Goal: Information Seeking & Learning: Check status

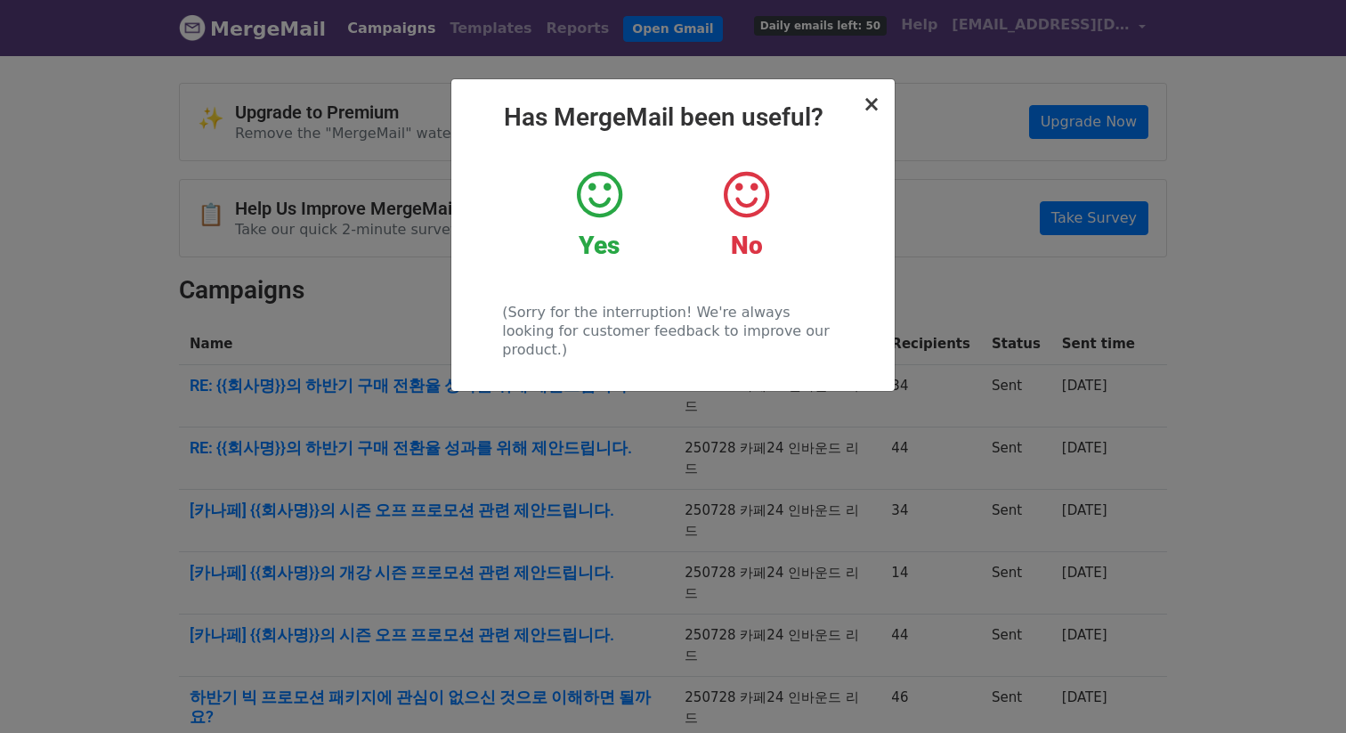
drag, startPoint x: 858, startPoint y: 101, endPoint x: 875, endPoint y: 102, distance: 17.0
click at [859, 101] on div "× Has MergeMail been useful? Yes No (Sorry for the interruption! We're always l…" at bounding box center [672, 235] width 443 height 312
click at [875, 102] on span "×" at bounding box center [872, 104] width 18 height 25
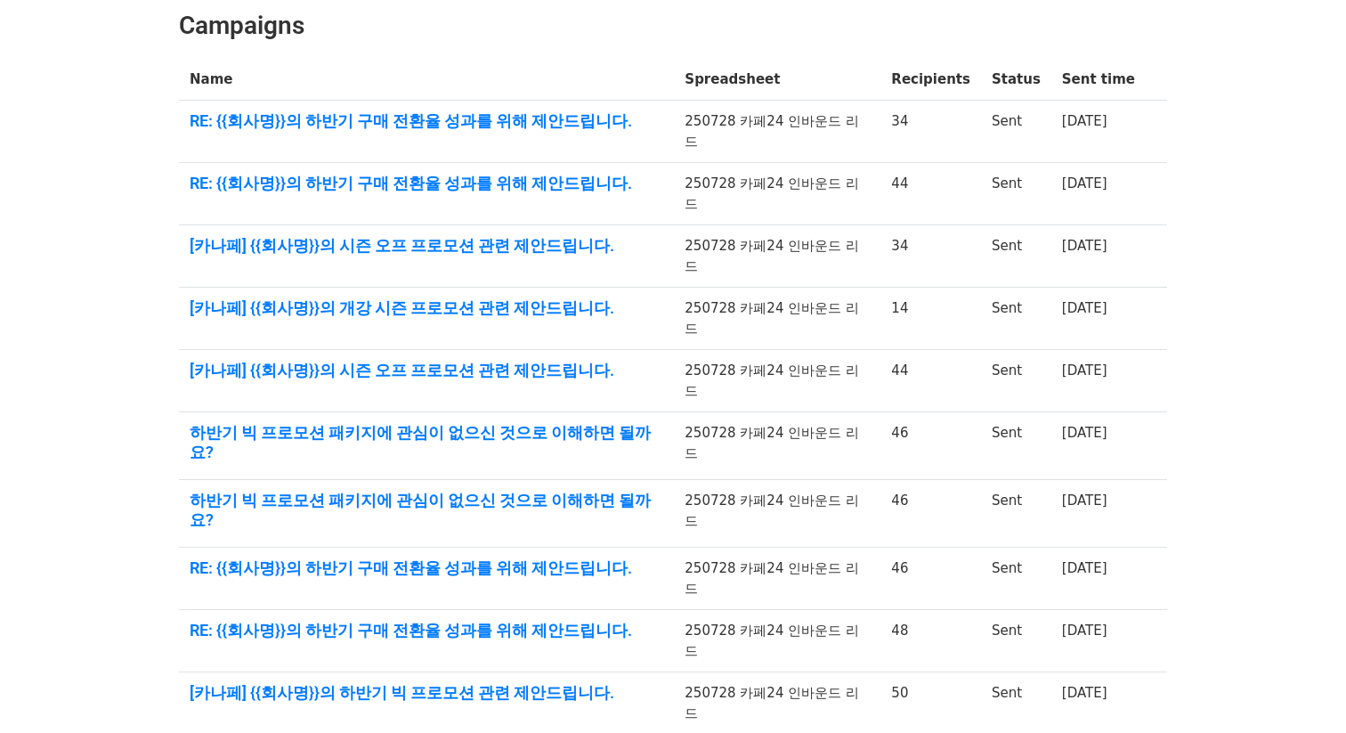
scroll to position [263, 0]
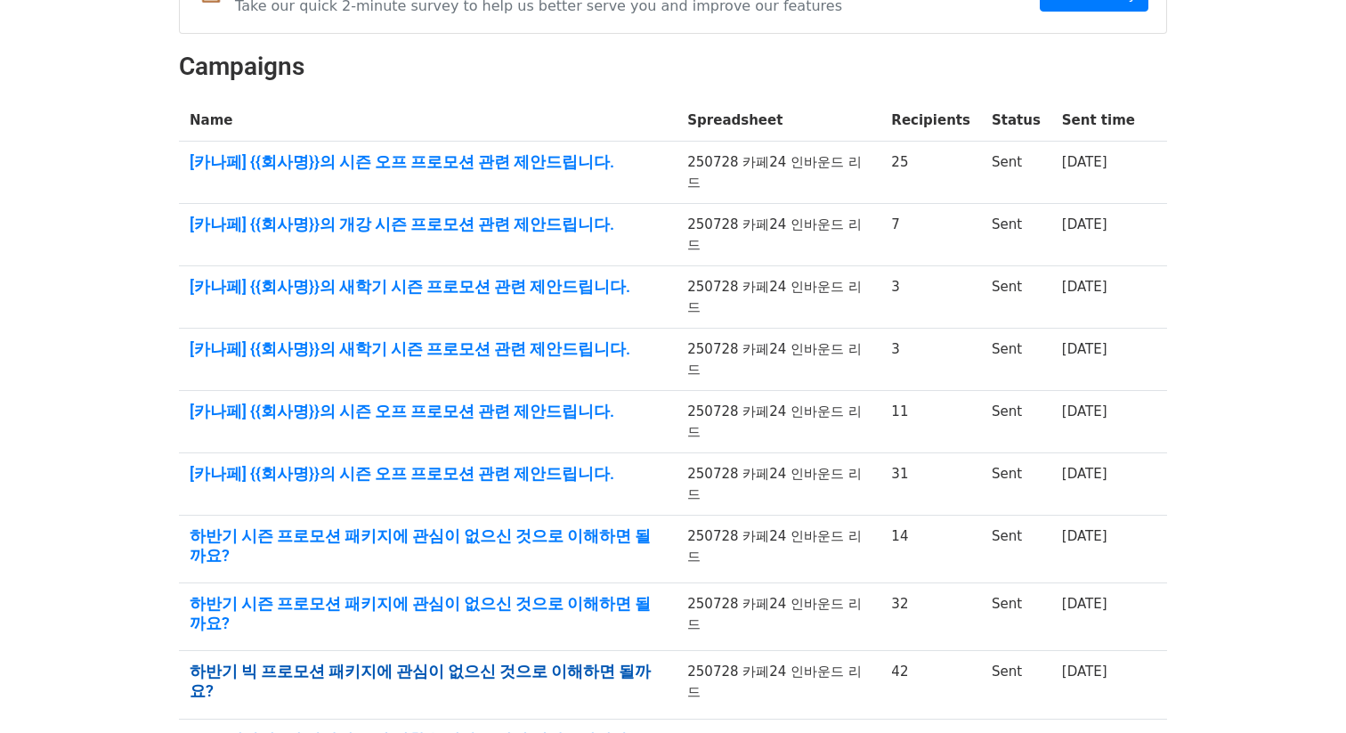
scroll to position [221, 0]
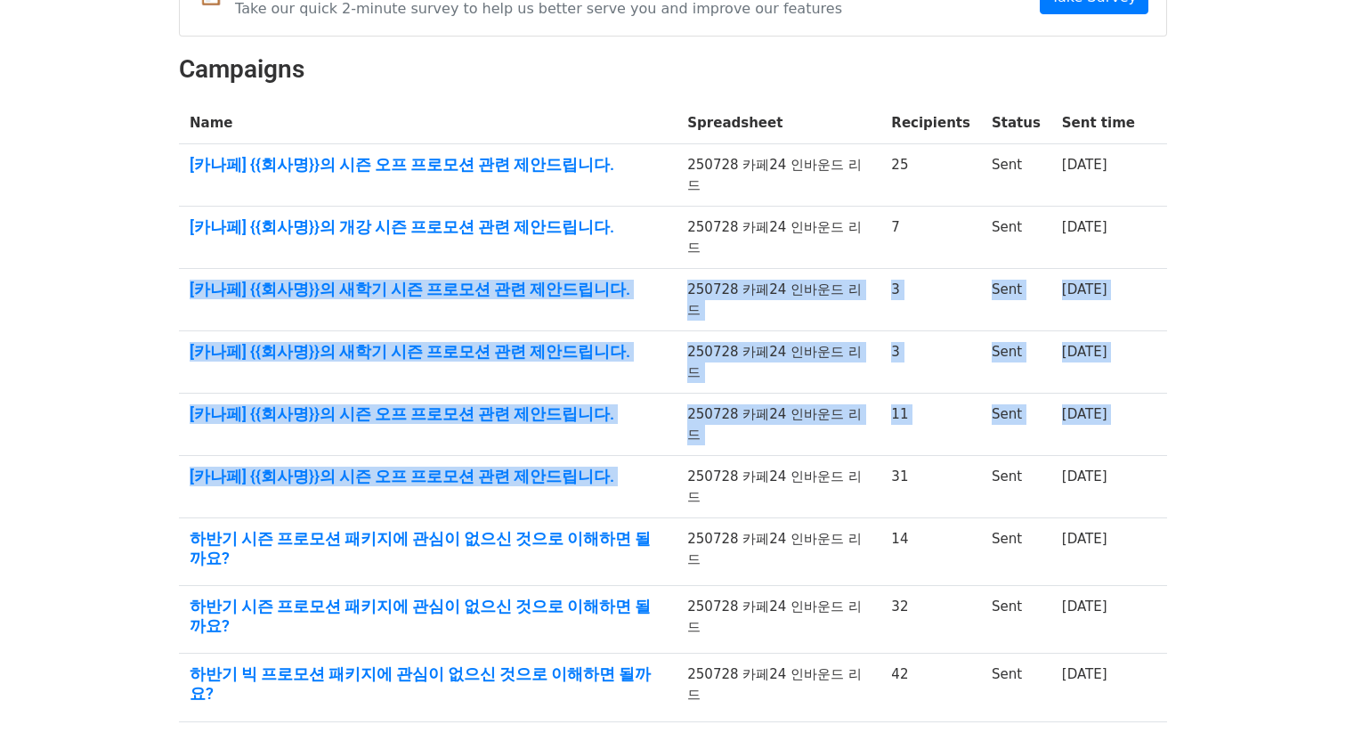
drag, startPoint x: 667, startPoint y: 408, endPoint x: 182, endPoint y: 255, distance: 507.9
click at [182, 255] on tbody "Name Spreadsheet Recipients Status Sent time [카나페] {{회사명}}의 시즌 오프 프로모션 관련 제안드립니…" at bounding box center [673, 442] width 988 height 681
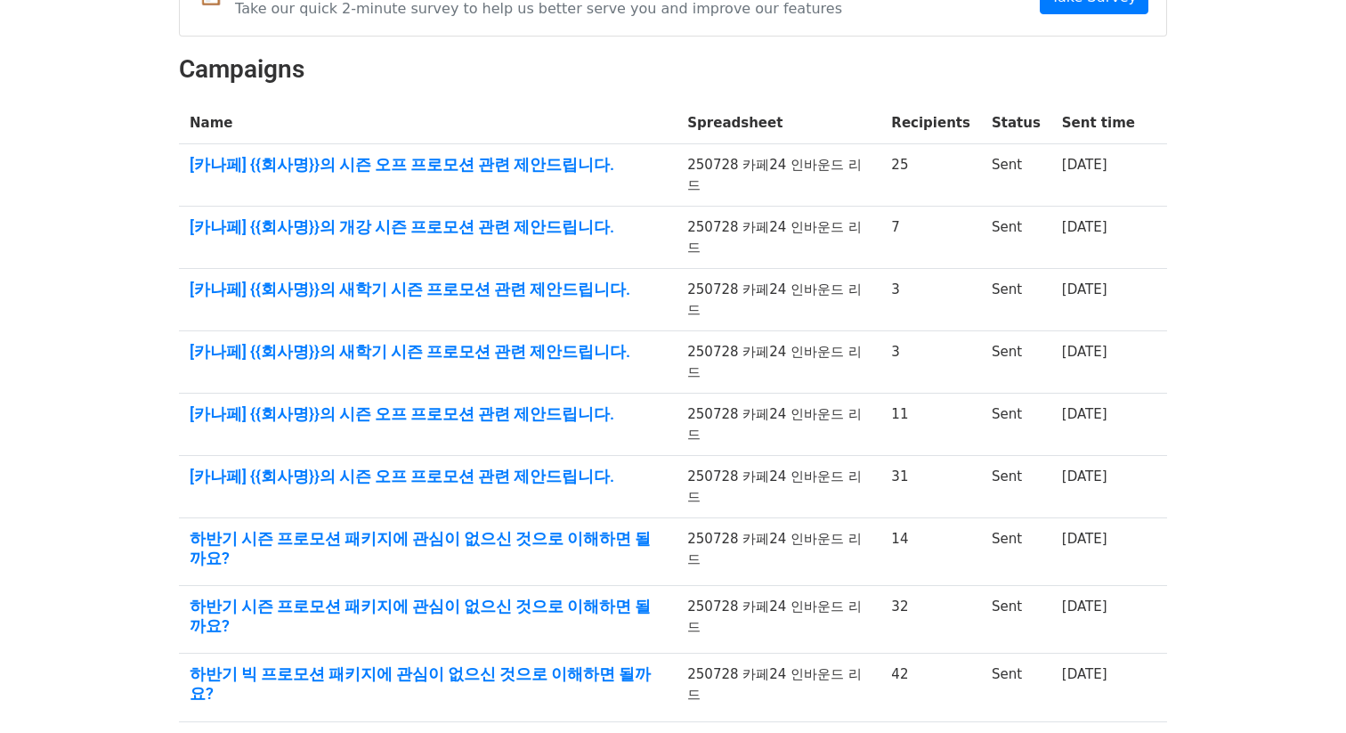
click at [145, 284] on body "MergeMail Campaigns Templates Reports Open Gmail Daily emails left: 50 Help blu…" at bounding box center [673, 340] width 1346 height 1122
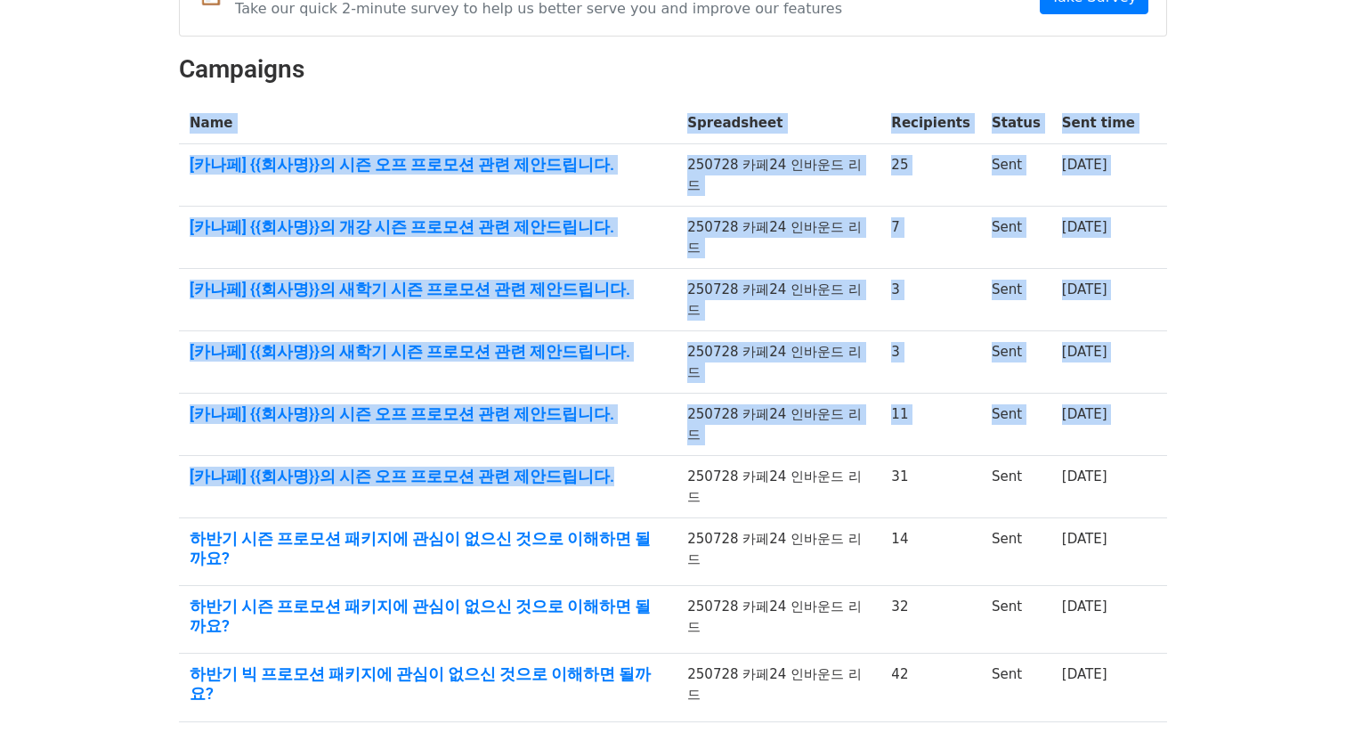
drag, startPoint x: 594, startPoint y: 417, endPoint x: 168, endPoint y: 363, distance: 429.0
click at [168, 363] on div "✨ Upgrade to Premium Remove the "MergeMail" watermark, increase email limits, a…" at bounding box center [673, 346] width 1015 height 968
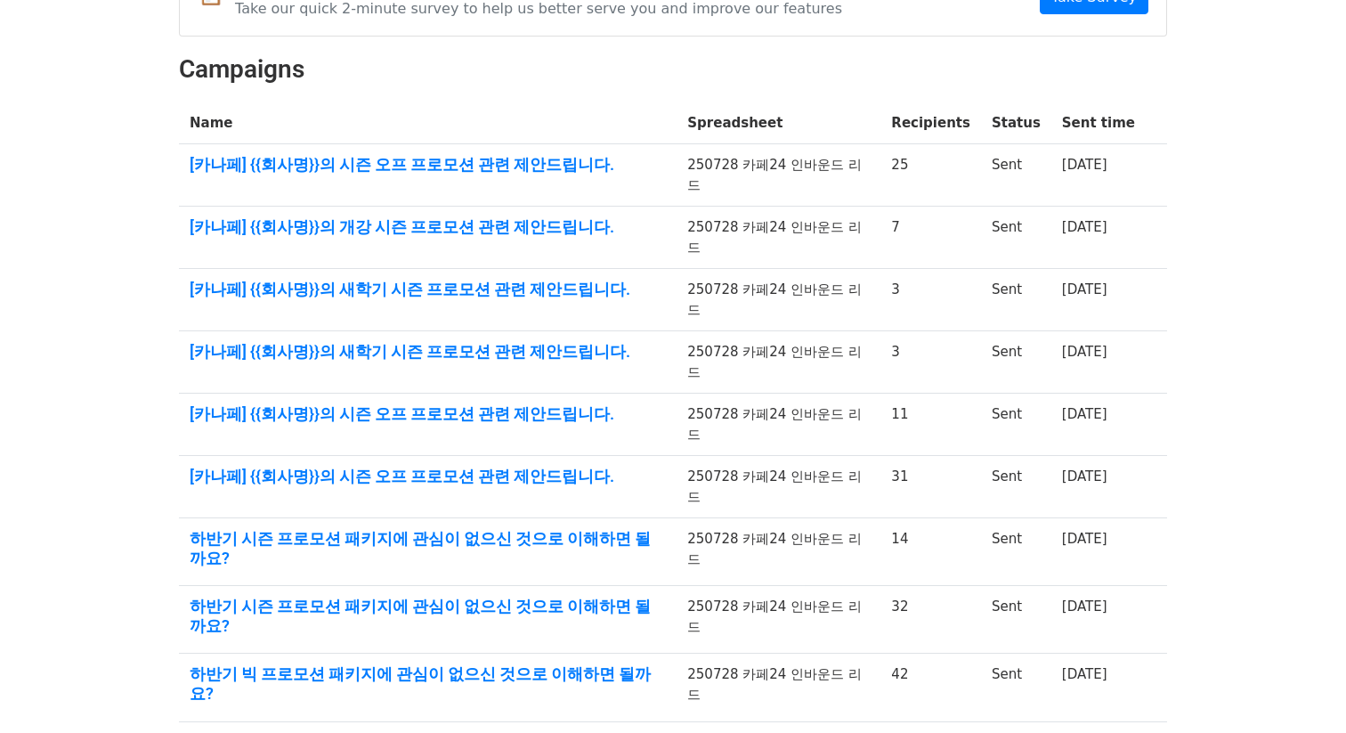
drag, startPoint x: 168, startPoint y: 363, endPoint x: 693, endPoint y: 49, distance: 612.0
click at [170, 362] on div "✨ Upgrade to Premium Remove the "MergeMail" watermark, increase email limits, a…" at bounding box center [673, 346] width 1015 height 968
click at [489, 466] on link "[카나페] {{회사명}}의 시즌 오프 프로모션 관련 제안드립니다." at bounding box center [428, 476] width 476 height 20
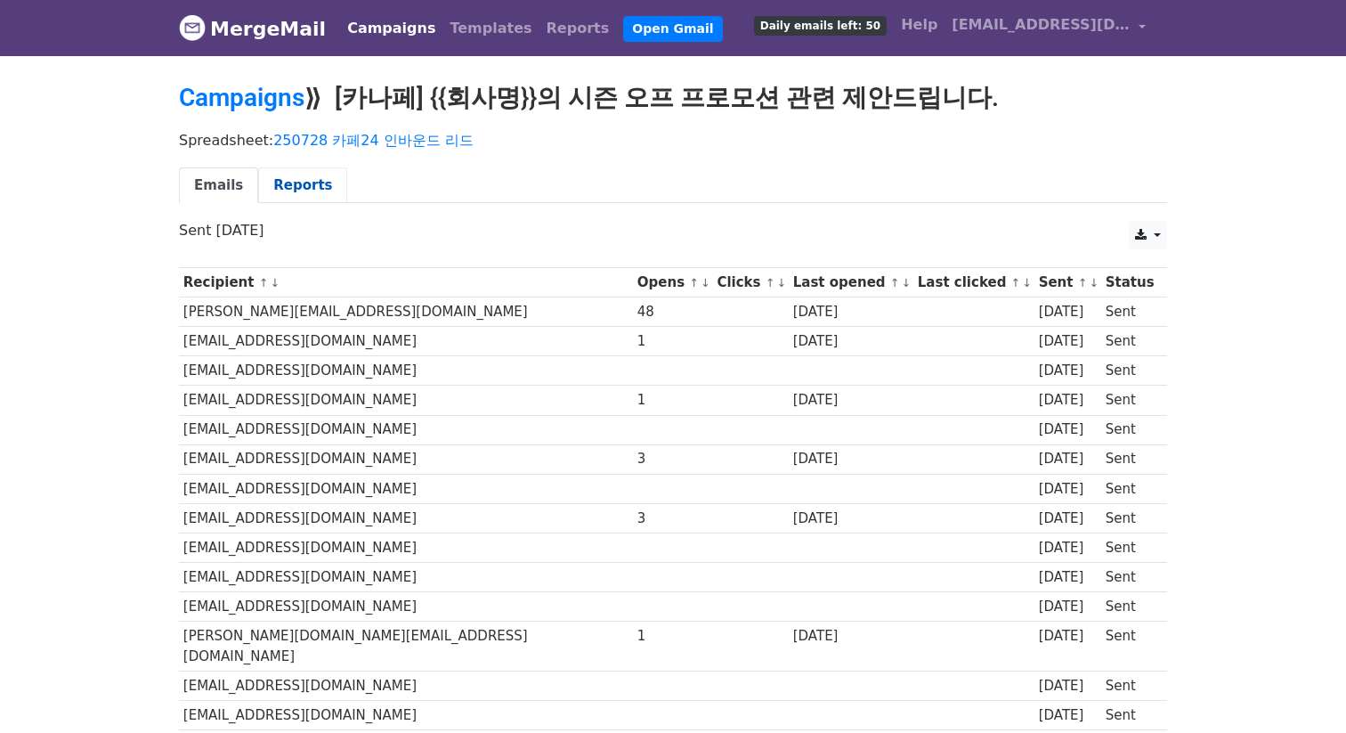
click at [276, 182] on link "Reports" at bounding box center [302, 185] width 89 height 36
click at [231, 70] on body "MergeMail Campaigns Templates Reports Open Gmail Daily emails left: 50 Help blu…" at bounding box center [673, 658] width 1346 height 1316
click at [231, 87] on link "Campaigns" at bounding box center [242, 97] width 126 height 29
click at [287, 186] on link "Reports" at bounding box center [302, 185] width 89 height 36
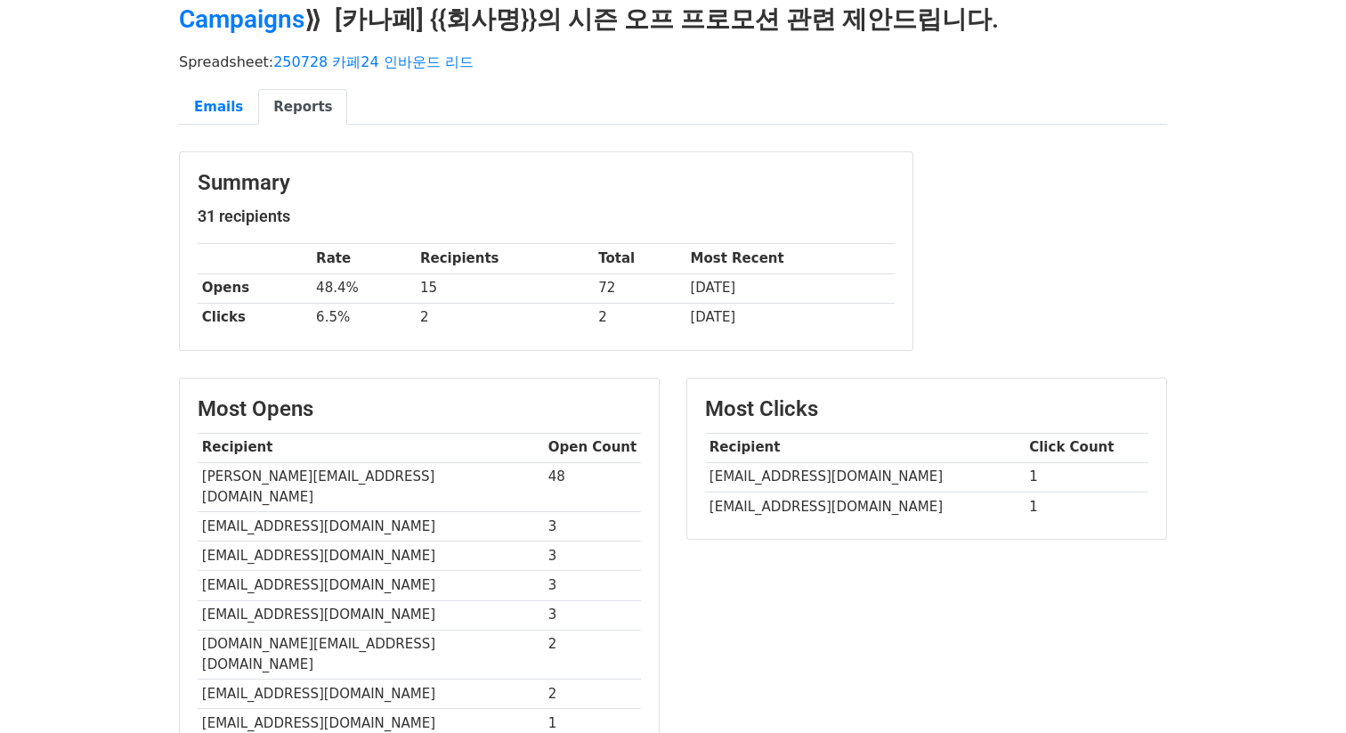
scroll to position [43, 0]
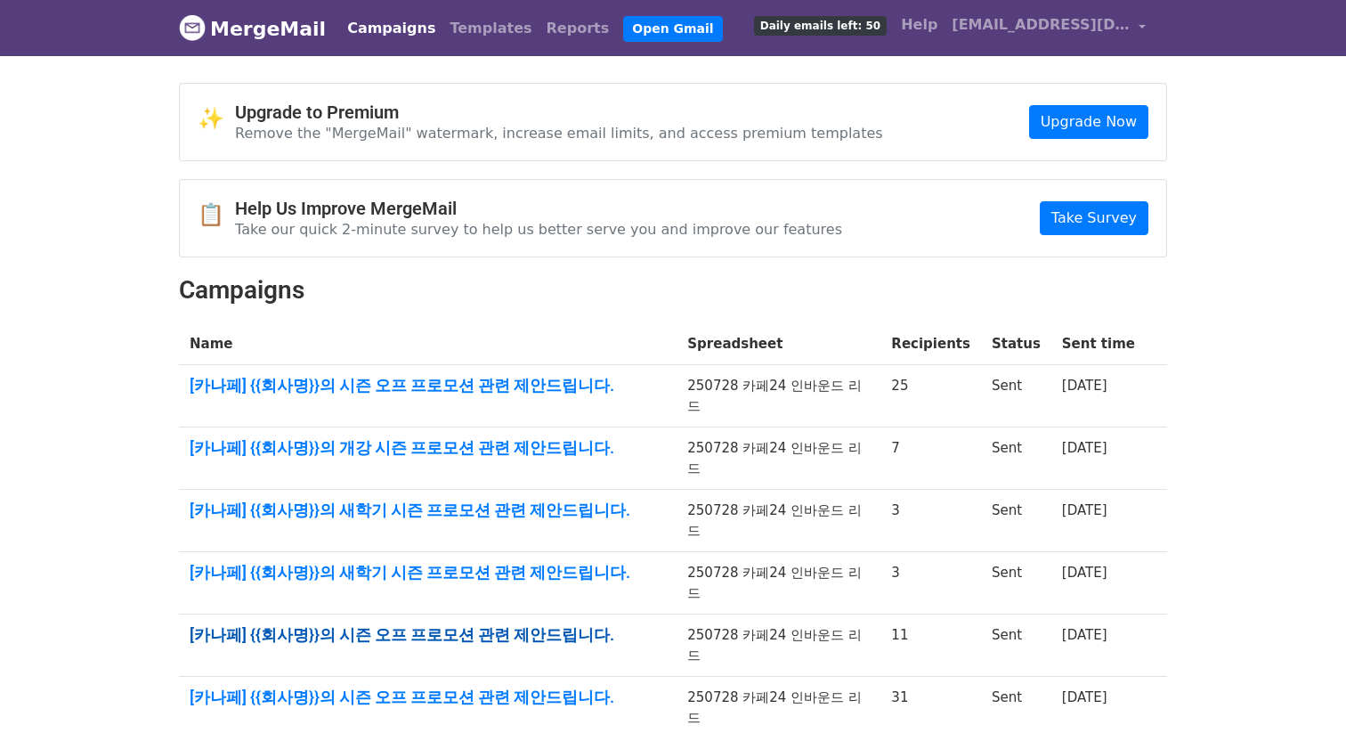
click at [540, 625] on link "[카나페] {{회사명}}의 시즌 오프 프로모션 관련 제안드립니다." at bounding box center [428, 635] width 476 height 20
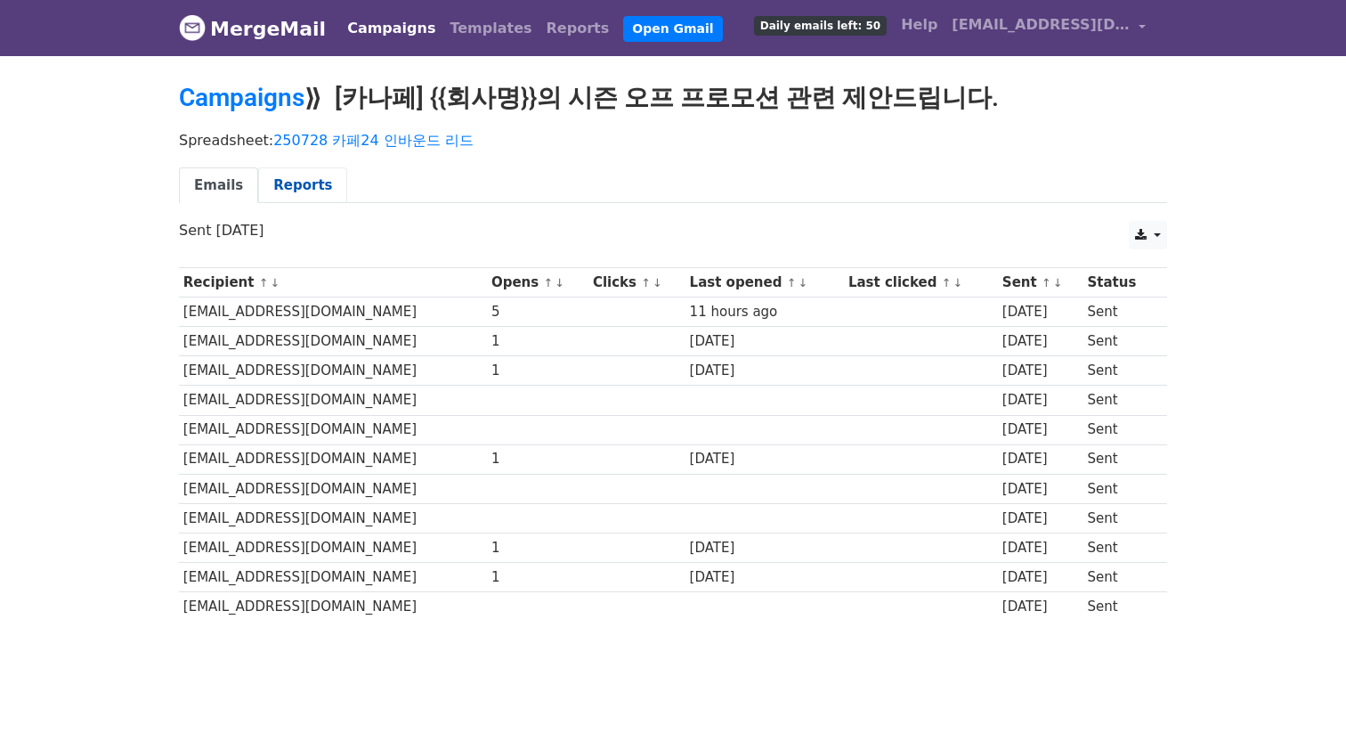
click at [311, 194] on link "Reports" at bounding box center [302, 185] width 89 height 36
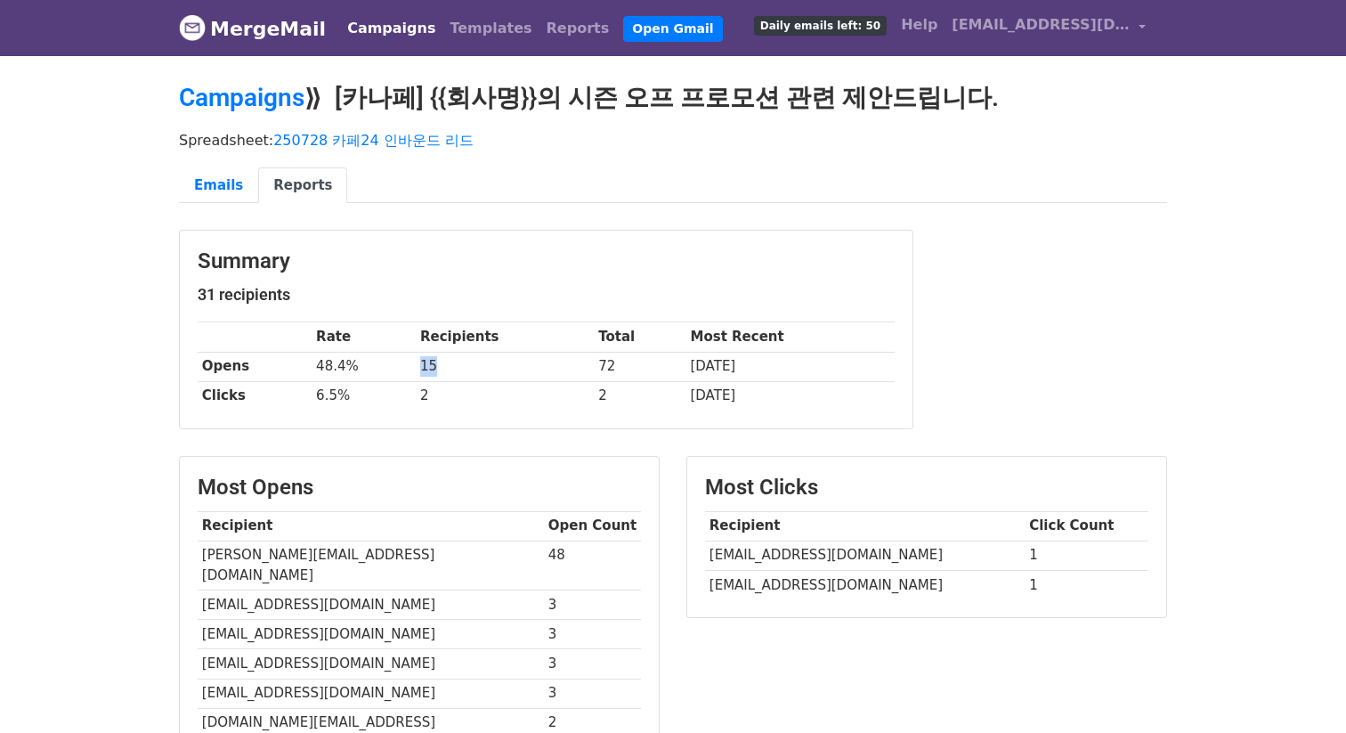
drag, startPoint x: 482, startPoint y: 377, endPoint x: 394, endPoint y: 376, distance: 87.2
click at [394, 376] on tr "Opens 48.4% 15 72 1 day ago" at bounding box center [546, 366] width 697 height 29
click at [251, 100] on link "Campaigns" at bounding box center [242, 97] width 126 height 29
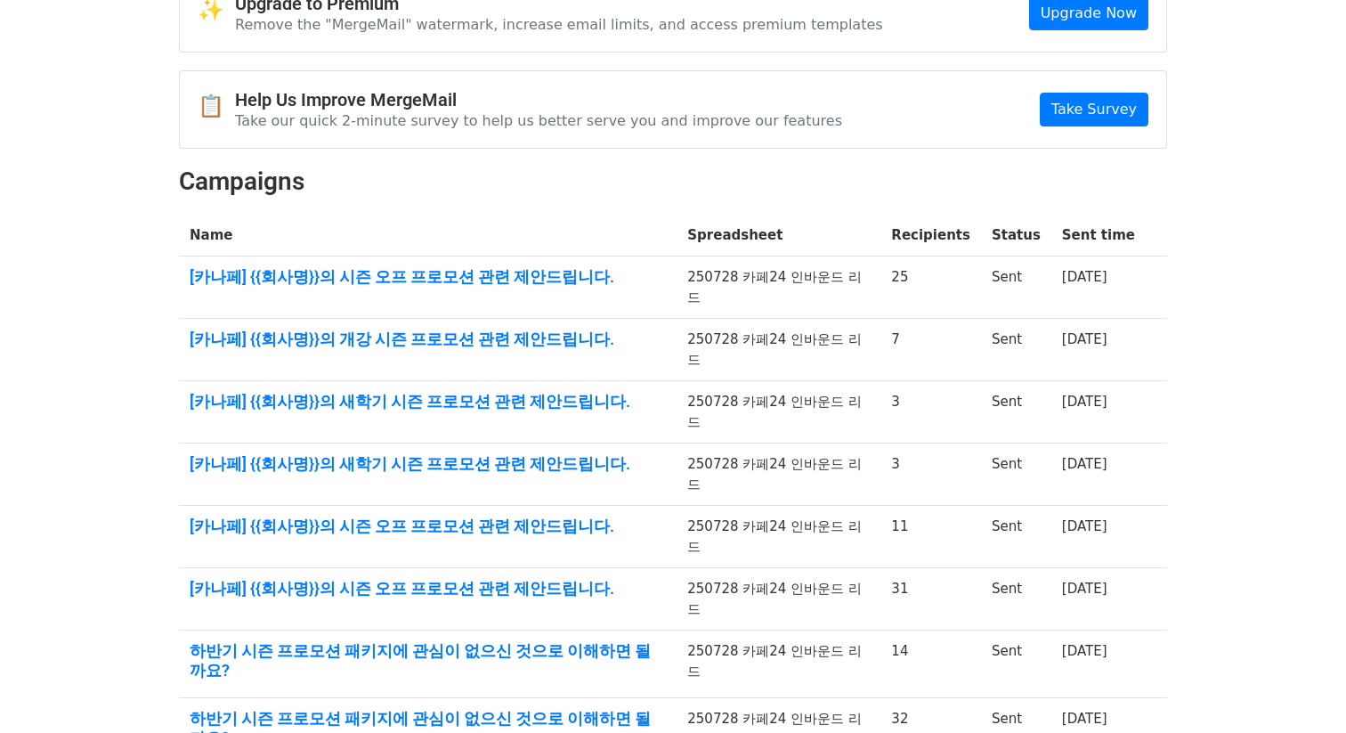
scroll to position [308, 0]
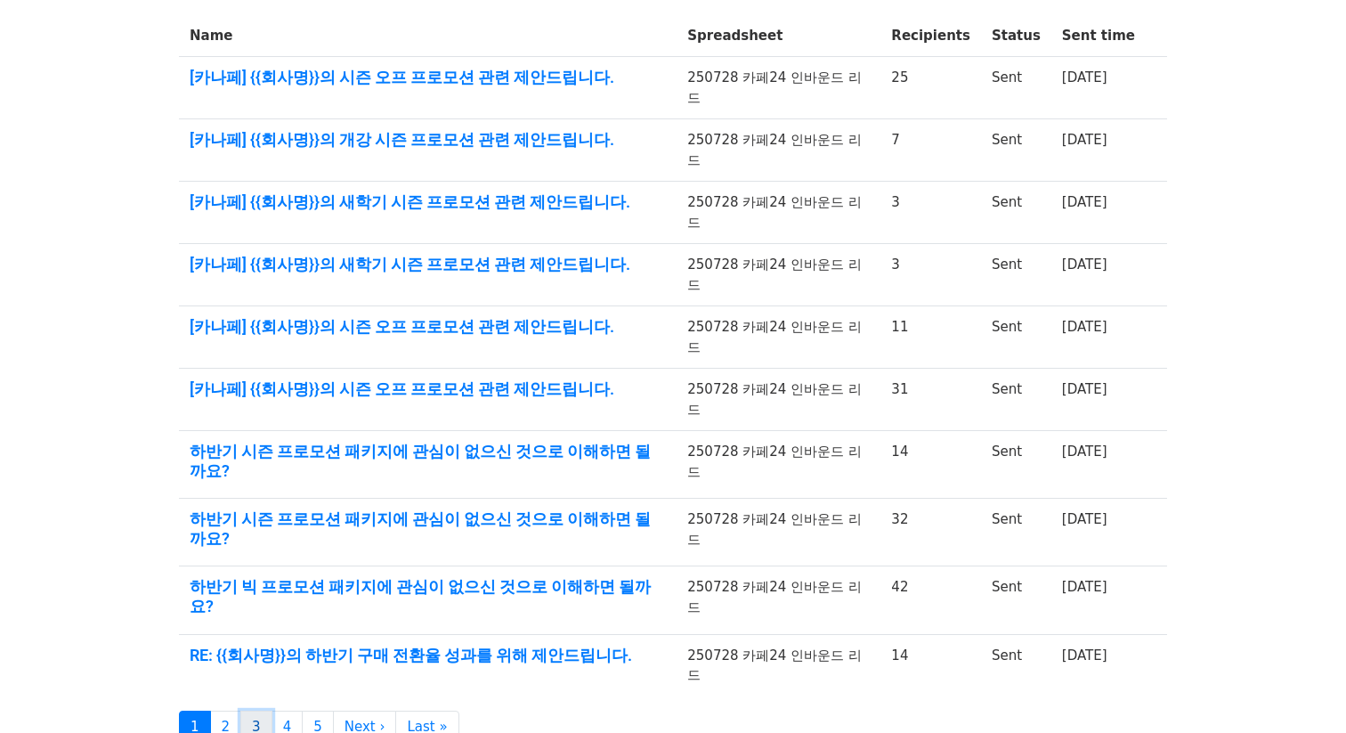
click at [261, 710] on link "3" at bounding box center [256, 726] width 32 height 33
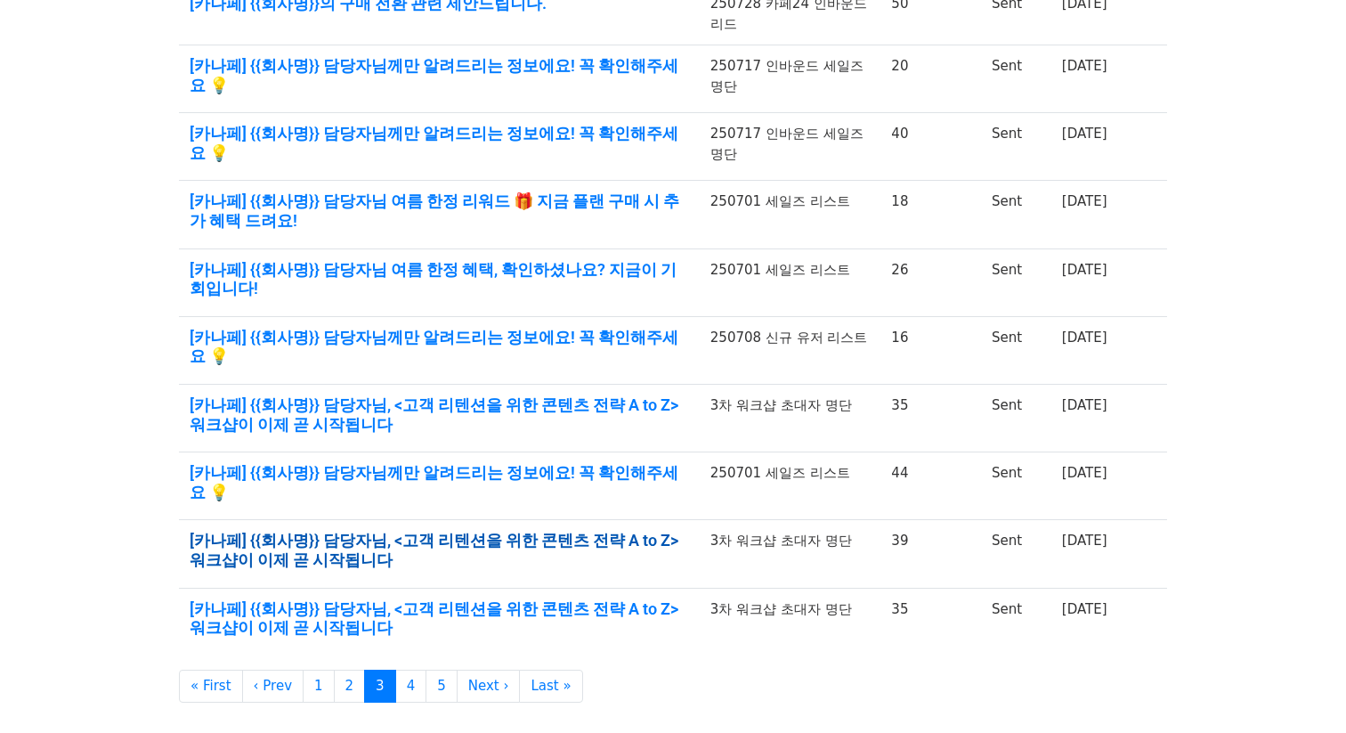
scroll to position [426, 0]
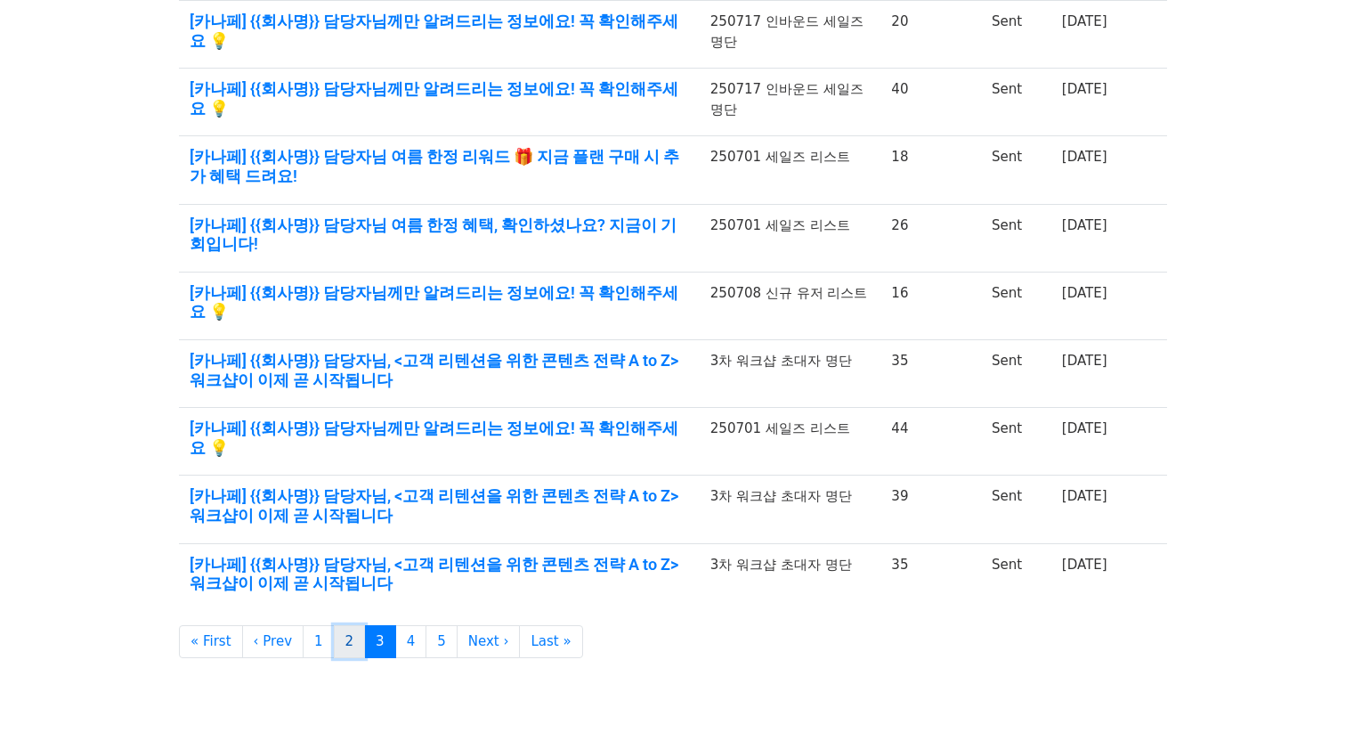
click at [334, 625] on link "2" at bounding box center [350, 641] width 32 height 33
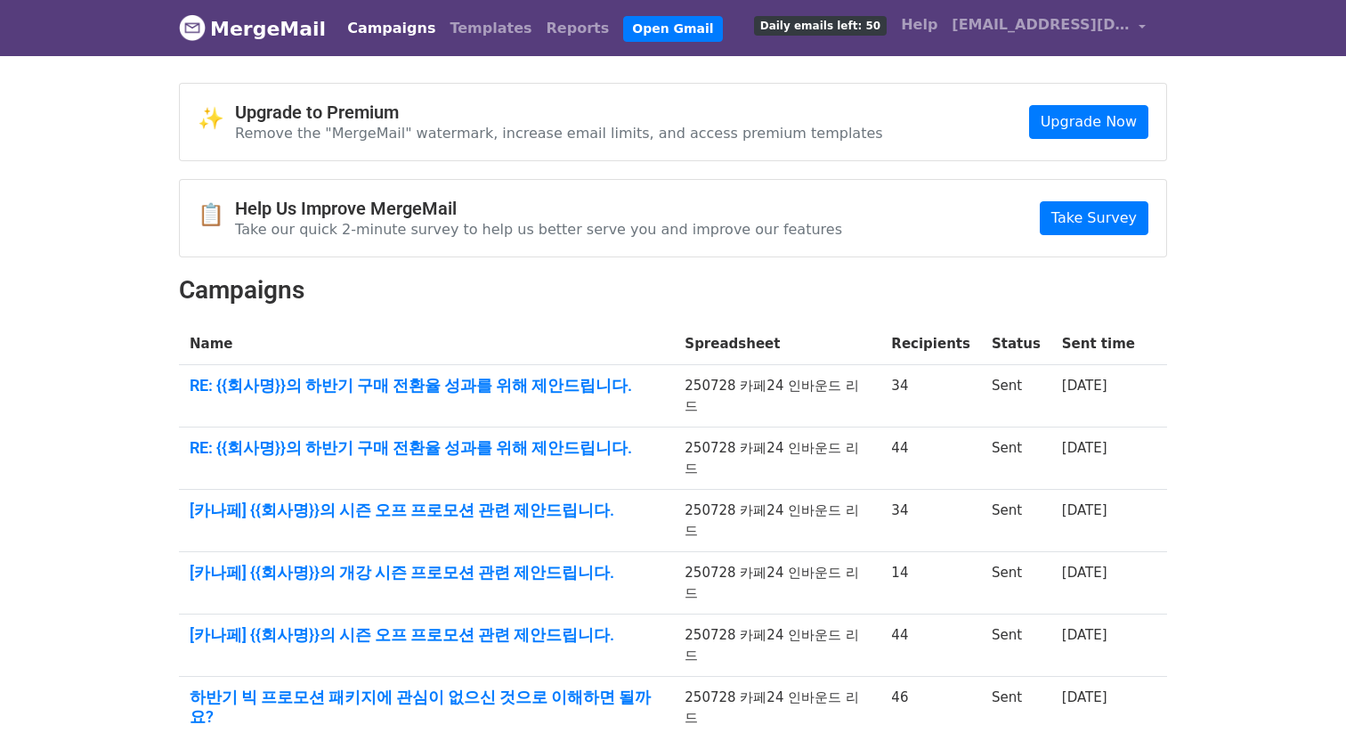
scroll to position [308, 0]
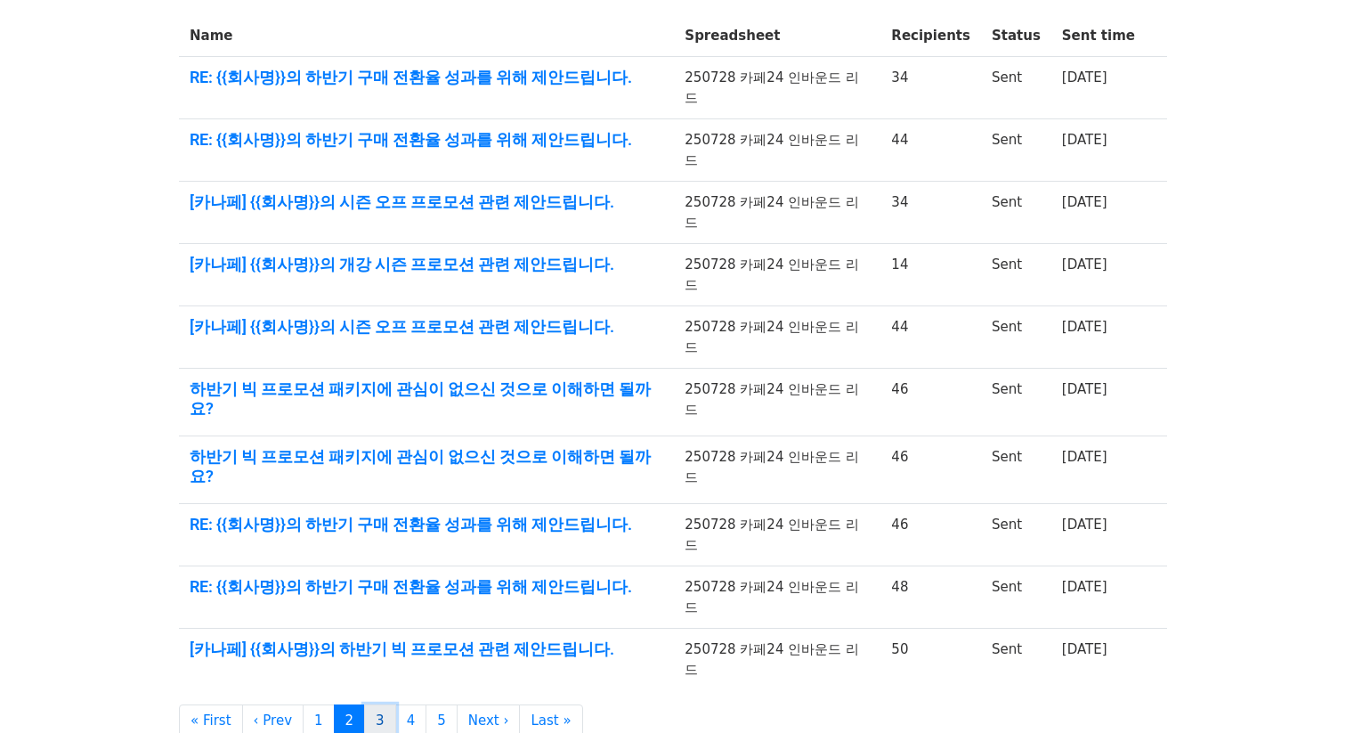
click at [384, 704] on link "3" at bounding box center [380, 720] width 32 height 33
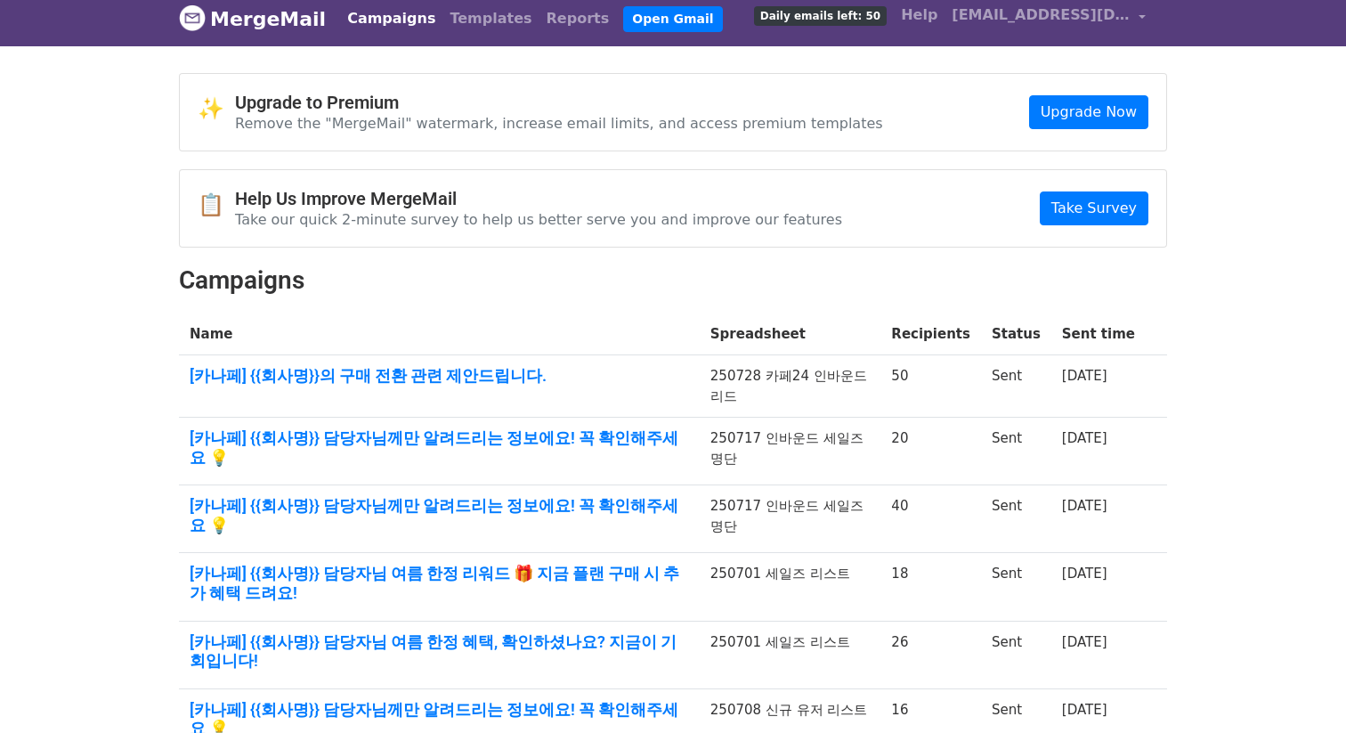
scroll to position [16, 0]
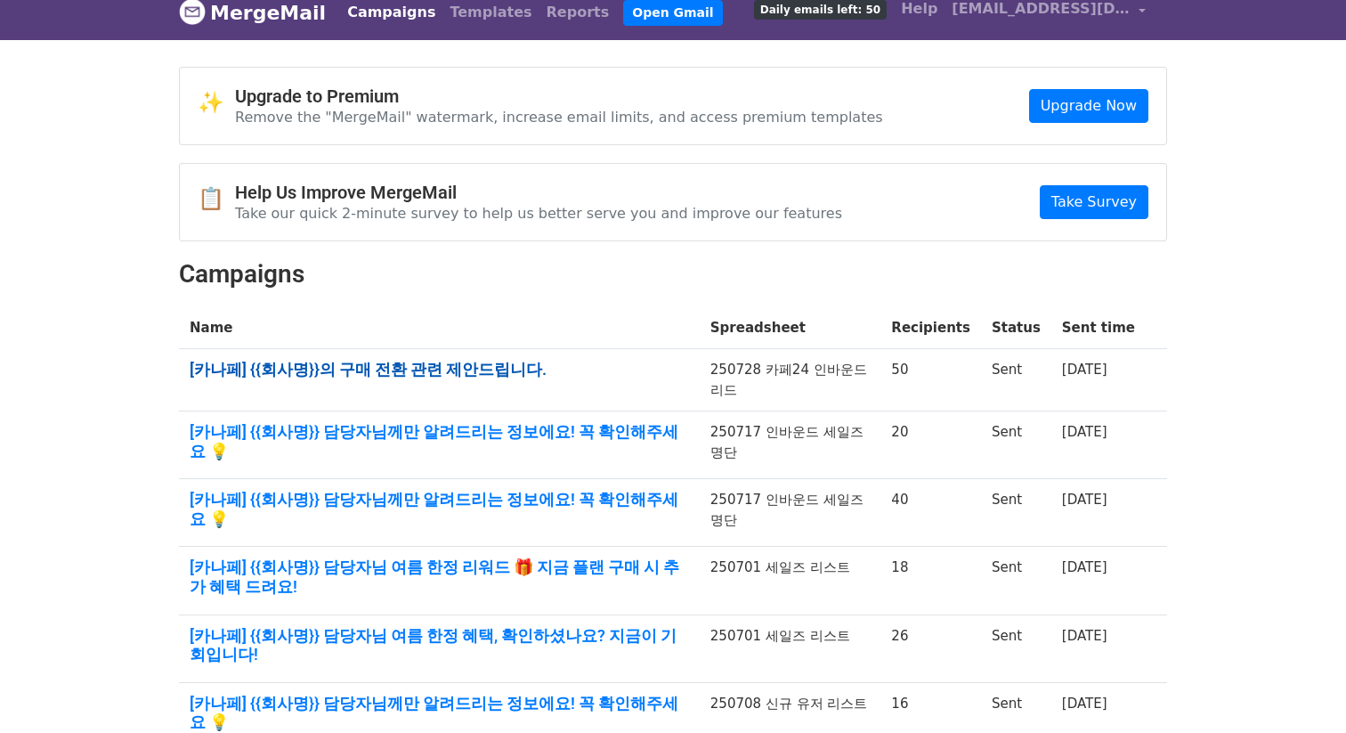
drag, startPoint x: 560, startPoint y: 357, endPoint x: 539, endPoint y: 363, distance: 21.4
click at [560, 357] on td "[카나페] {{회사명}}의 구매 전환 관련 제안드립니다." at bounding box center [439, 380] width 521 height 62
click at [507, 364] on link "[카나페] {{회사명}}의 구매 전환 관련 제안드립니다." at bounding box center [439, 370] width 499 height 20
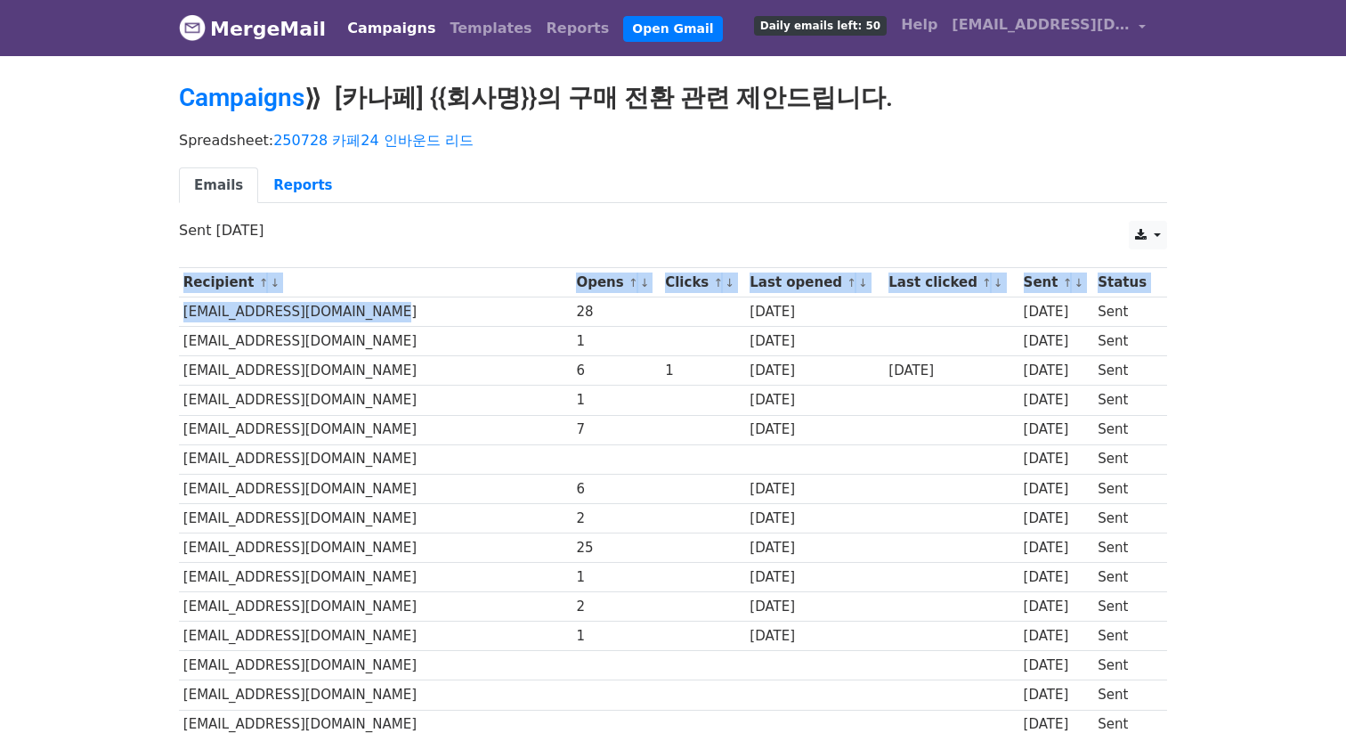
drag, startPoint x: 280, startPoint y: 320, endPoint x: 163, endPoint y: 317, distance: 117.5
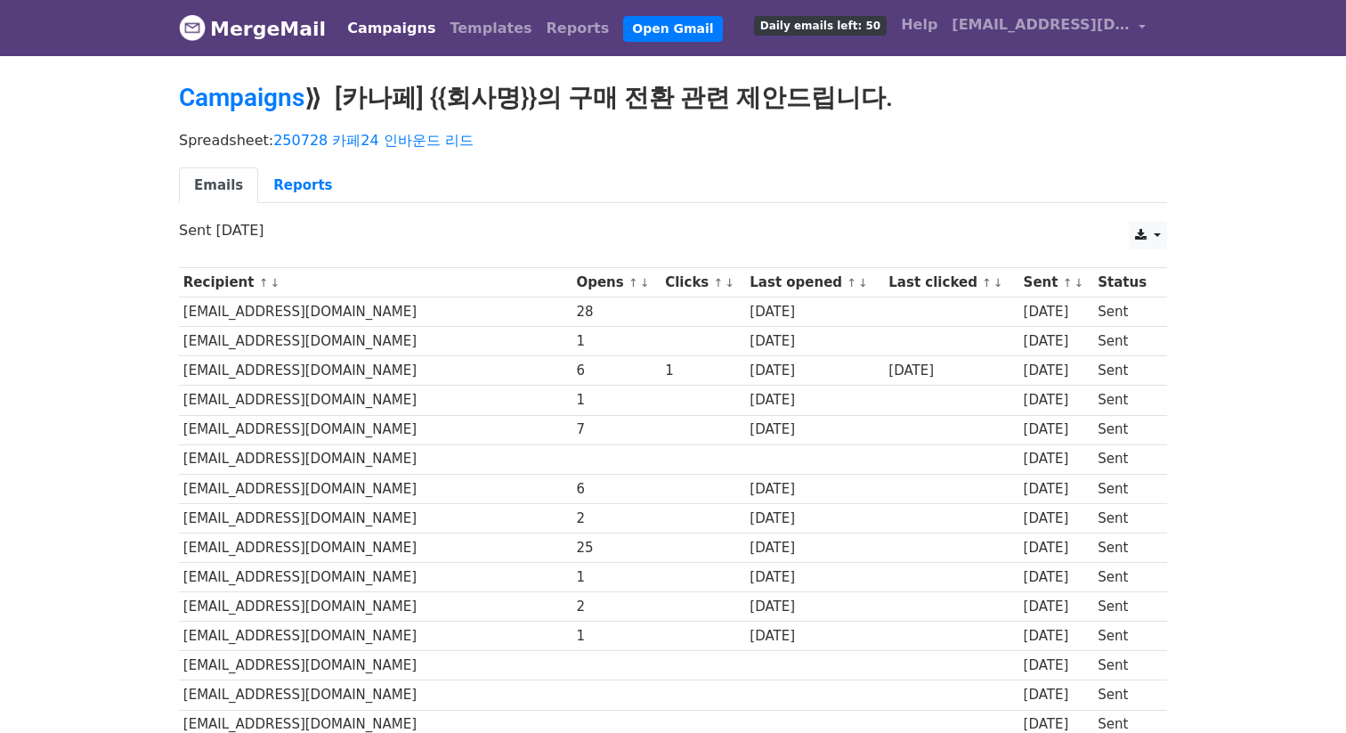
drag, startPoint x: 167, startPoint y: 315, endPoint x: 176, endPoint y: 330, distance: 17.6
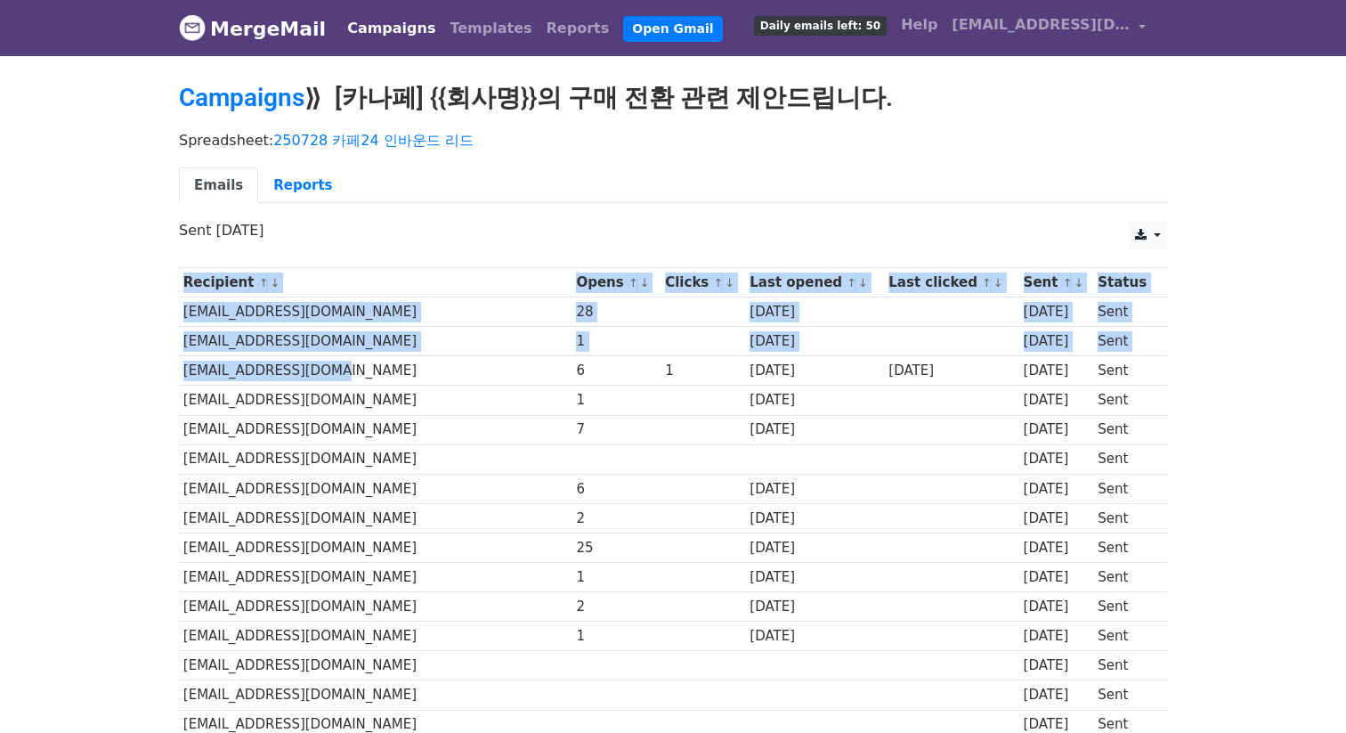
drag, startPoint x: 185, startPoint y: 374, endPoint x: 344, endPoint y: 373, distance: 159.3
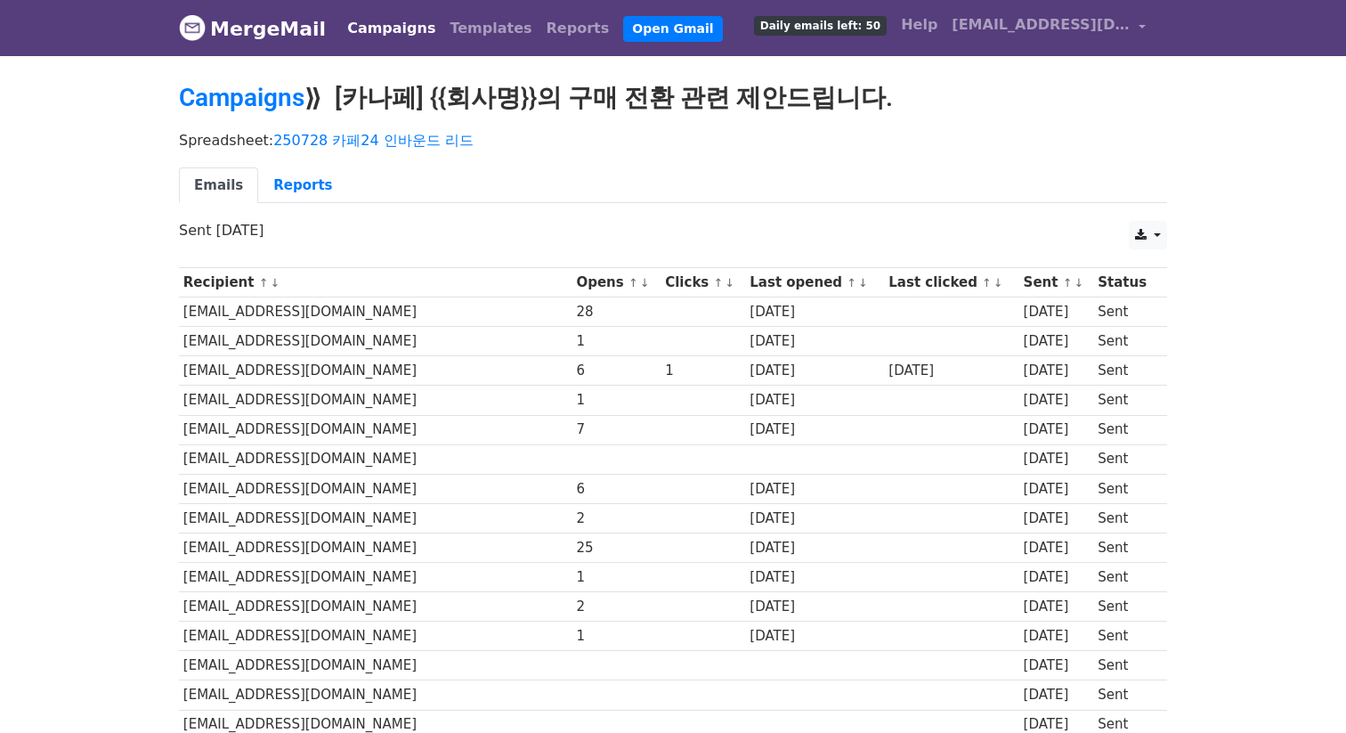
drag, startPoint x: 344, startPoint y: 373, endPoint x: 335, endPoint y: 372, distance: 9.8
click at [337, 372] on td "info@zaksim-lab.com" at bounding box center [375, 370] width 393 height 29
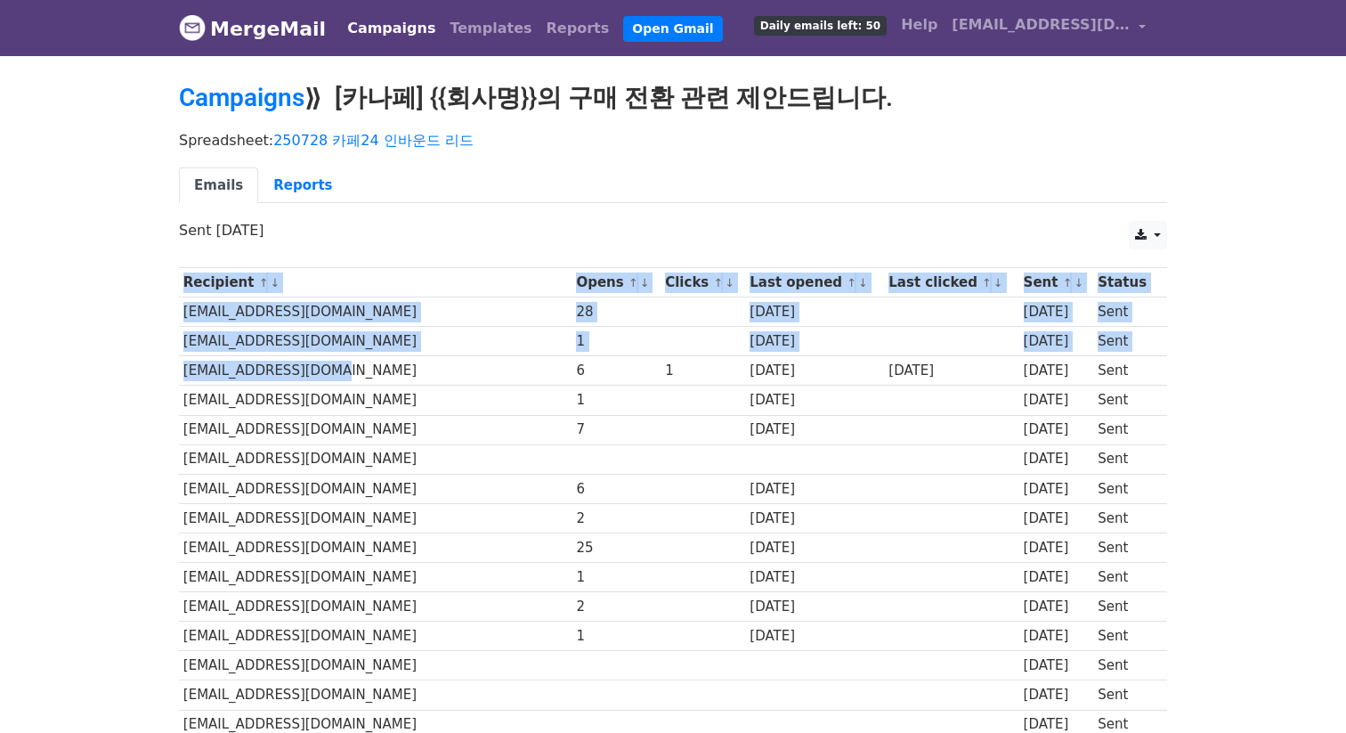
drag, startPoint x: 332, startPoint y: 371, endPoint x: 179, endPoint y: 370, distance: 153.1
click at [179, 370] on td "info@zaksim-lab.com" at bounding box center [375, 370] width 393 height 29
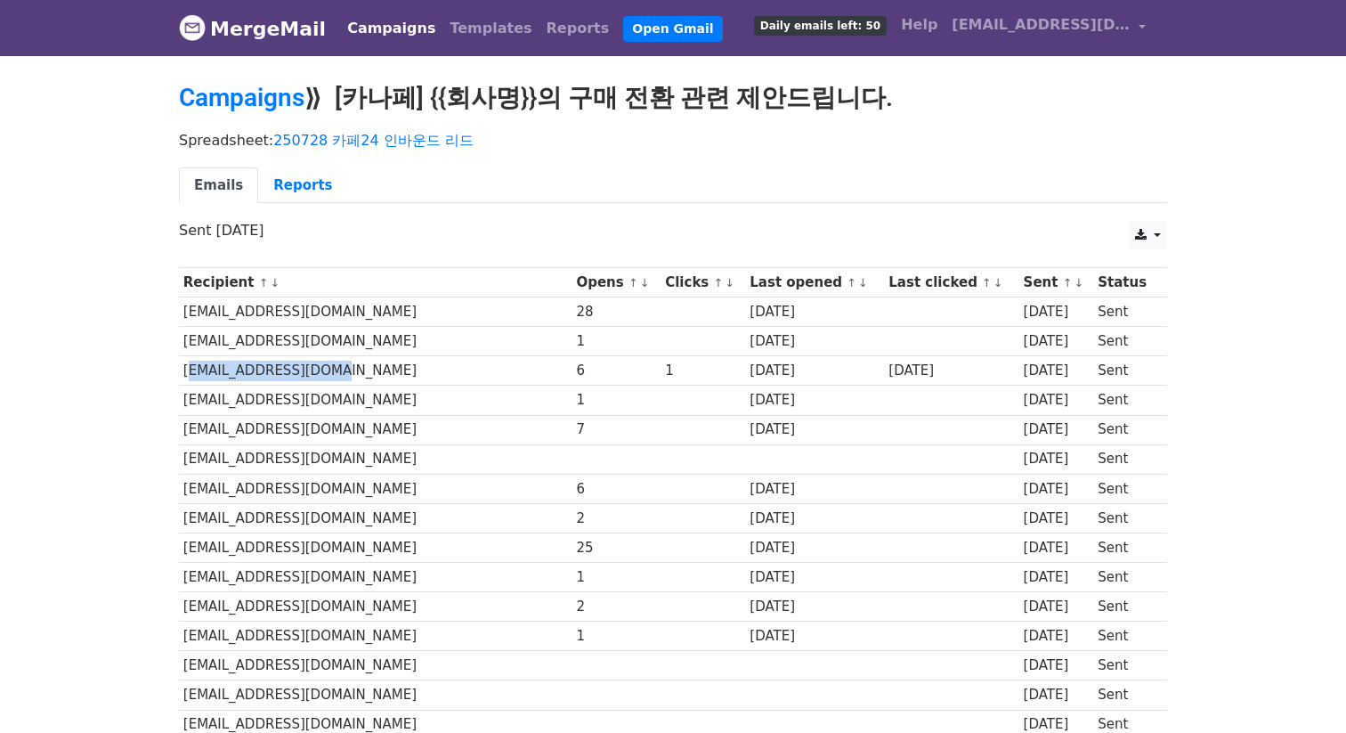
copy td "info@zaksim-lab.com"
click at [334, 351] on td "[EMAIL_ADDRESS][DOMAIN_NAME]" at bounding box center [375, 341] width 393 height 29
click at [393, 579] on td "[EMAIL_ADDRESS][DOMAIN_NAME]" at bounding box center [375, 577] width 393 height 29
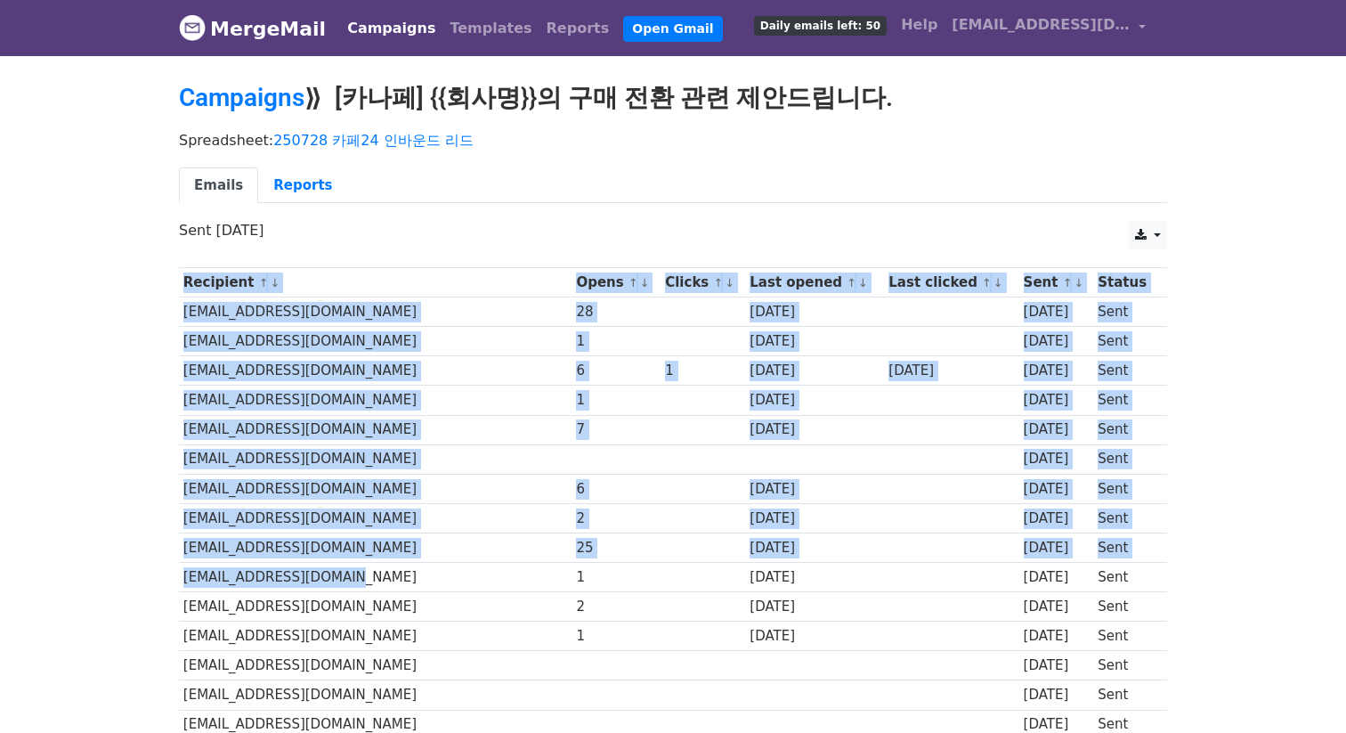
drag, startPoint x: 386, startPoint y: 583, endPoint x: 98, endPoint y: 578, distance: 288.5
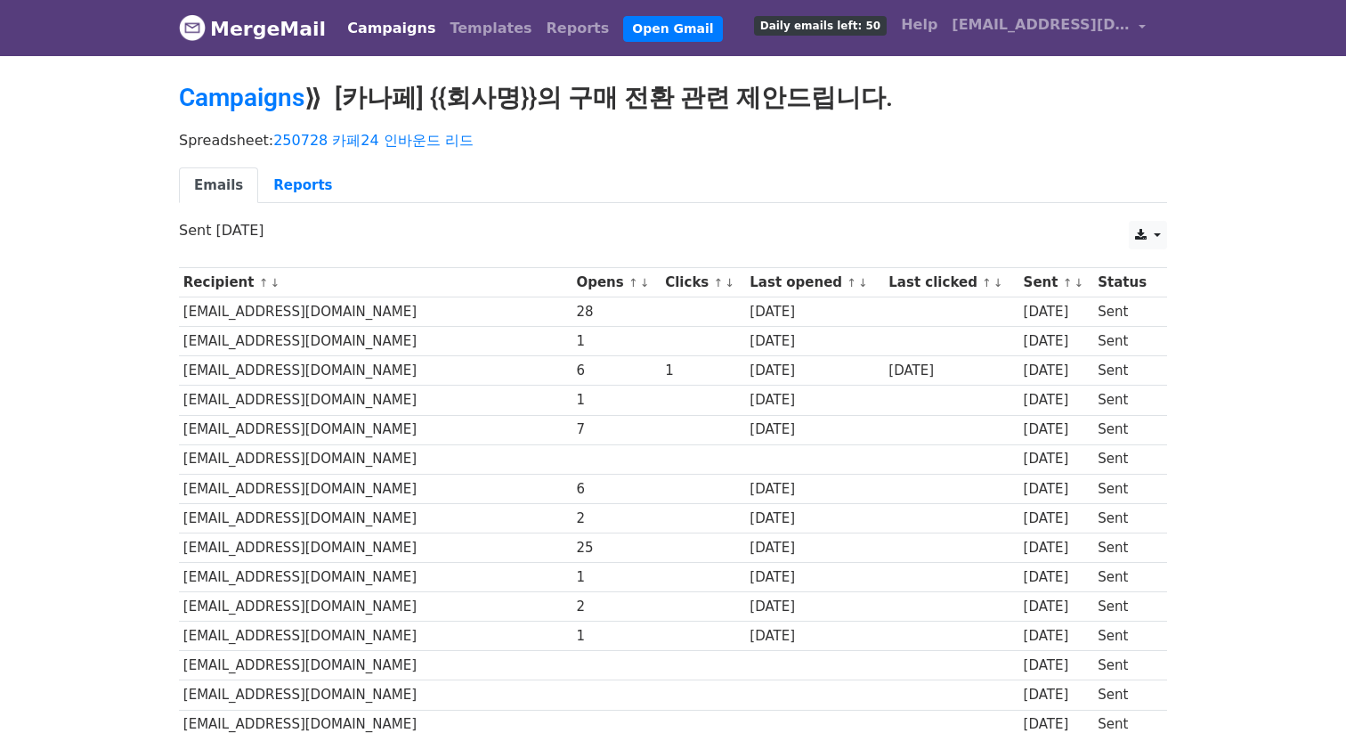
drag, startPoint x: 261, startPoint y: 563, endPoint x: 295, endPoint y: 594, distance: 45.4
click at [268, 568] on td "jogaeun1995@naver.com" at bounding box center [375, 577] width 393 height 29
click at [331, 604] on td "newstemRx@gmail.com" at bounding box center [375, 606] width 393 height 29
drag, startPoint x: 340, startPoint y: 609, endPoint x: 188, endPoint y: 606, distance: 152.2
click at [185, 610] on td "newstemRx@gmail.com" at bounding box center [375, 606] width 393 height 29
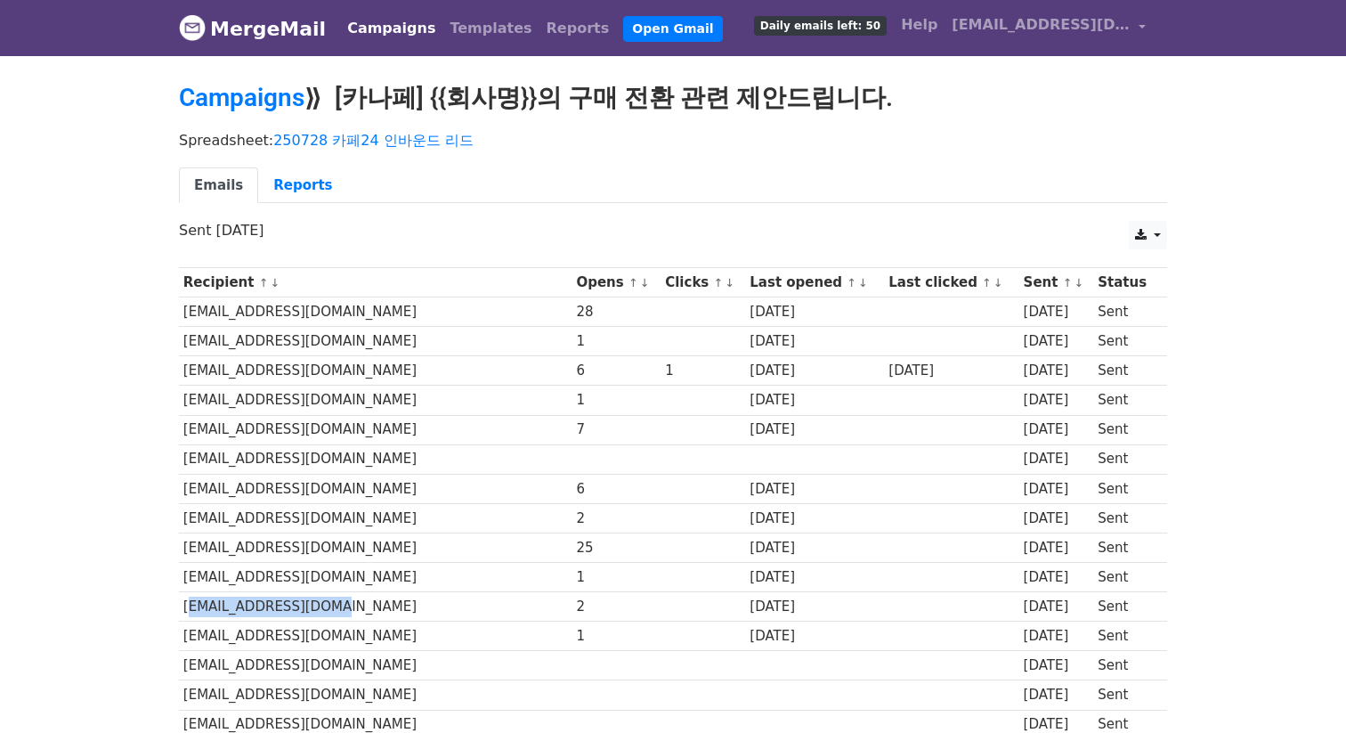
copy td "newstemRx@gmail.com"
click at [296, 180] on link "Reports" at bounding box center [302, 185] width 89 height 36
click at [296, 184] on link "Reports" at bounding box center [302, 185] width 89 height 36
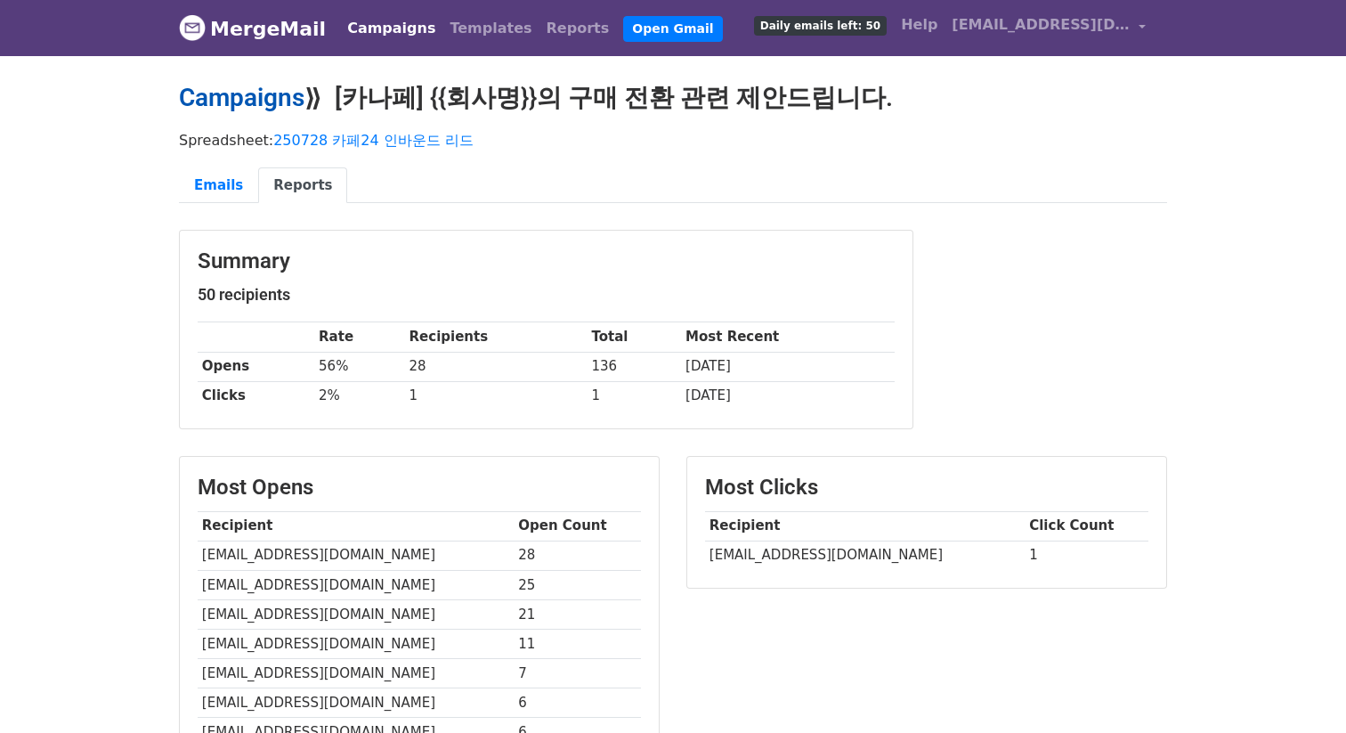
click at [265, 93] on link "Campaigns" at bounding box center [242, 97] width 126 height 29
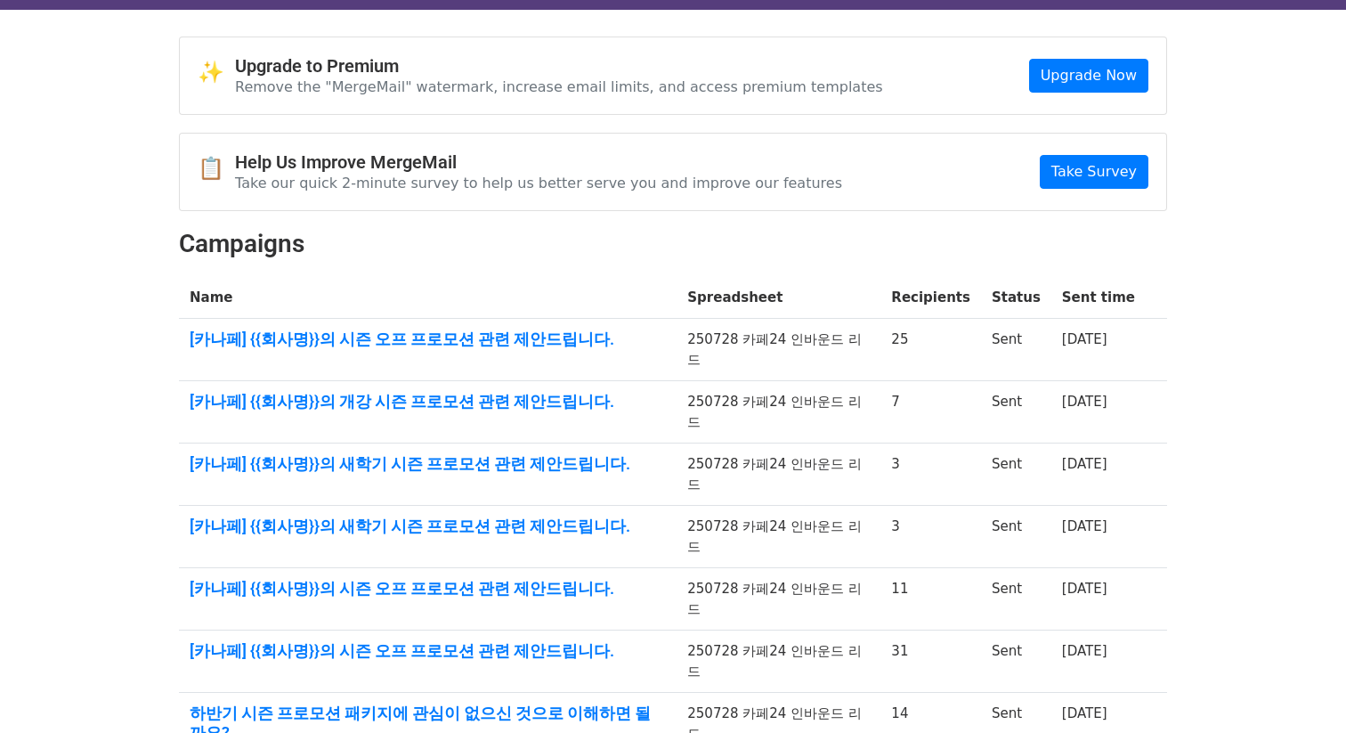
scroll to position [308, 0]
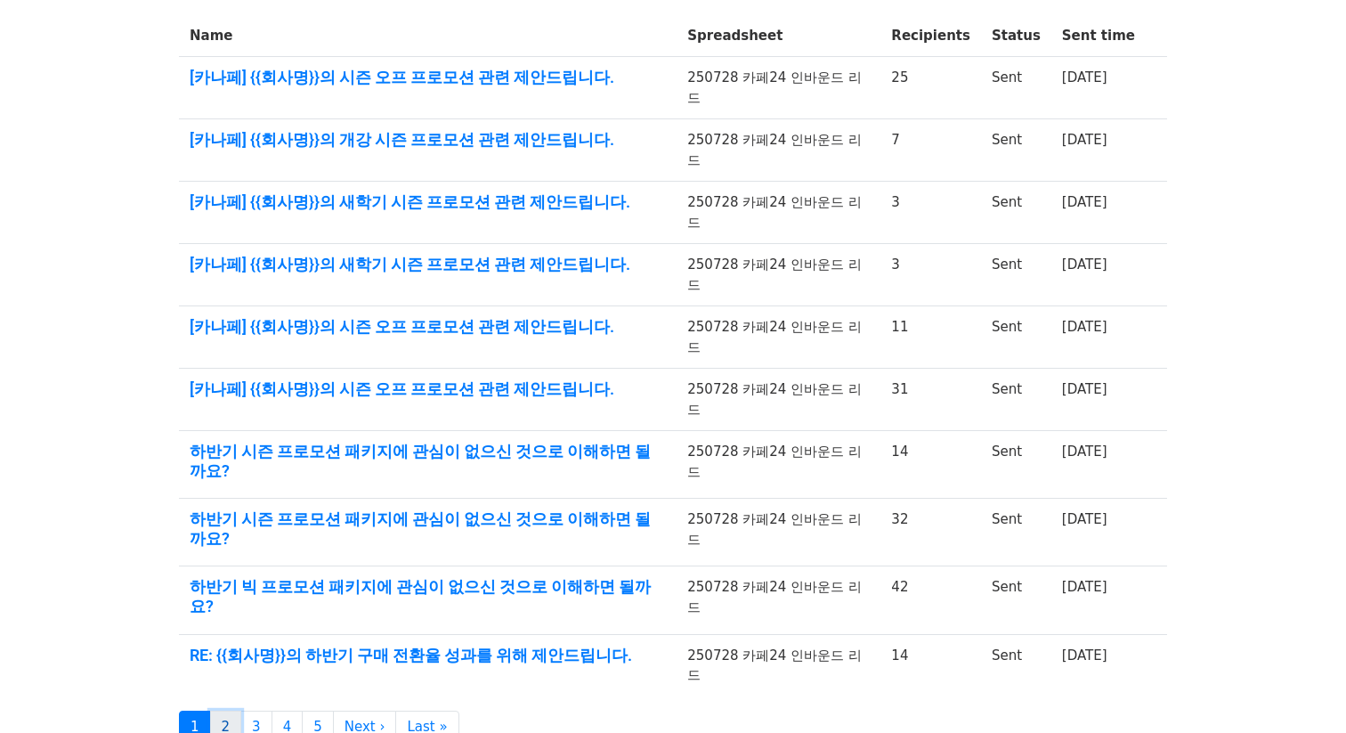
click at [231, 710] on link "2" at bounding box center [226, 726] width 32 height 33
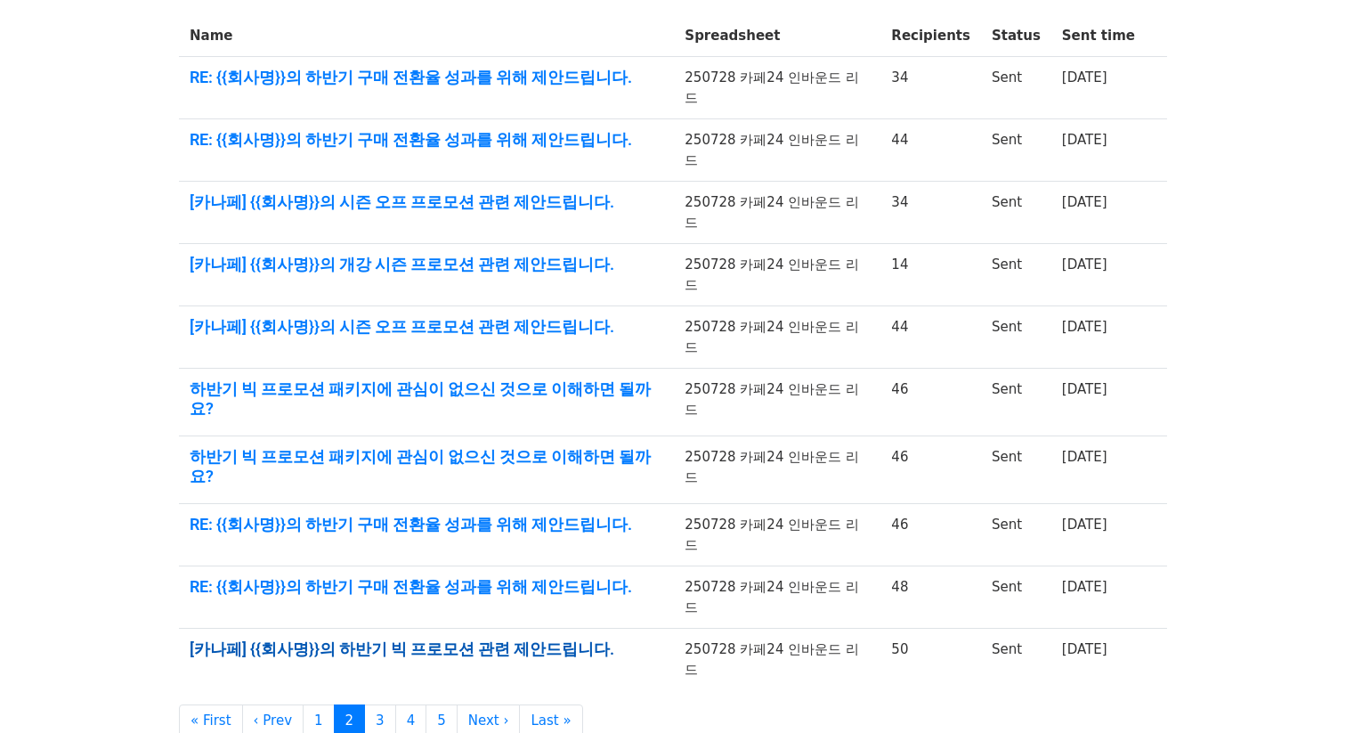
click at [418, 639] on link "[카나페] {{회사명}}의 하반기 빅 프로모션 관련 제안드립니다." at bounding box center [427, 649] width 474 height 20
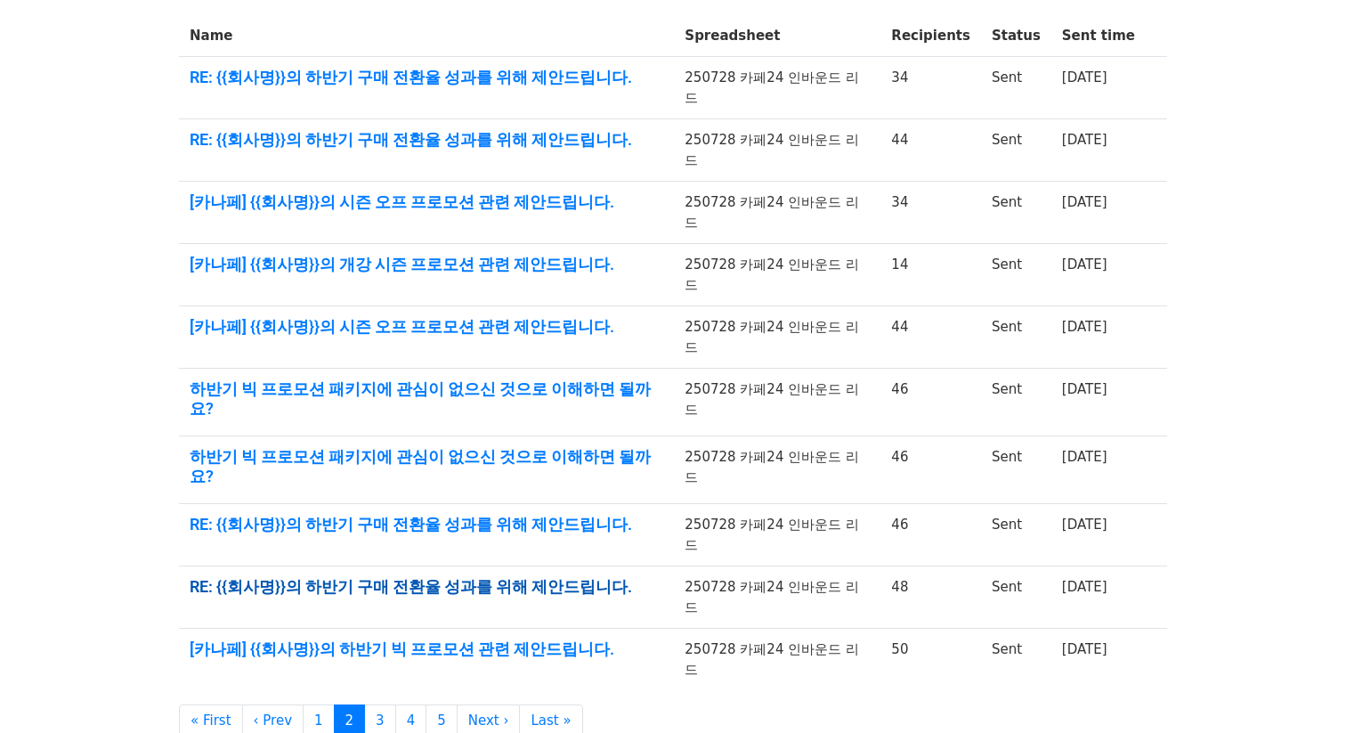
click at [466, 577] on link "RE: {{회사명}}의 하반기 구매 전환율 성과를 위해 제안드립니다." at bounding box center [427, 587] width 474 height 20
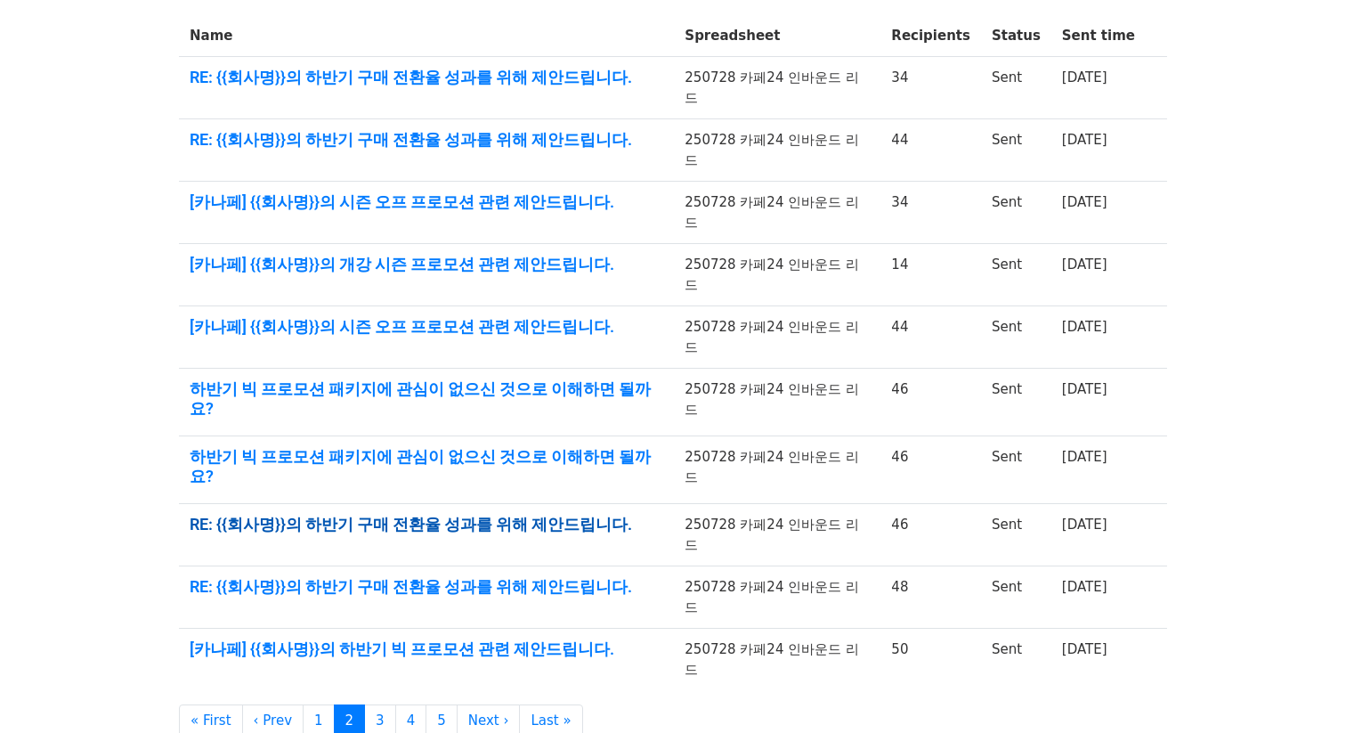
click at [479, 515] on link "RE: {{회사명}}의 하반기 구매 전환율 성과를 위해 제안드립니다." at bounding box center [427, 525] width 474 height 20
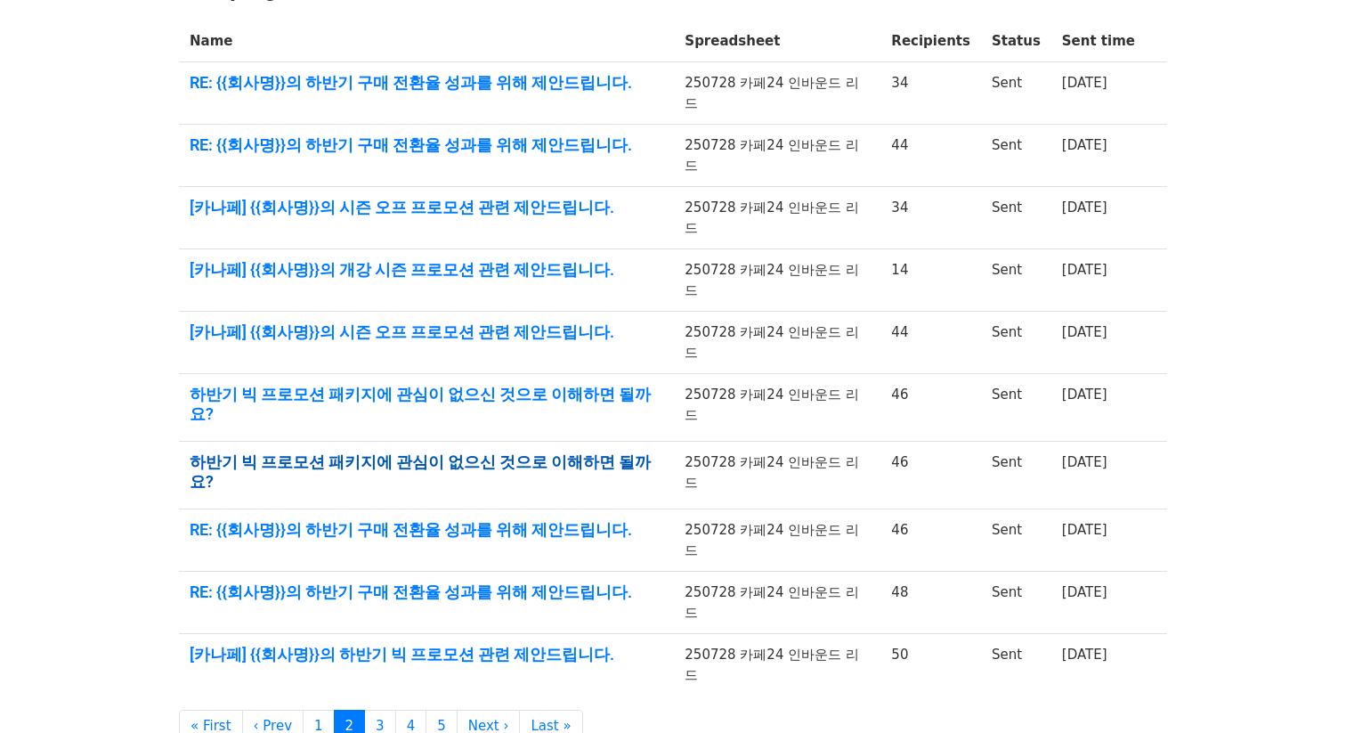
click at [407, 452] on link "하반기 빅 프로모션 패키지에 관심이 없으신 것으로 이해하면 될까요?" at bounding box center [427, 471] width 474 height 38
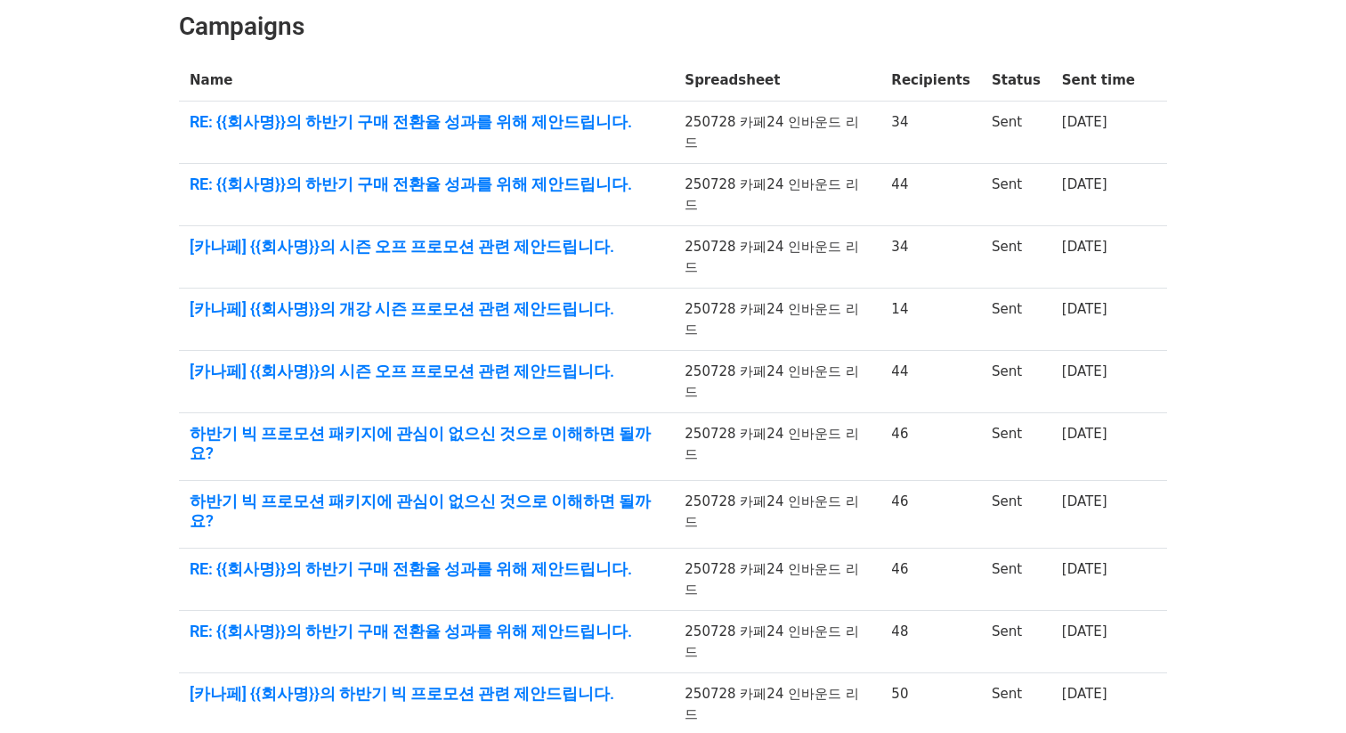
scroll to position [258, 0]
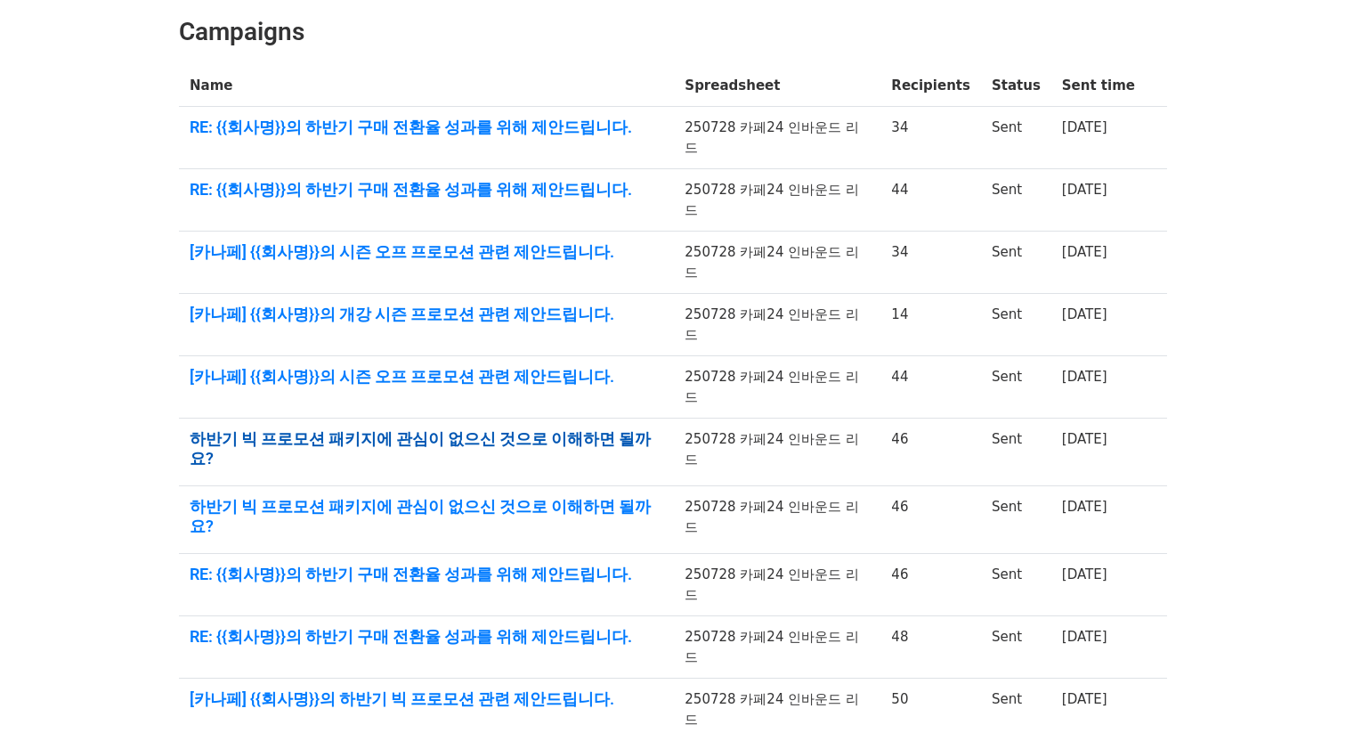
click at [450, 429] on link "하반기 빅 프로모션 패키지에 관심이 없으신 것으로 이해하면 될까요?" at bounding box center [427, 448] width 474 height 38
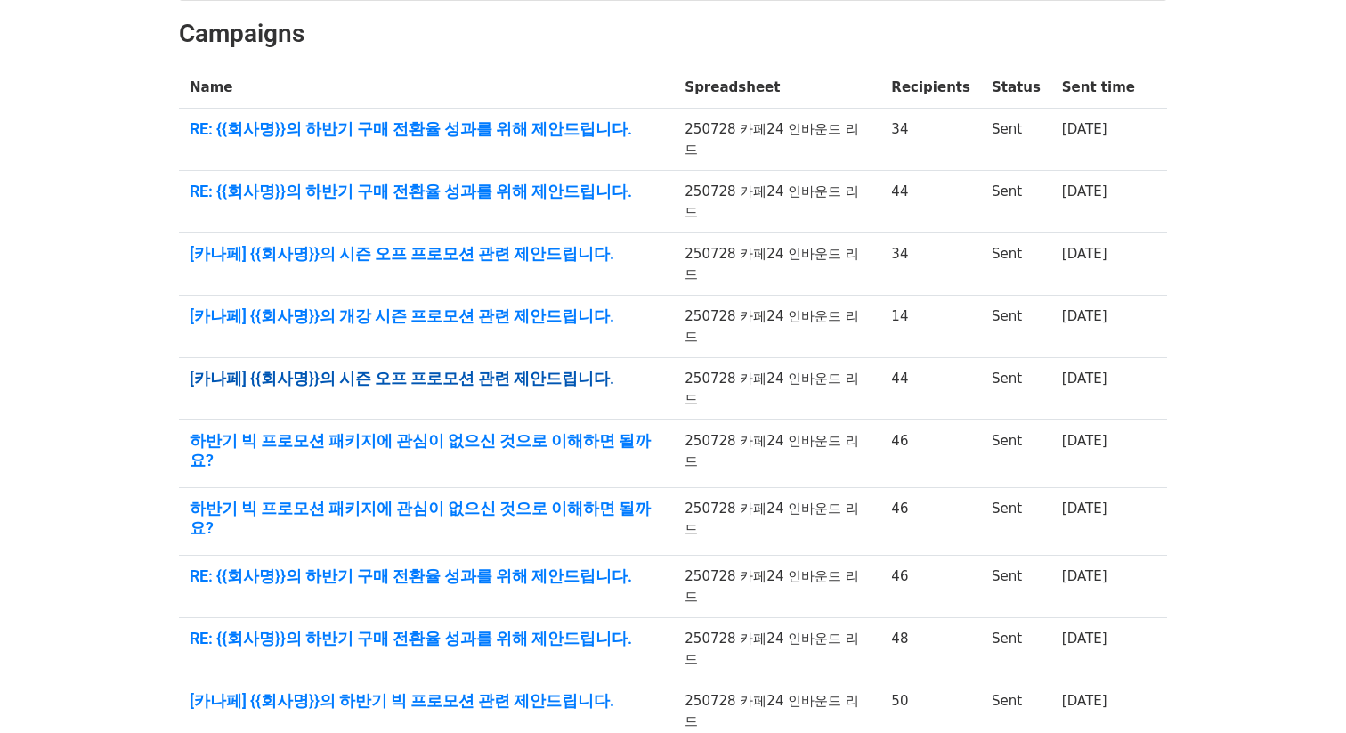
click at [483, 369] on link "[카나페] {{회사명}}의 시즌 오프 프로모션 관련 제안드립니다." at bounding box center [427, 379] width 474 height 20
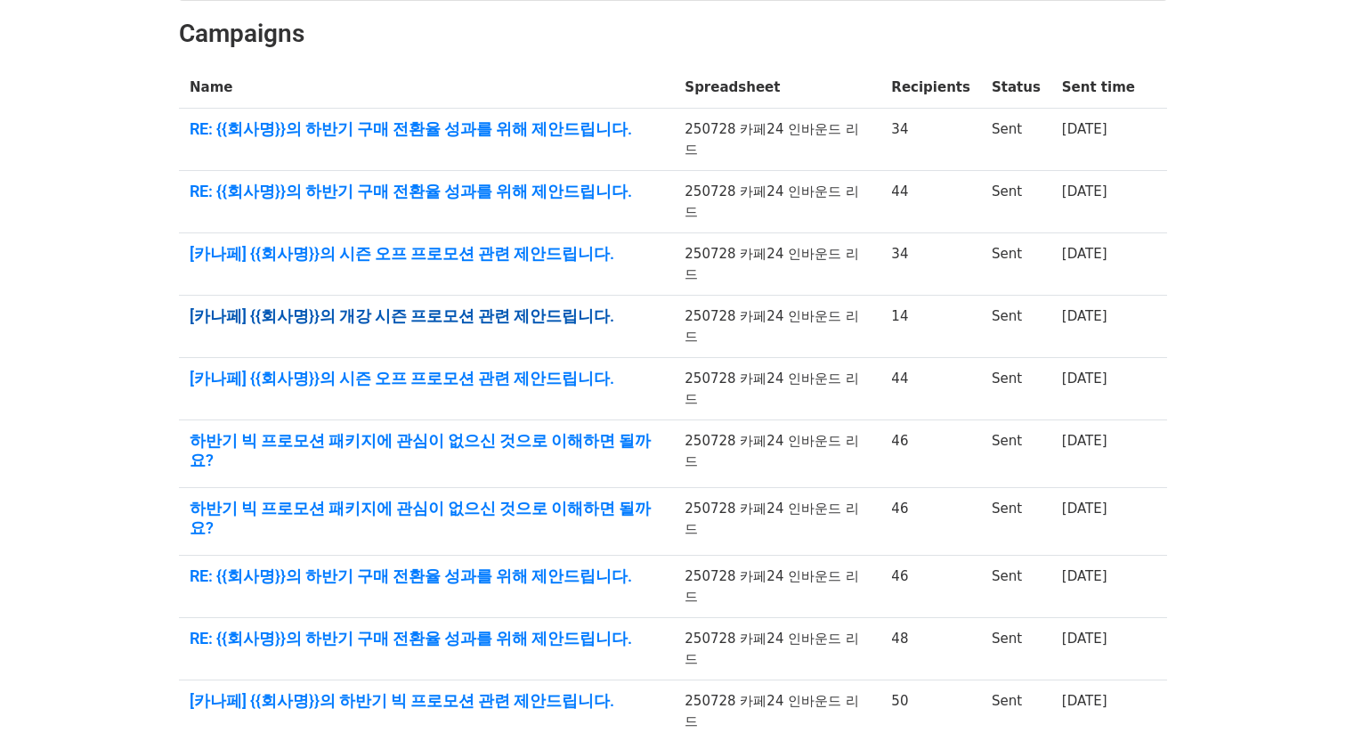
click at [409, 306] on link "[카나페] {{회사명}}의 개강 시즌 프로모션 관련 제안드립니다." at bounding box center [427, 316] width 474 height 20
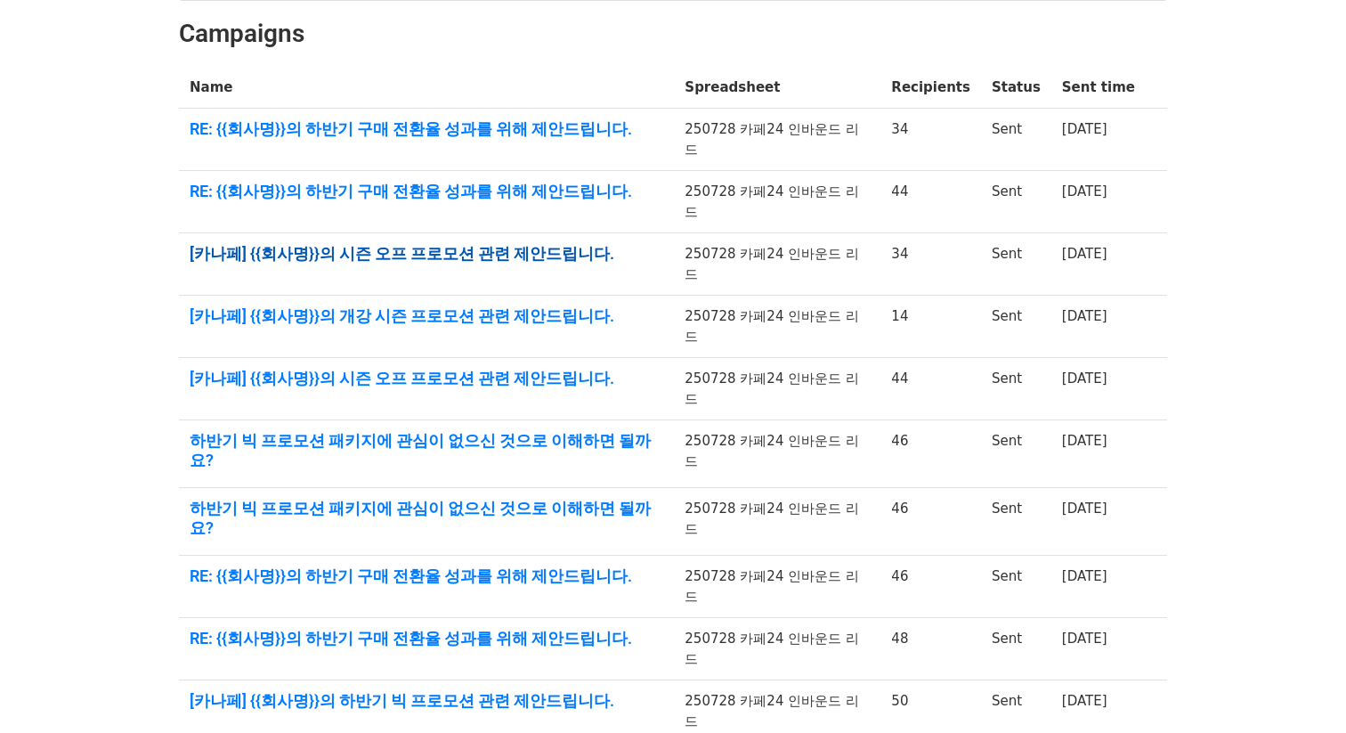
click at [401, 244] on link "[카나페] {{회사명}}의 시즌 오프 프로모션 관련 제안드립니다." at bounding box center [427, 254] width 474 height 20
drag, startPoint x: 1125, startPoint y: 281, endPoint x: 579, endPoint y: 289, distance: 545.7
click at [579, 296] on tr "[카나페] {{회사명}}의 개강 시즌 프로모션 관련 제안드립니다. 250728 카페24 인바운드 리드 14 Sent 12 days ago" at bounding box center [673, 327] width 988 height 62
click at [622, 296] on td "[카나페] {{회사명}}의 개강 시즌 프로모션 관련 제안드립니다." at bounding box center [426, 327] width 495 height 62
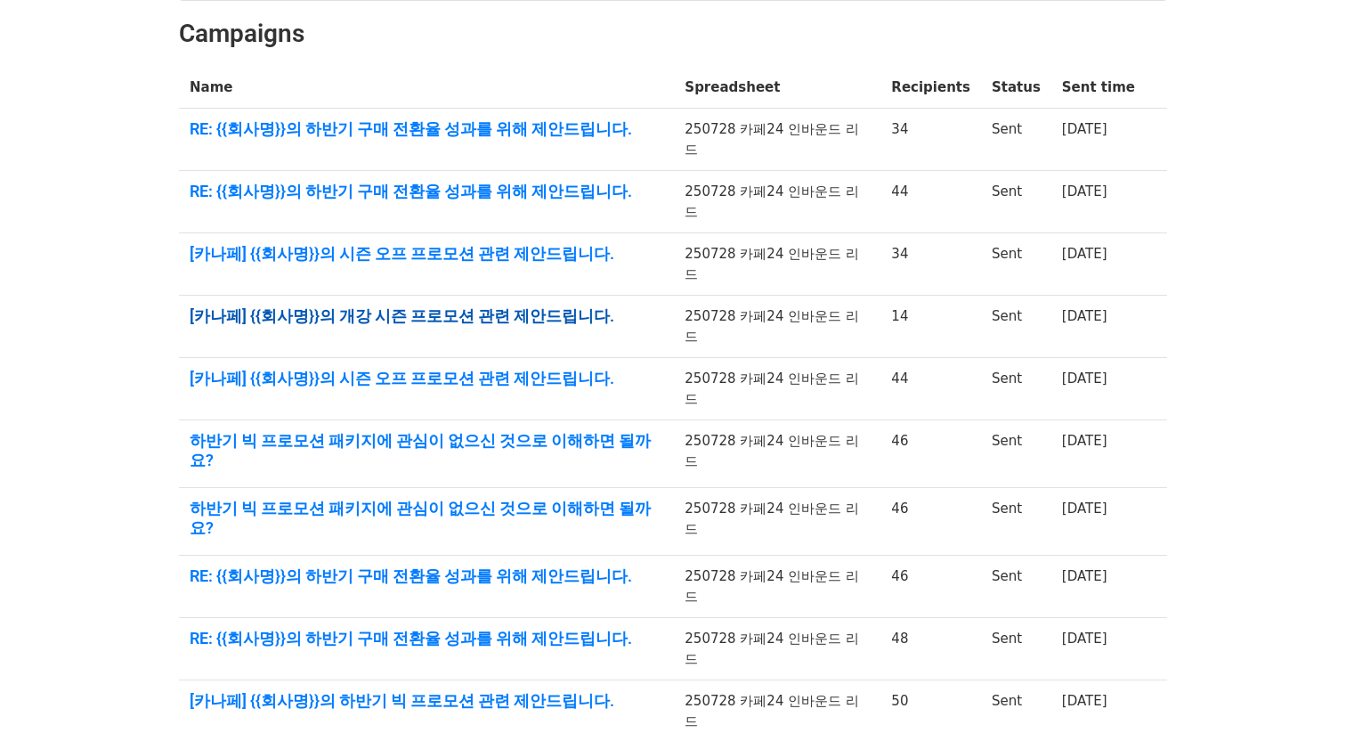
click at [511, 306] on link "[카나페] {{회사명}}의 개강 시즌 프로모션 관련 제안드립니다." at bounding box center [427, 316] width 474 height 20
click at [519, 235] on td "[카나페] {{회사명}}의 시즌 오프 프로모션 관련 제안드립니다." at bounding box center [426, 264] width 495 height 62
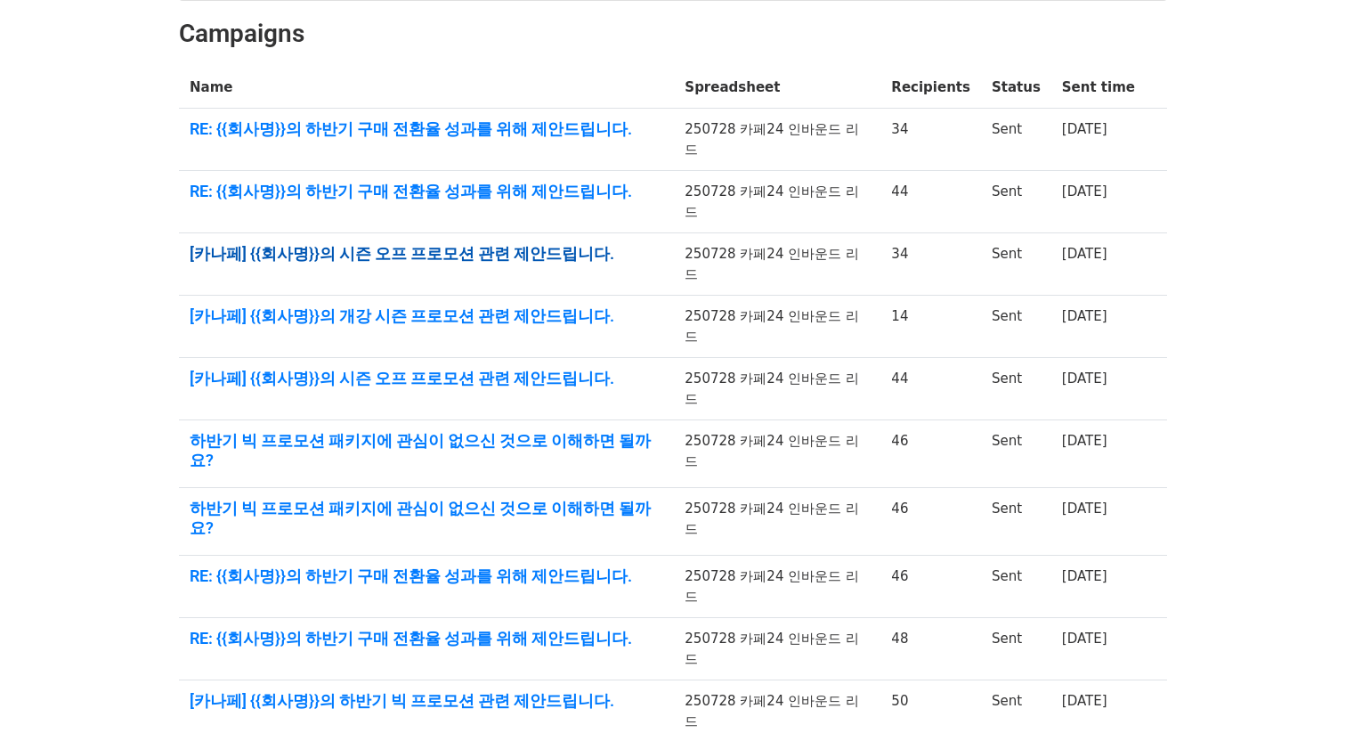
click at [524, 244] on link "[카나페] {{회사명}}의 시즌 오프 프로모션 관련 제안드립니다." at bounding box center [427, 254] width 474 height 20
drag, startPoint x: 1086, startPoint y: 218, endPoint x: 1100, endPoint y: 216, distance: 14.4
click at [1100, 233] on td "12 days ago" at bounding box center [1098, 264] width 94 height 62
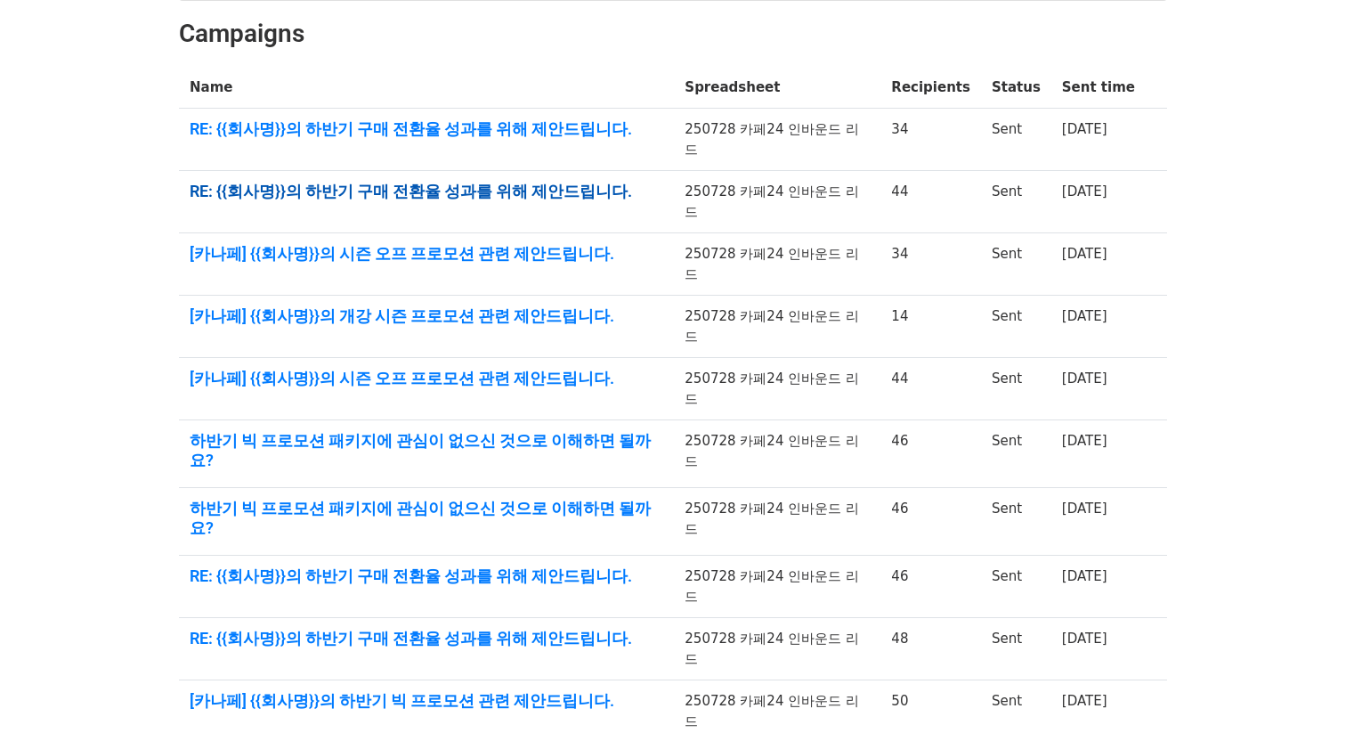
click at [507, 182] on link "RE: {{회사명}}의 하반기 구매 전환율 성과를 위해 제안드립니다." at bounding box center [427, 192] width 474 height 20
click at [693, 176] on td "250728 카페24 인바운드 리드" at bounding box center [777, 202] width 207 height 62
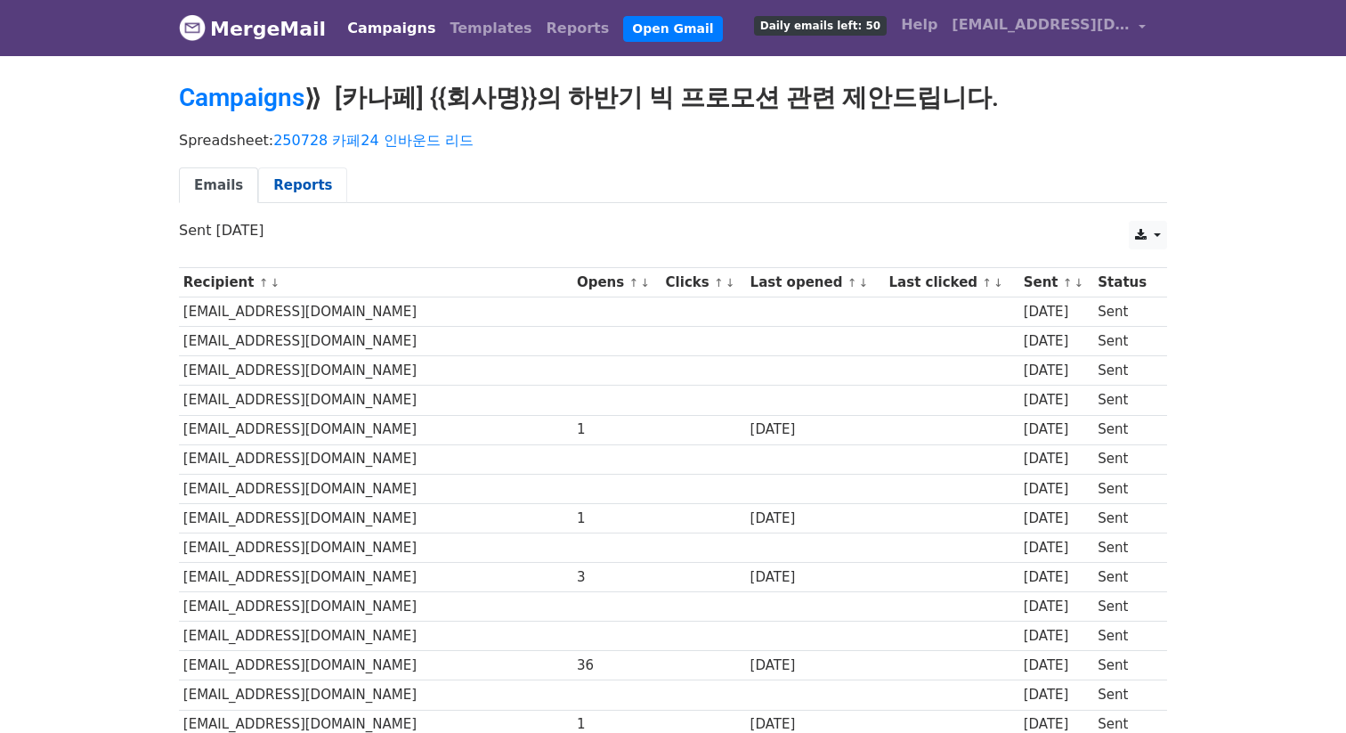
click at [284, 187] on link "Reports" at bounding box center [302, 185] width 89 height 36
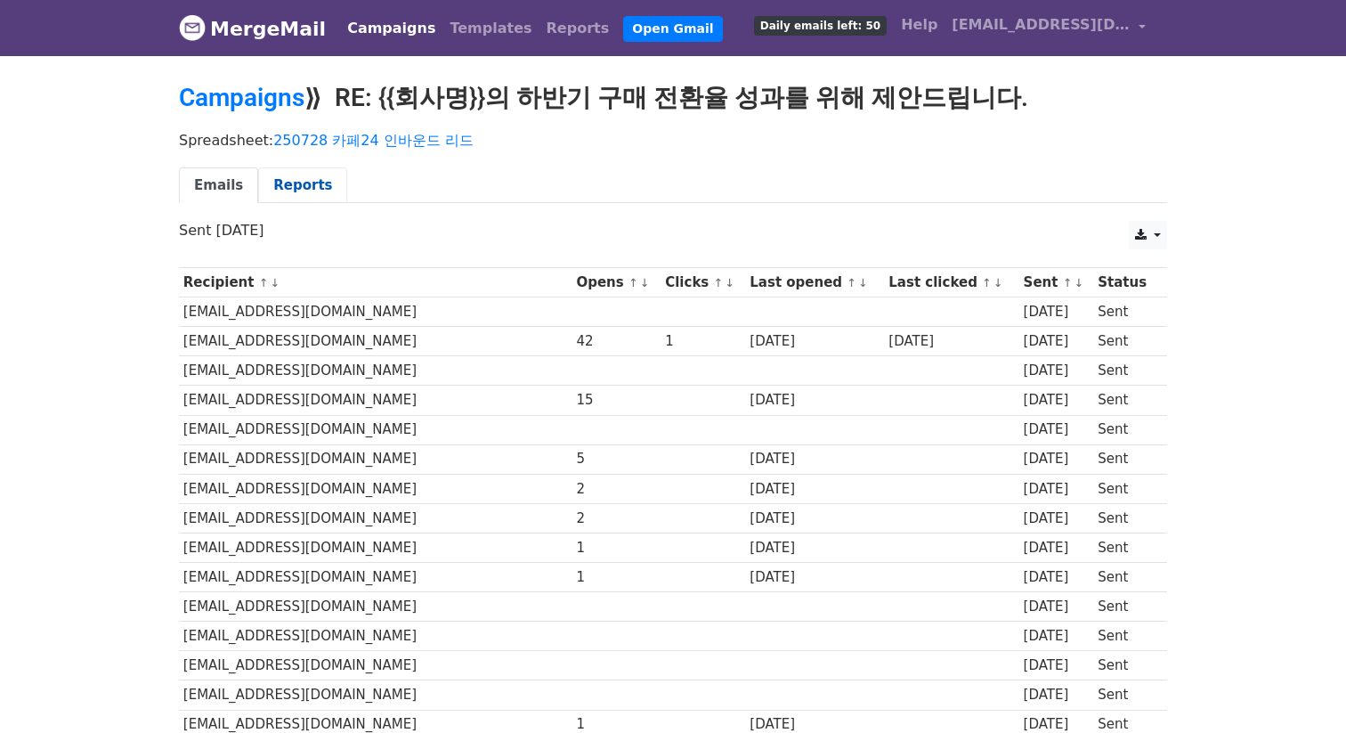
click at [267, 182] on link "Reports" at bounding box center [302, 185] width 89 height 36
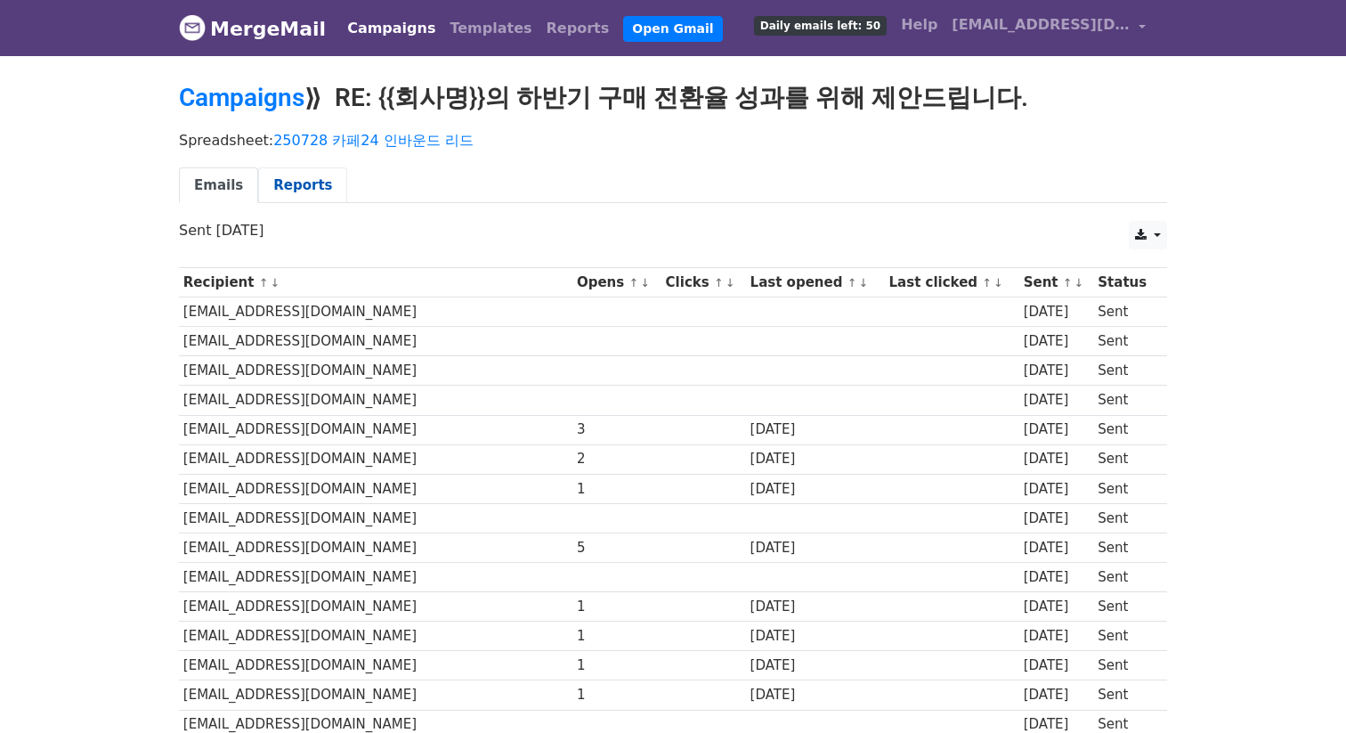
click at [300, 179] on link "Reports" at bounding box center [302, 185] width 89 height 36
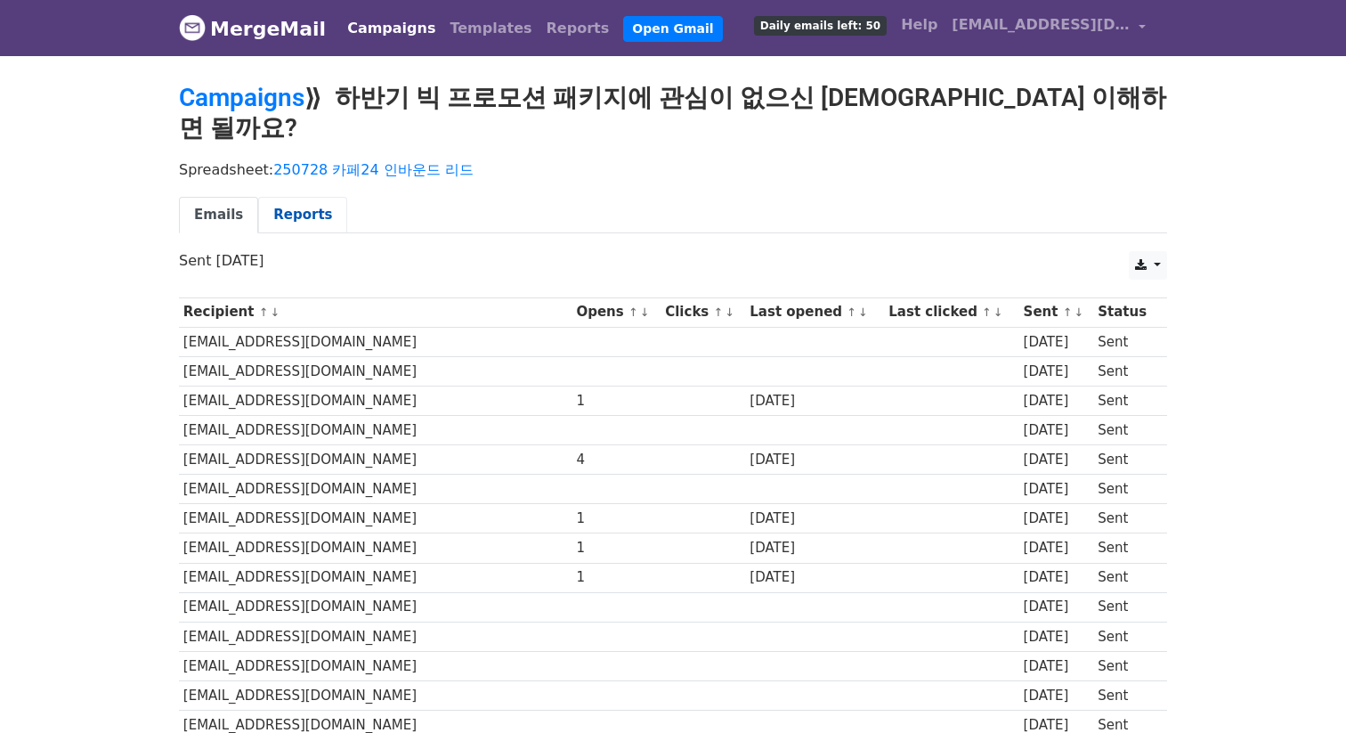
drag, startPoint x: 257, startPoint y: 175, endPoint x: 280, endPoint y: 184, distance: 24.0
click at [258, 197] on link "Reports" at bounding box center [302, 215] width 89 height 36
click at [280, 197] on link "Reports" at bounding box center [302, 215] width 89 height 36
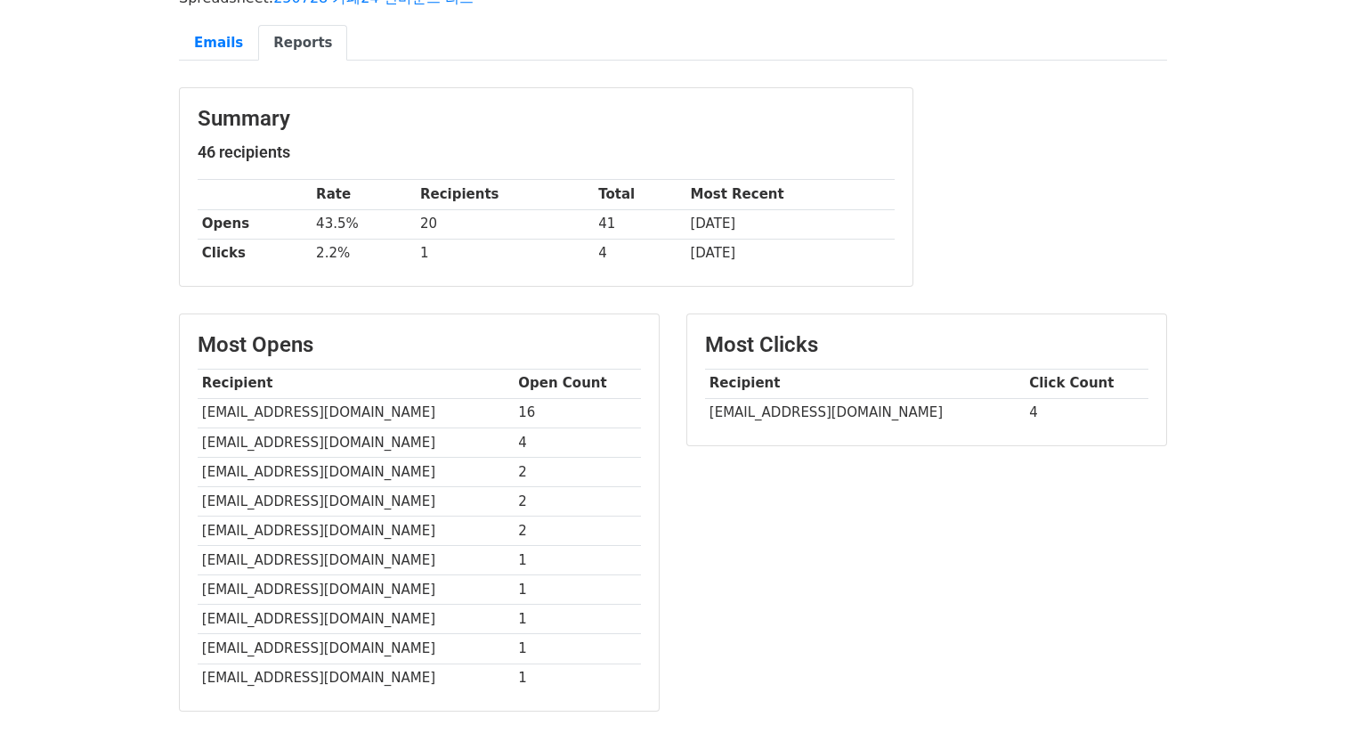
scroll to position [148, 0]
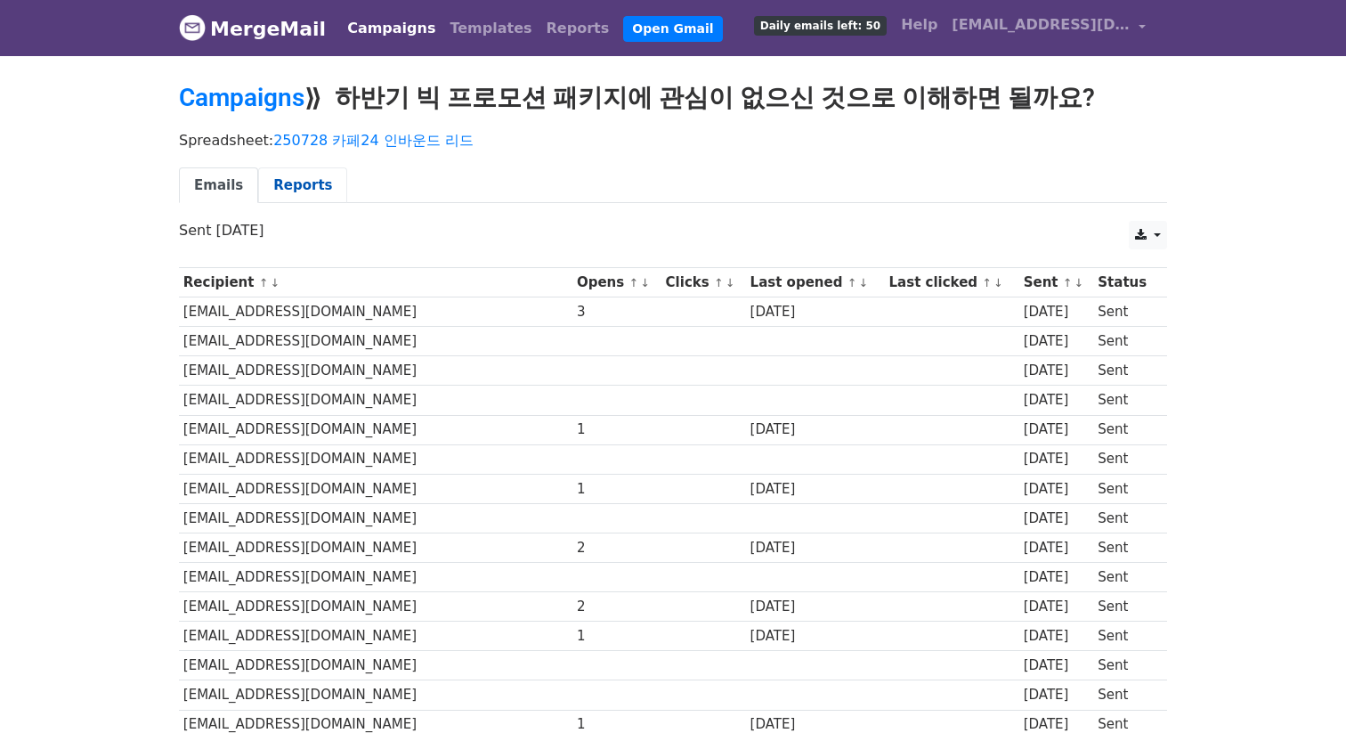
click at [275, 190] on link "Reports" at bounding box center [302, 185] width 89 height 36
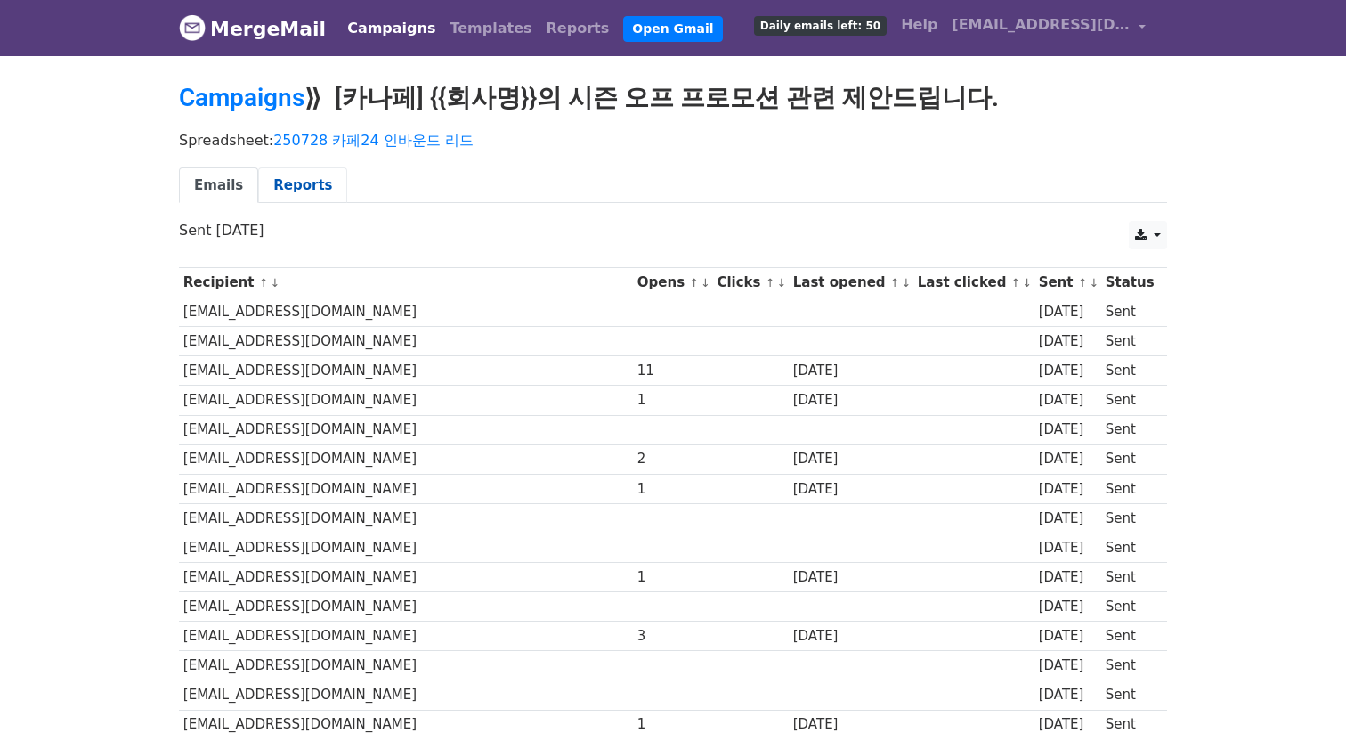
click at [297, 169] on link "Reports" at bounding box center [302, 185] width 89 height 36
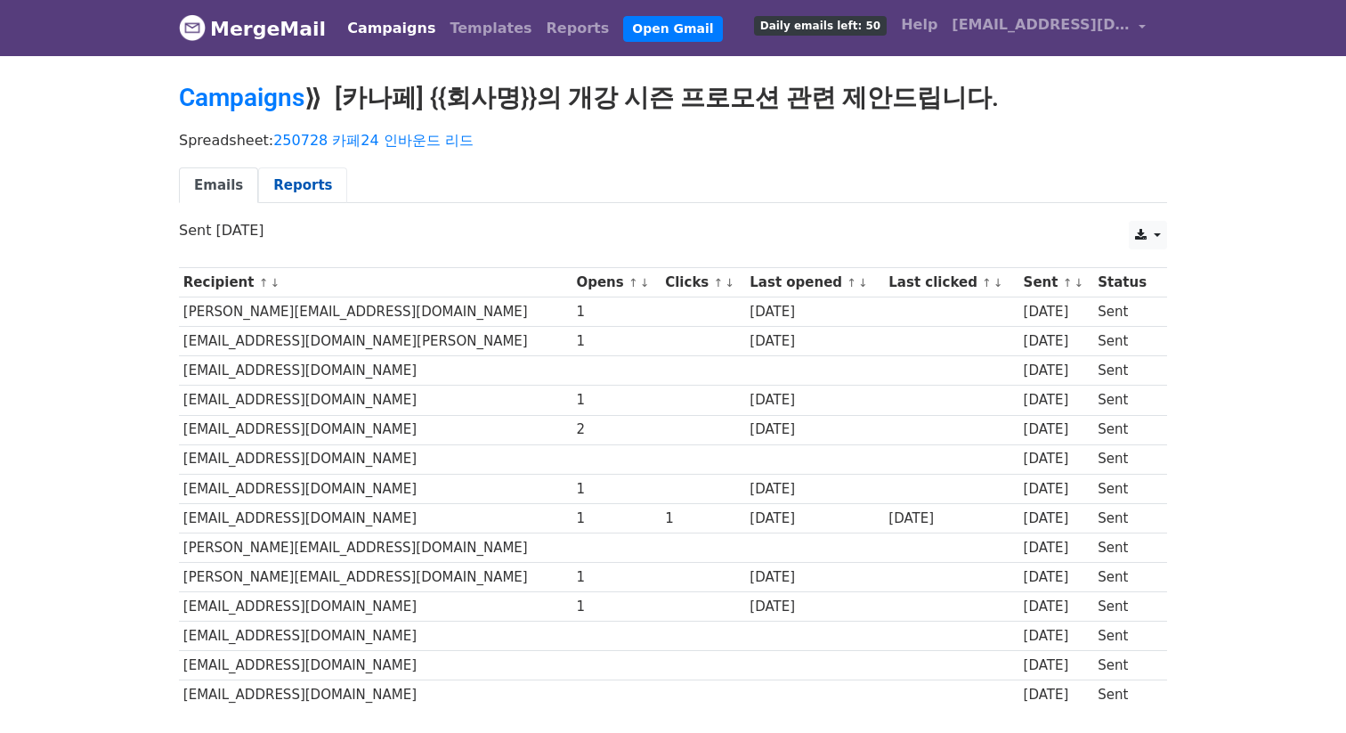
click at [316, 195] on link "Reports" at bounding box center [302, 185] width 89 height 36
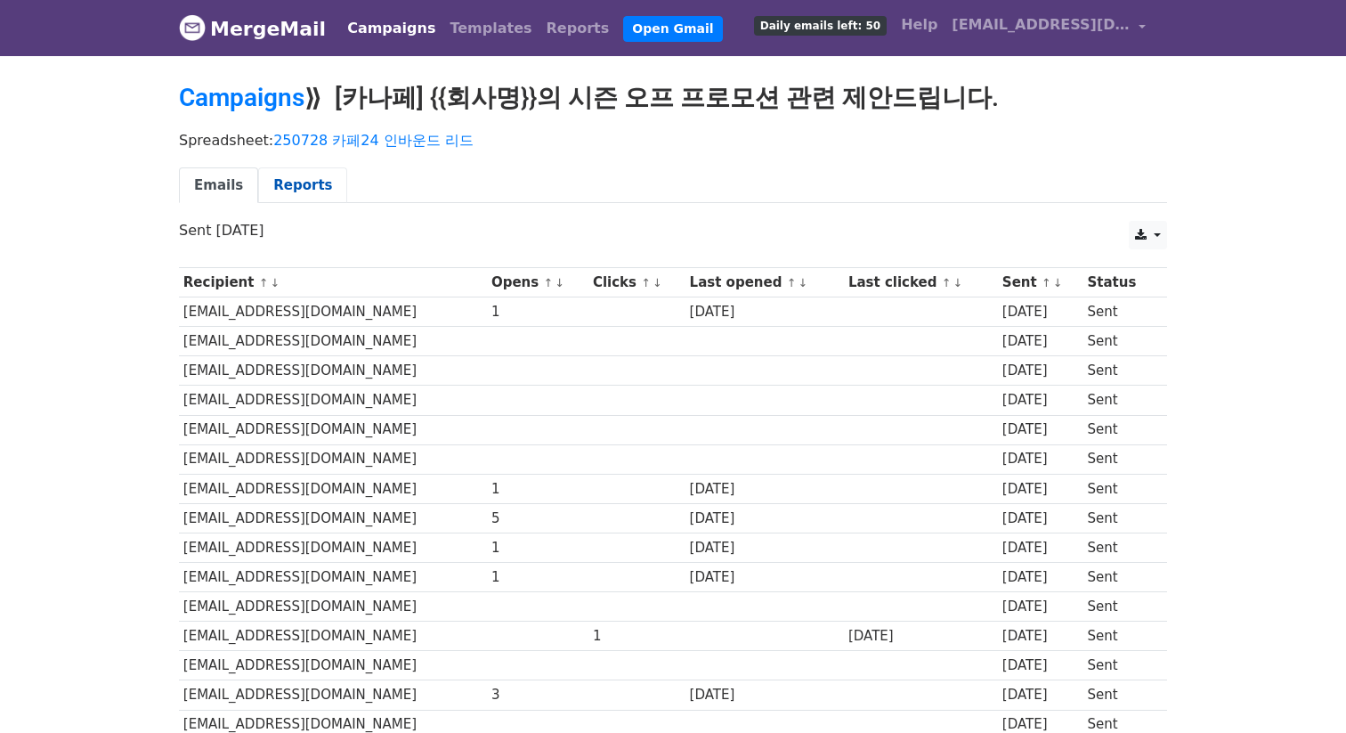
click at [318, 186] on link "Reports" at bounding box center [302, 185] width 89 height 36
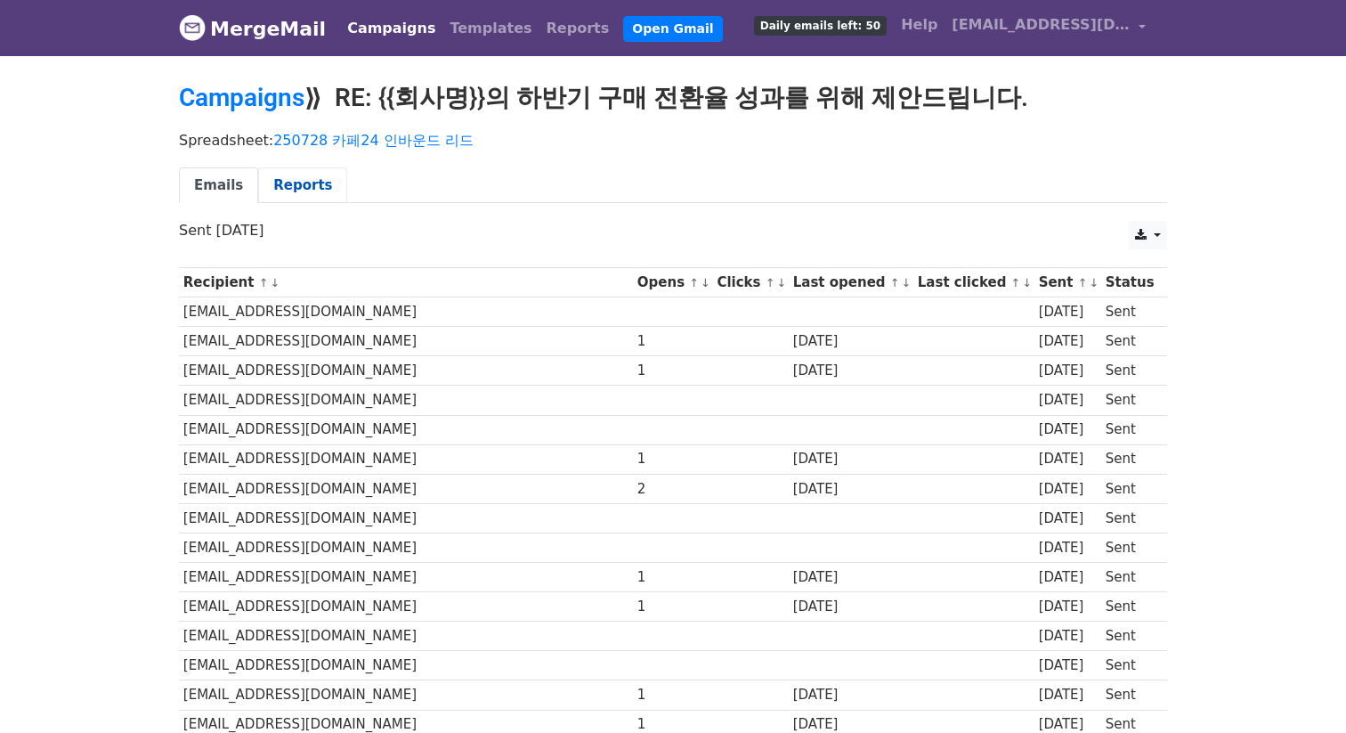
click at [314, 198] on link "Reports" at bounding box center [302, 185] width 89 height 36
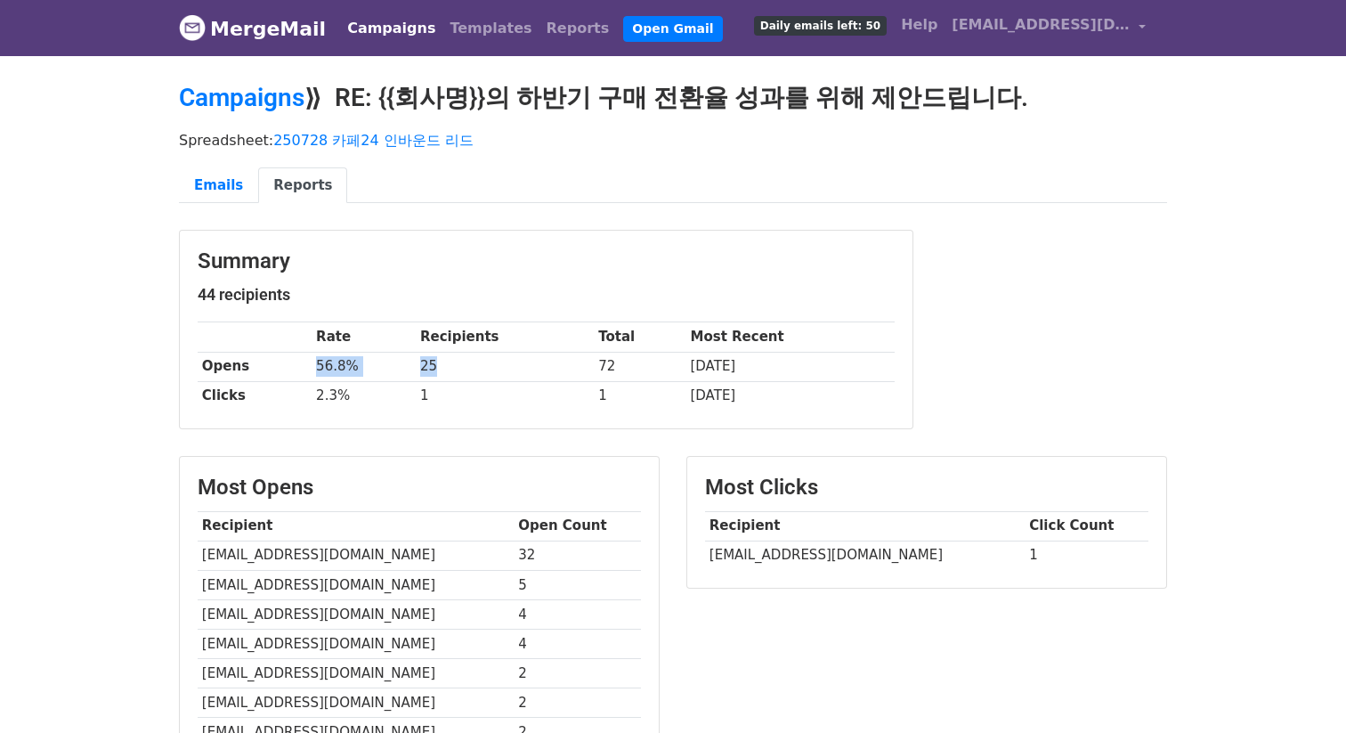
drag, startPoint x: 465, startPoint y: 370, endPoint x: 22, endPoint y: 323, distance: 444.9
click at [456, 369] on tr "Opens 56.8% 25 72 [DATE]" at bounding box center [546, 366] width 697 height 29
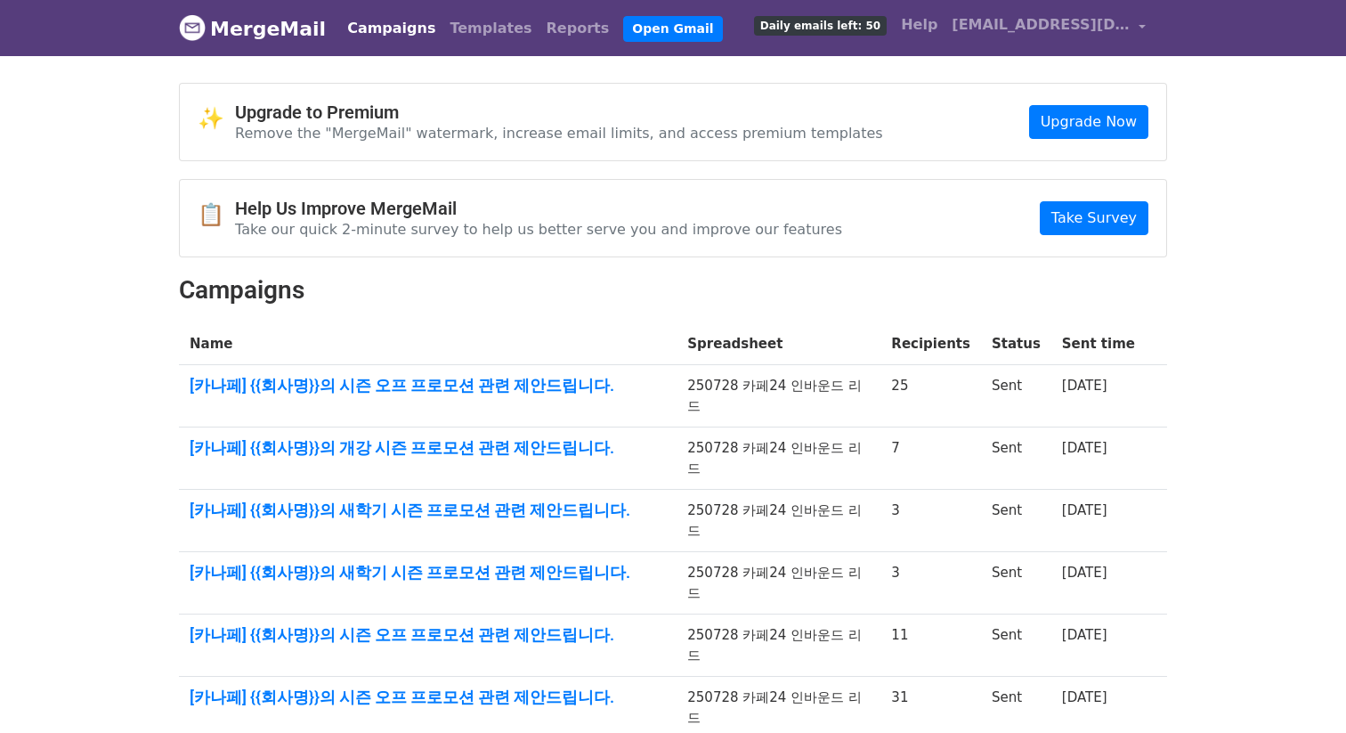
scroll to position [308, 0]
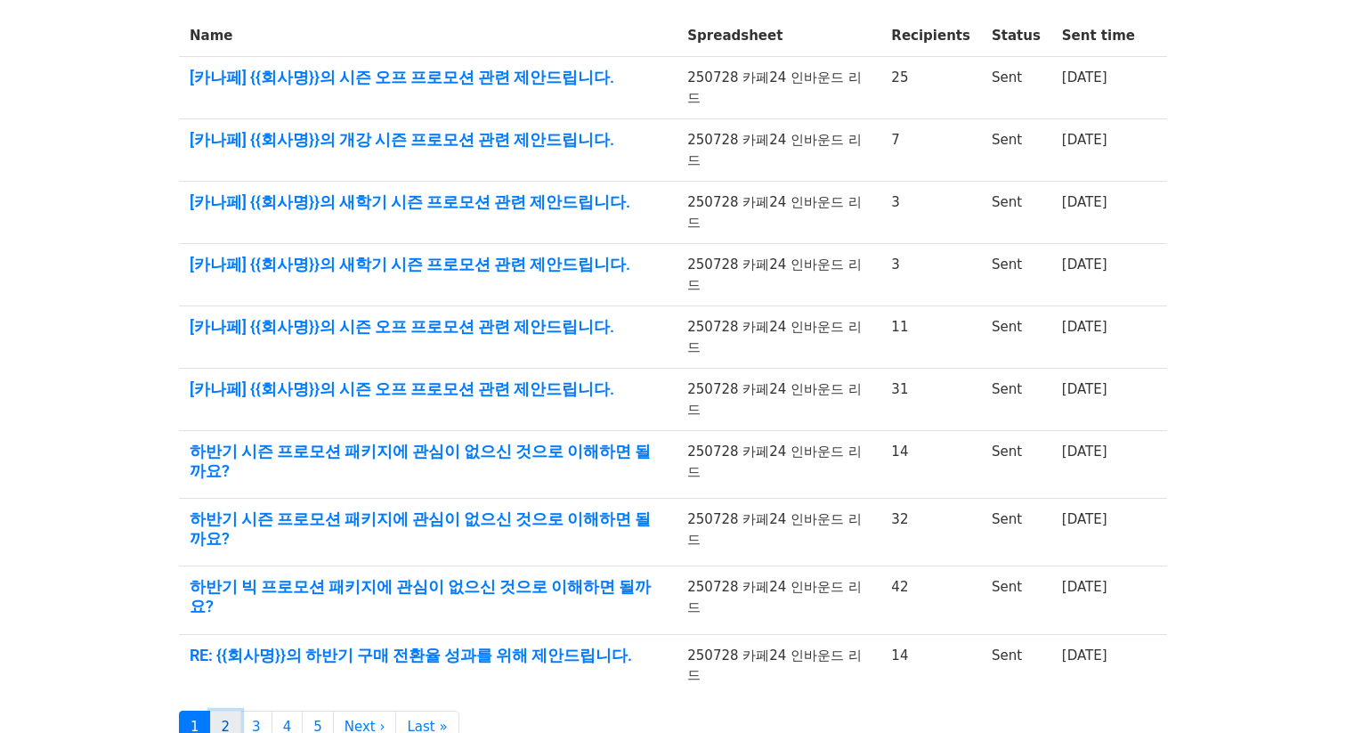
click at [220, 710] on link "2" at bounding box center [226, 726] width 32 height 33
click at [210, 710] on link "2" at bounding box center [226, 726] width 32 height 33
click at [221, 710] on link "2" at bounding box center [226, 726] width 32 height 33
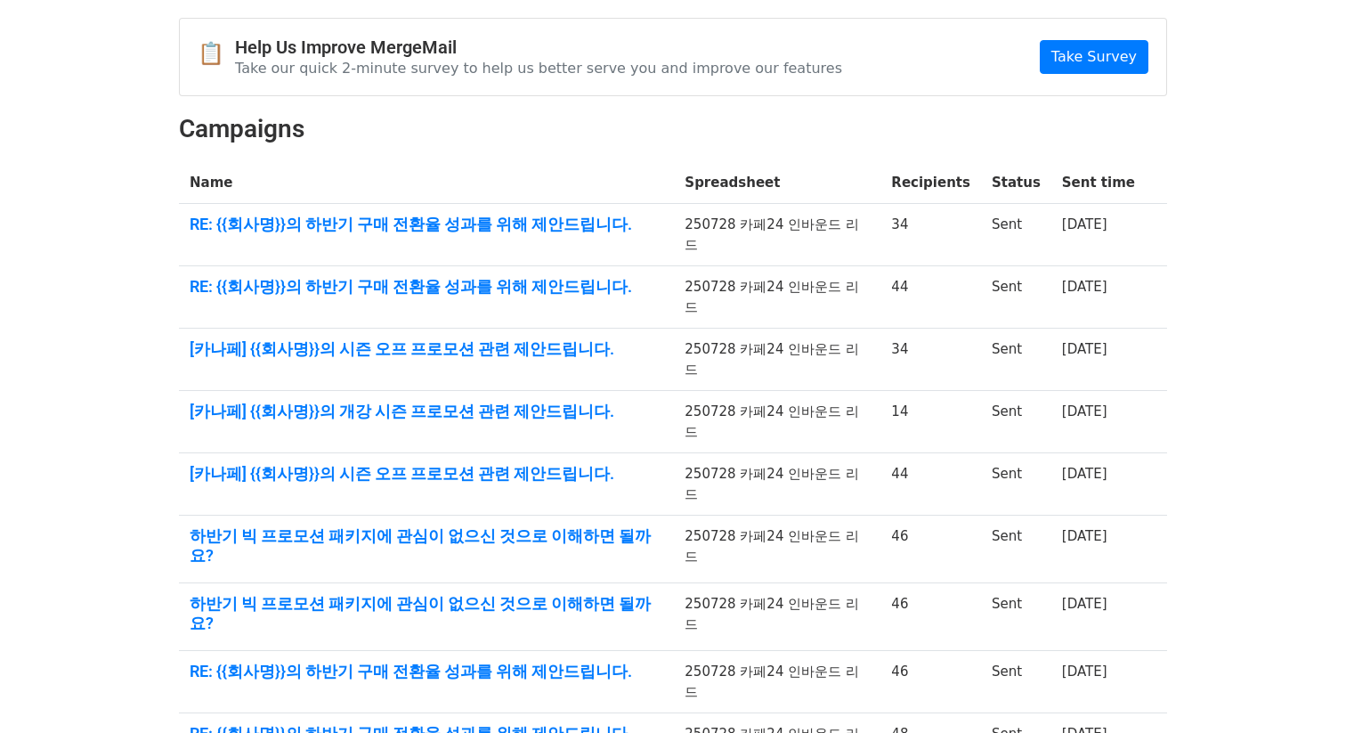
scroll to position [179, 0]
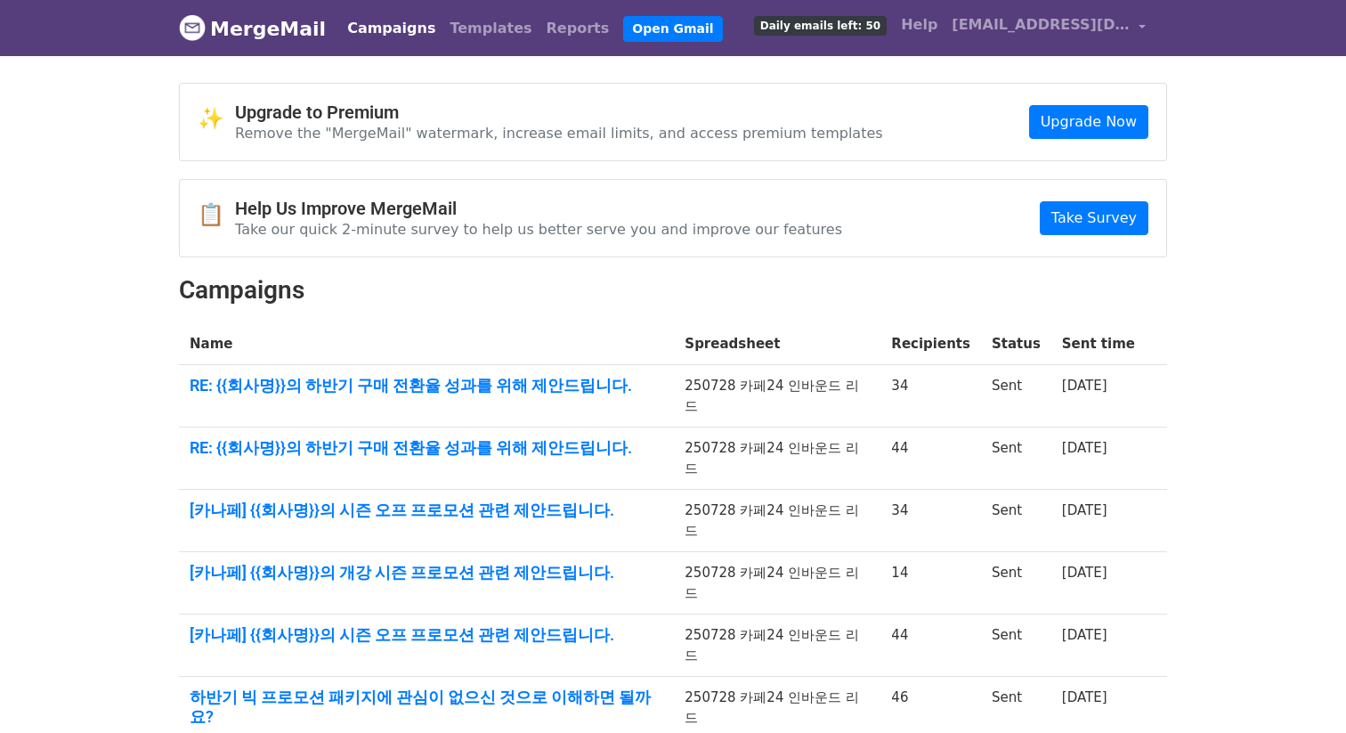
click at [425, 372] on td "RE: {{회사명}}의 하반기 구매 전환율 성과를 위해 제안드립니다." at bounding box center [426, 396] width 495 height 62
click at [422, 380] on link "RE: {{회사명}}의 하반기 구매 전환율 성과를 위해 제안드립니다." at bounding box center [427, 386] width 474 height 20
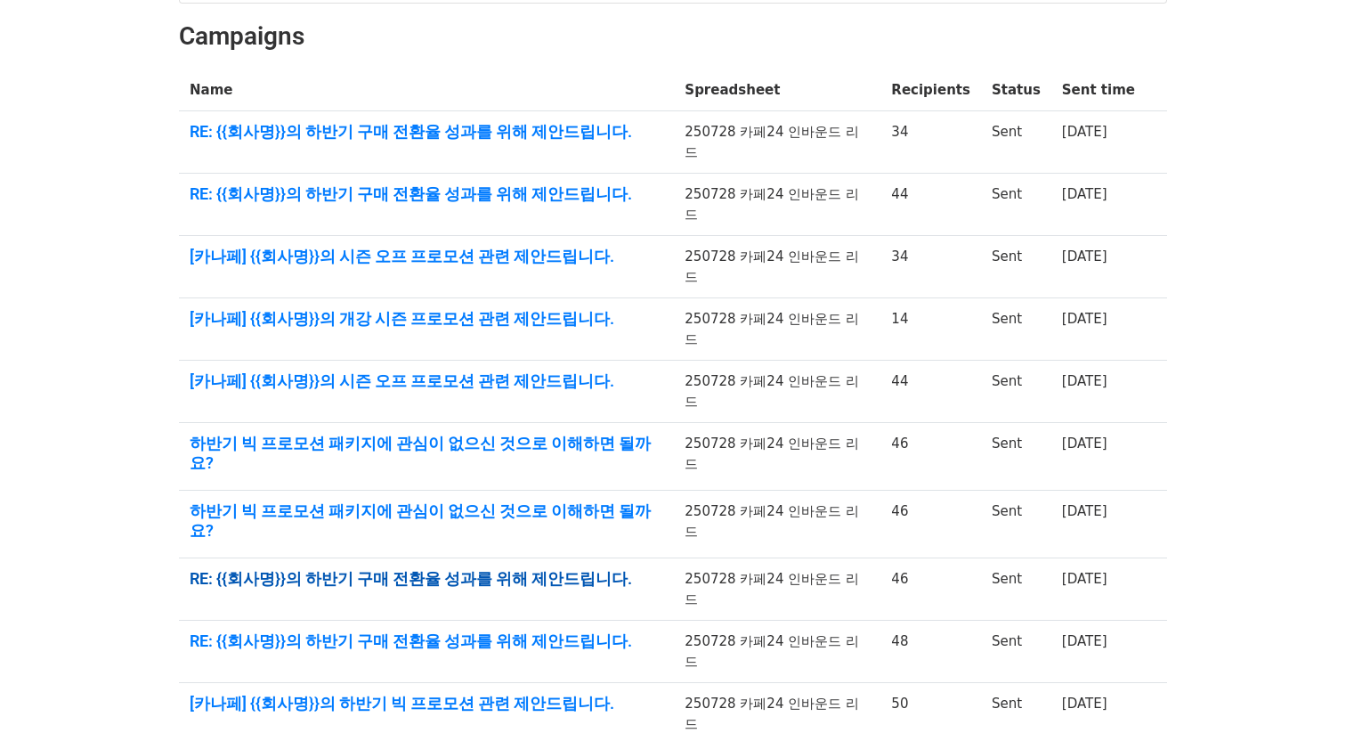
scroll to position [308, 0]
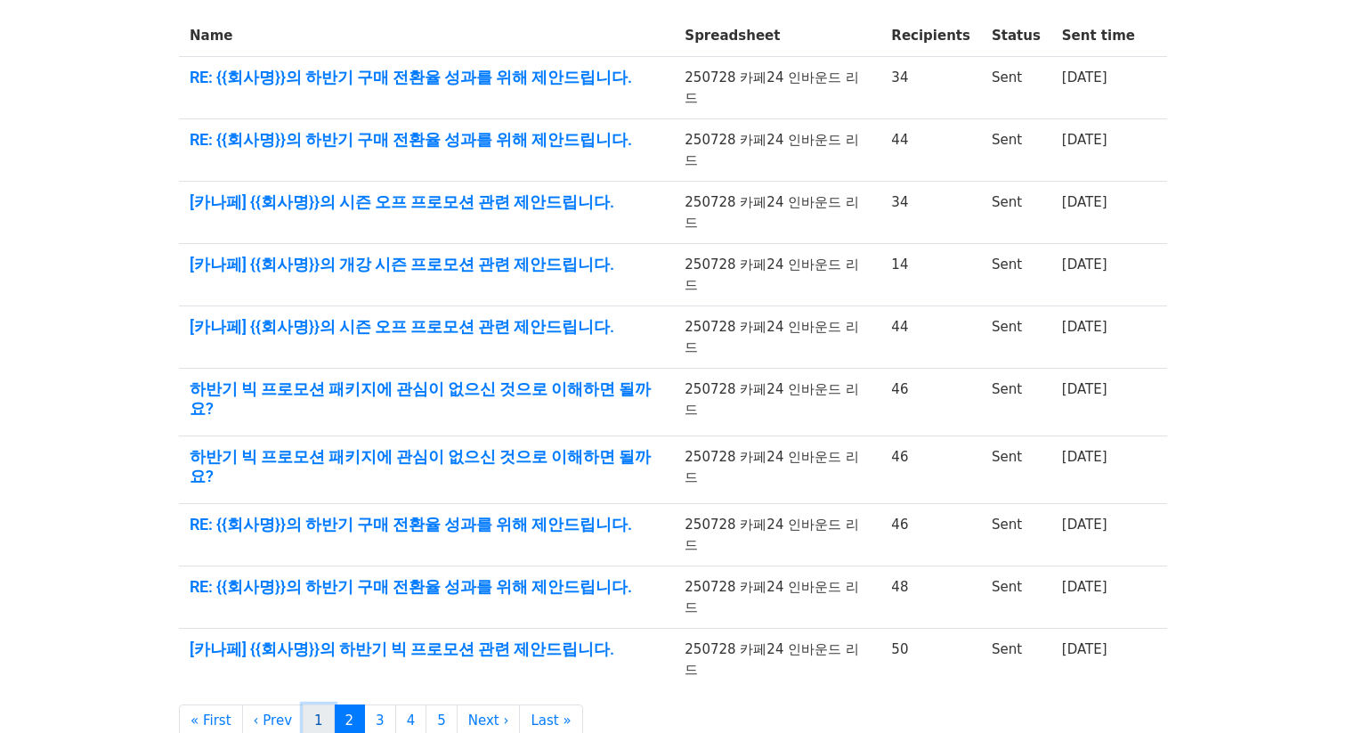
click at [312, 704] on link "1" at bounding box center [319, 720] width 32 height 33
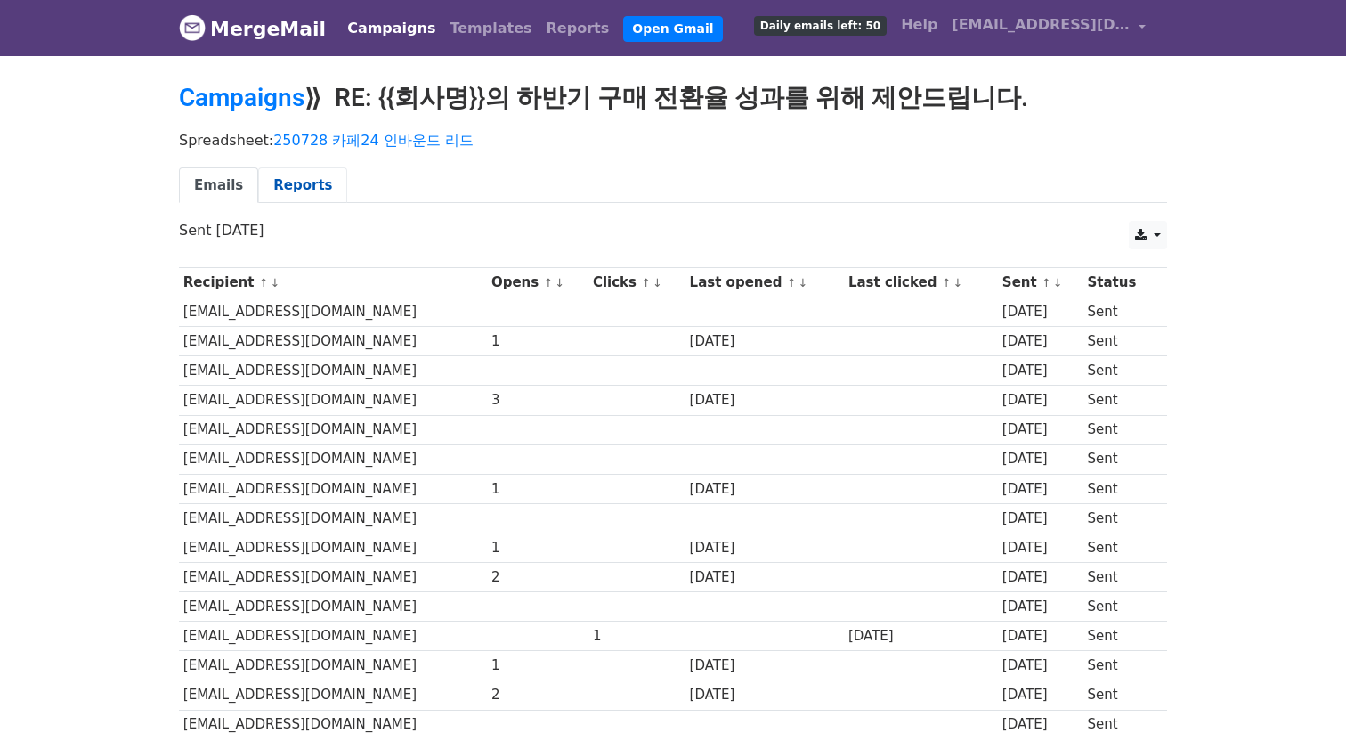
drag, startPoint x: 294, startPoint y: 119, endPoint x: 287, endPoint y: 177, distance: 58.3
click at [296, 129] on div "Spreadsheet: 250728 카페24 인바운드 리드 Emails Reports" at bounding box center [673, 172] width 1015 height 100
click at [287, 177] on link "Reports" at bounding box center [302, 185] width 89 height 36
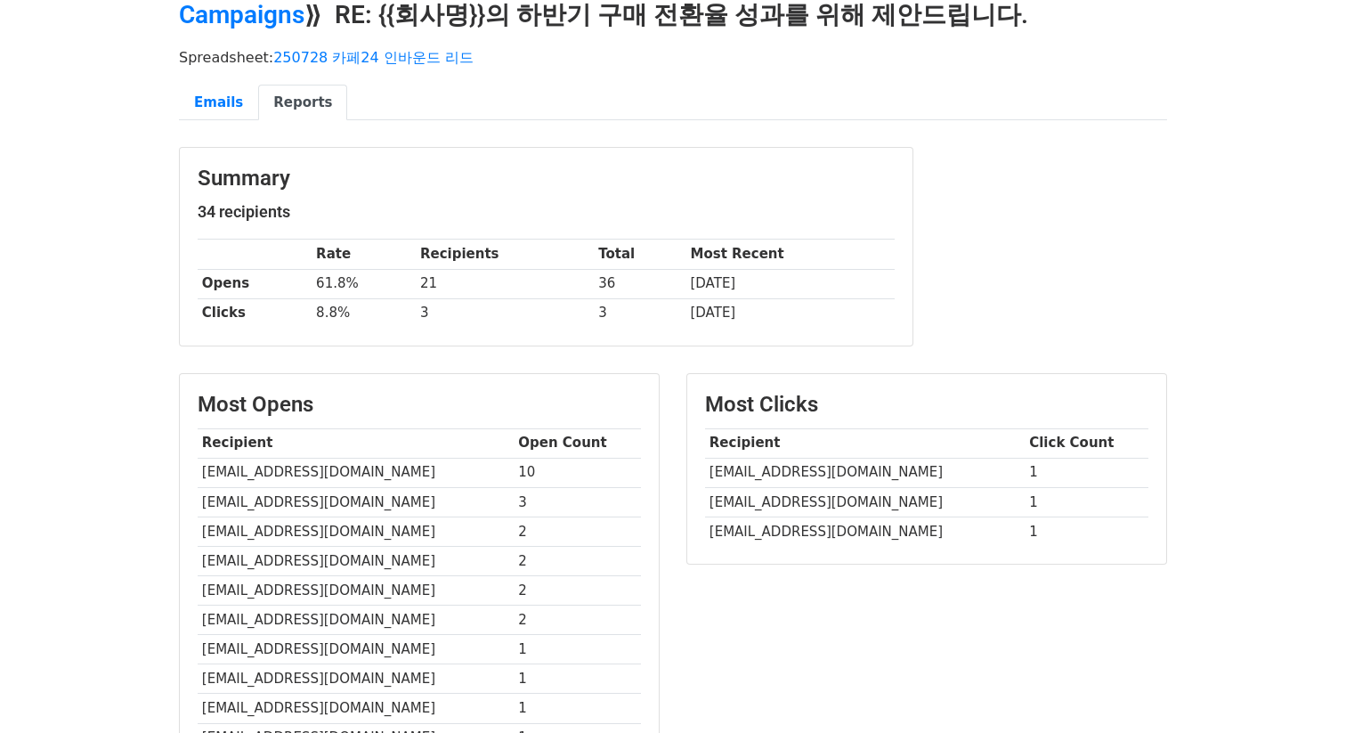
scroll to position [85, 0]
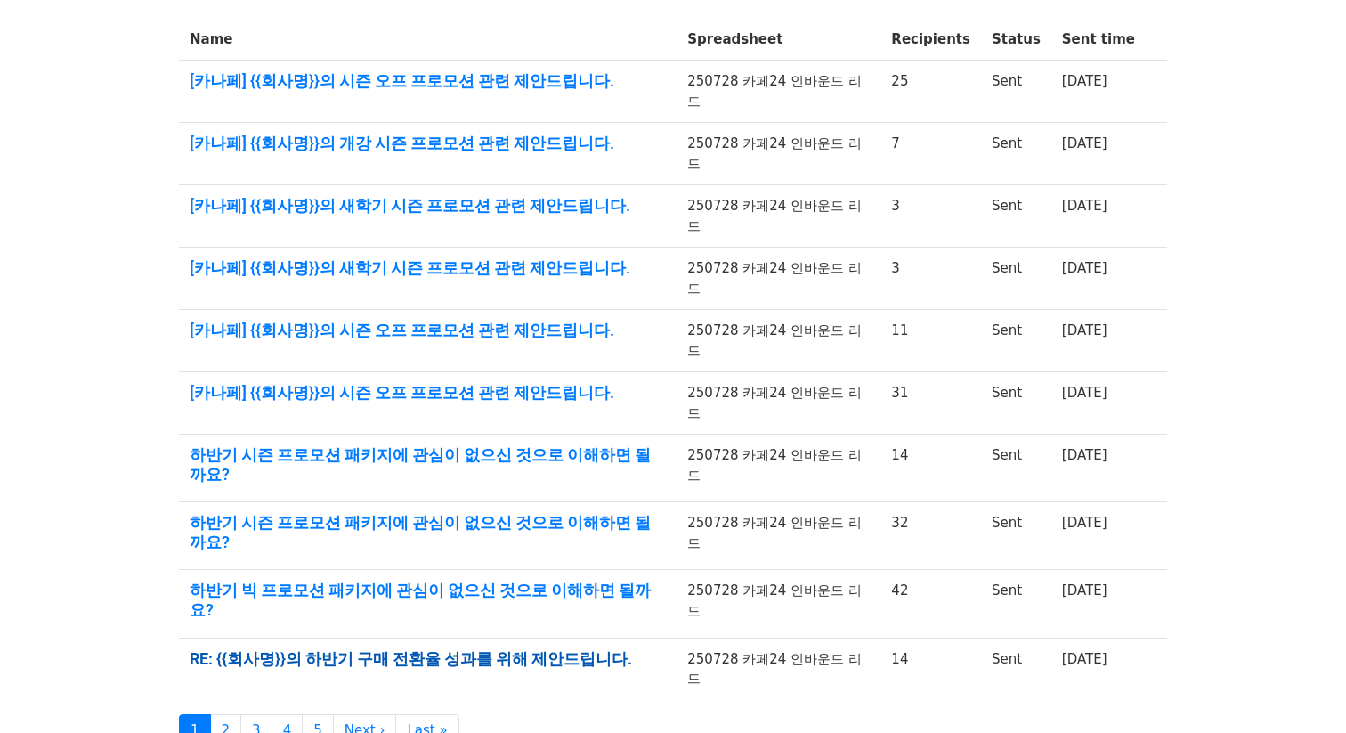
scroll to position [306, 0]
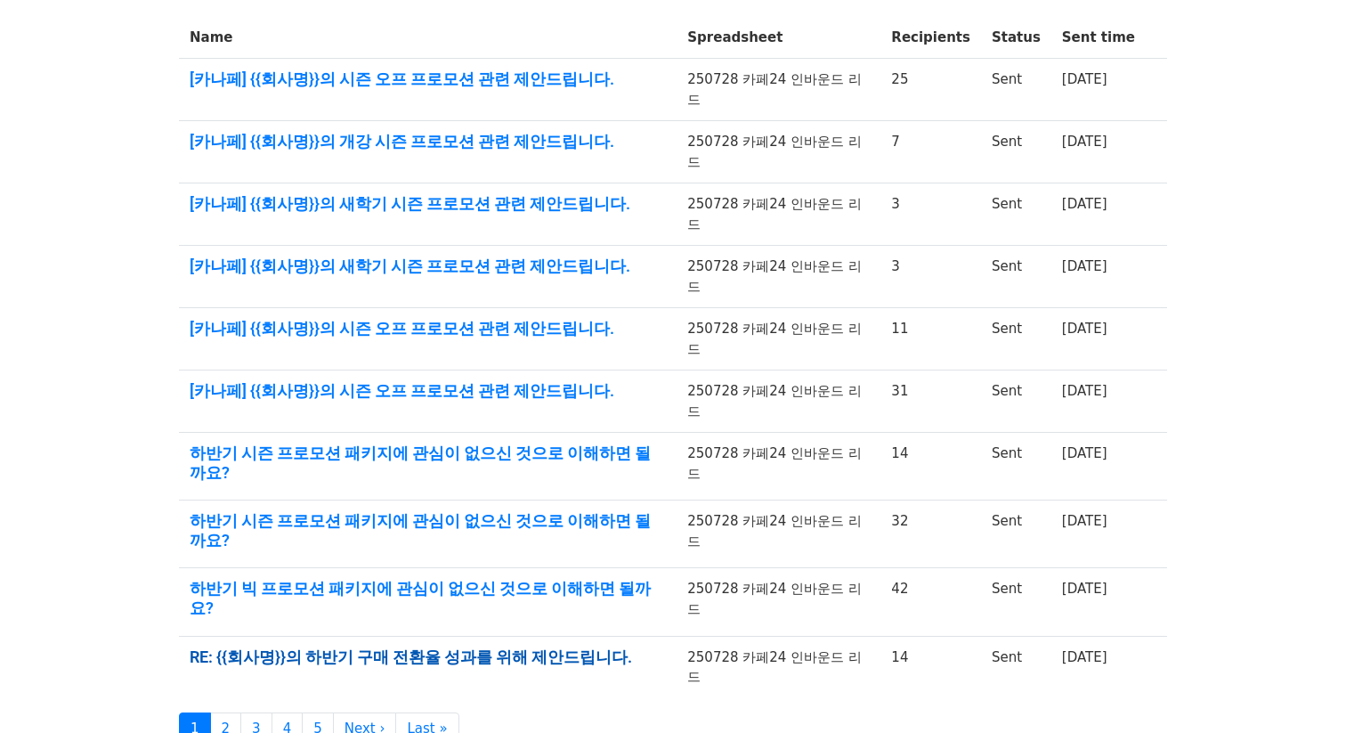
click at [483, 647] on link "RE: {{회사명}}의 하반기 구매 전환율 성과를 위해 제안드립니다." at bounding box center [428, 657] width 476 height 20
click at [482, 647] on link "RE: {{회사명}}의 하반기 구매 전환율 성과를 위해 제안드립니다." at bounding box center [428, 657] width 476 height 20
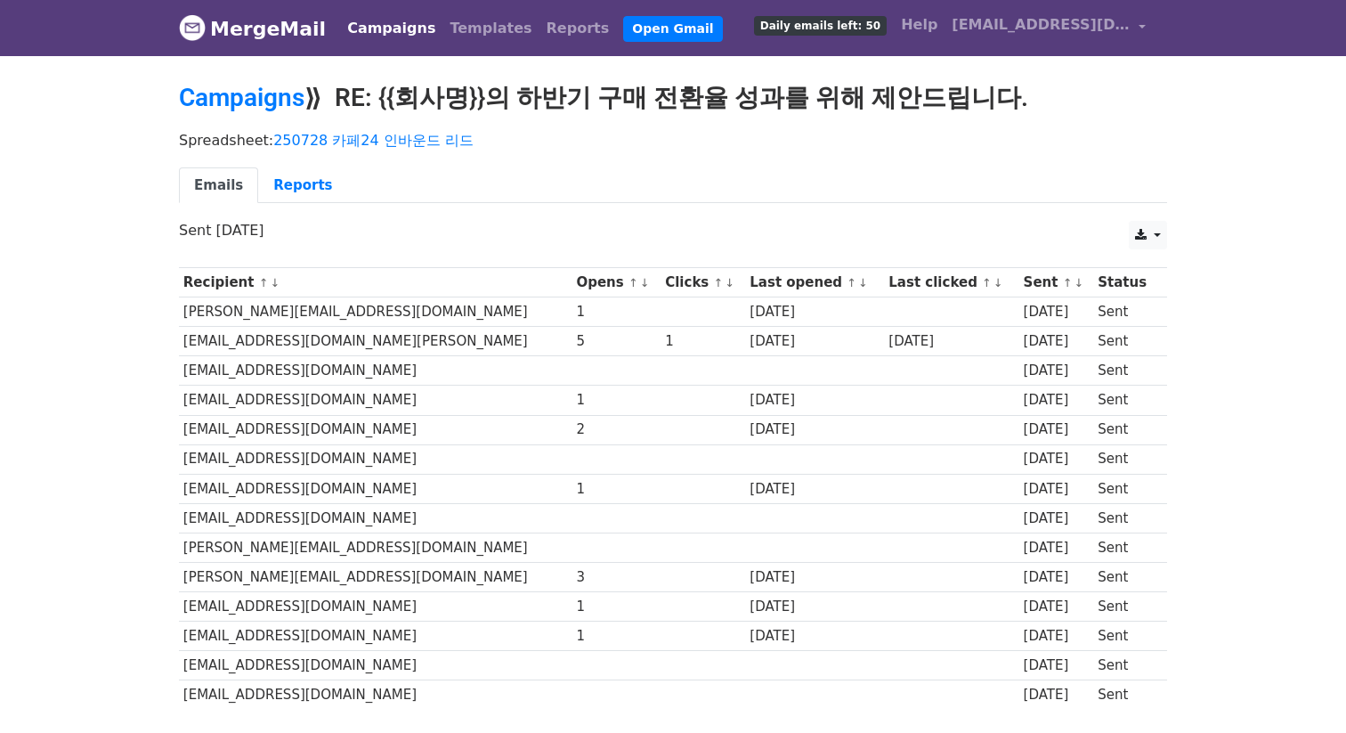
click at [289, 162] on div "Spreadsheet: 250728 카페24 인바운드 리드 Emails Reports" at bounding box center [673, 172] width 1015 height 100
click at [292, 172] on link "Reports" at bounding box center [302, 185] width 89 height 36
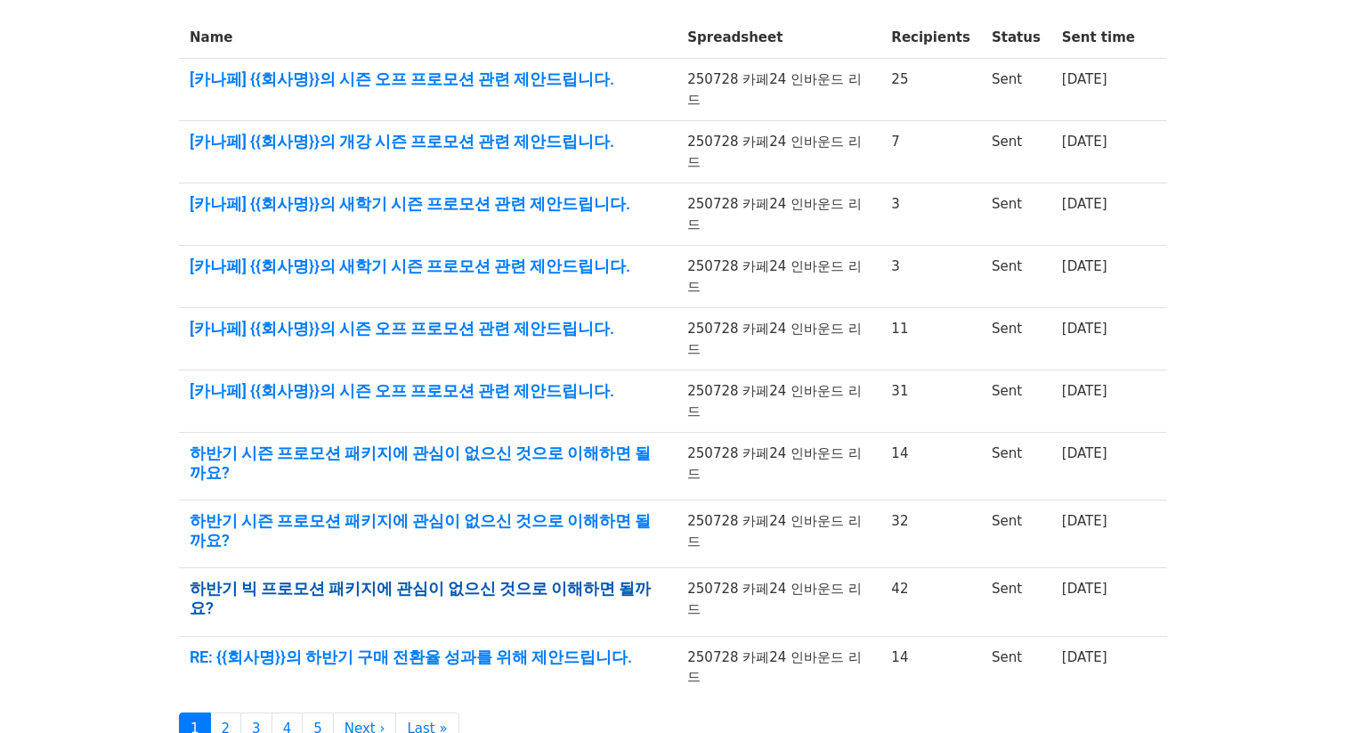
click at [414, 579] on link "하반기 빅 프로모션 패키지에 관심이 없으신 것으로 이해하면 될까요?" at bounding box center [428, 598] width 476 height 38
drag, startPoint x: 929, startPoint y: 425, endPoint x: 799, endPoint y: 404, distance: 131.7
click at [837, 388] on tbody "Name Spreadsheet Recipients Status Sent time [카나페] {{회사명}}의 시즌 오프 프로모션 관련 제안드립니…" at bounding box center [673, 357] width 988 height 681
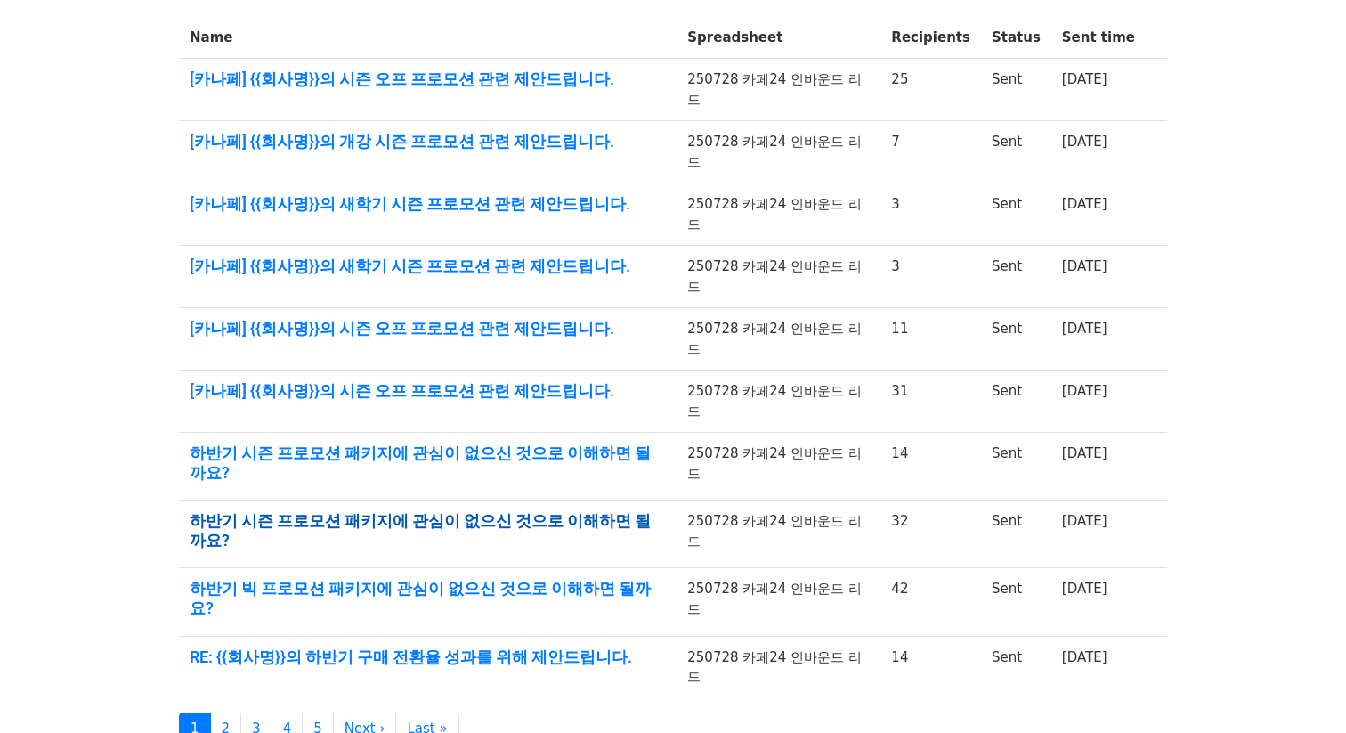
click at [598, 511] on link "하반기 시즌 프로모션 패키지에 관심이 없으신 것으로 이해하면 될까요?" at bounding box center [428, 530] width 476 height 38
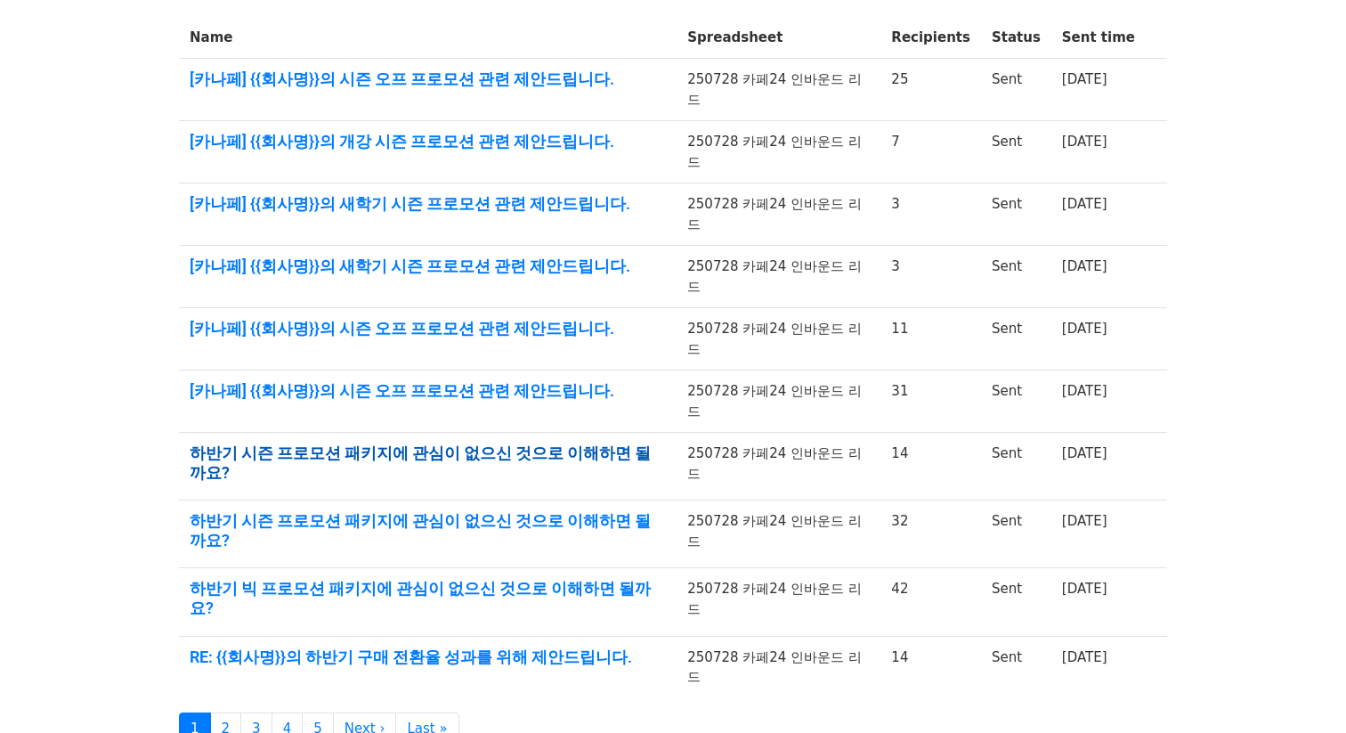
click at [474, 443] on link "하반기 시즌 프로모션 패키지에 관심이 없으신 것으로 이해하면 될까요?" at bounding box center [428, 462] width 476 height 38
click at [108, 316] on body "MergeMail Campaigns Templates Reports Open Gmail Daily emails left: 50 Help blu…" at bounding box center [673, 255] width 1346 height 1122
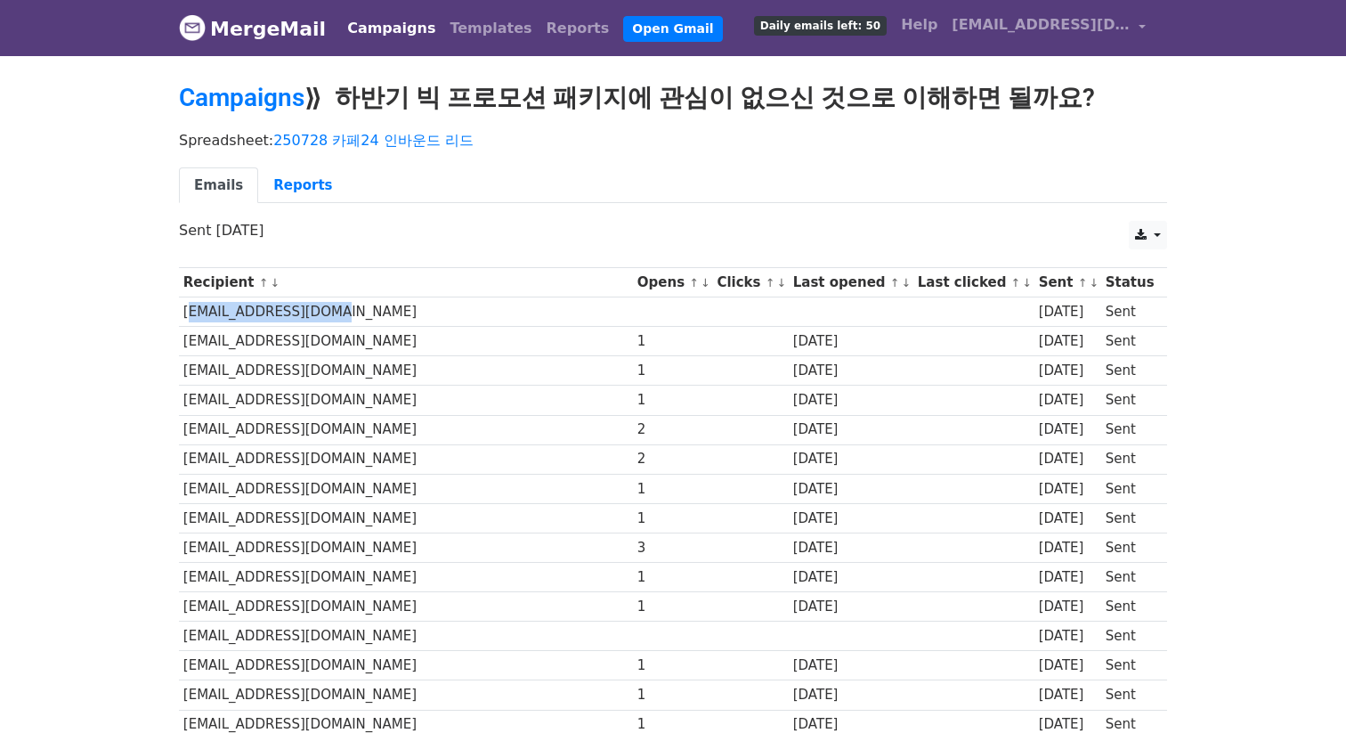
drag, startPoint x: 338, startPoint y: 312, endPoint x: 180, endPoint y: 314, distance: 158.5
click at [180, 314] on td "[EMAIL_ADDRESS][DOMAIN_NAME]" at bounding box center [406, 311] width 454 height 29
copy td "[EMAIL_ADDRESS][DOMAIN_NAME]"
click at [316, 187] on link "Reports" at bounding box center [302, 185] width 89 height 36
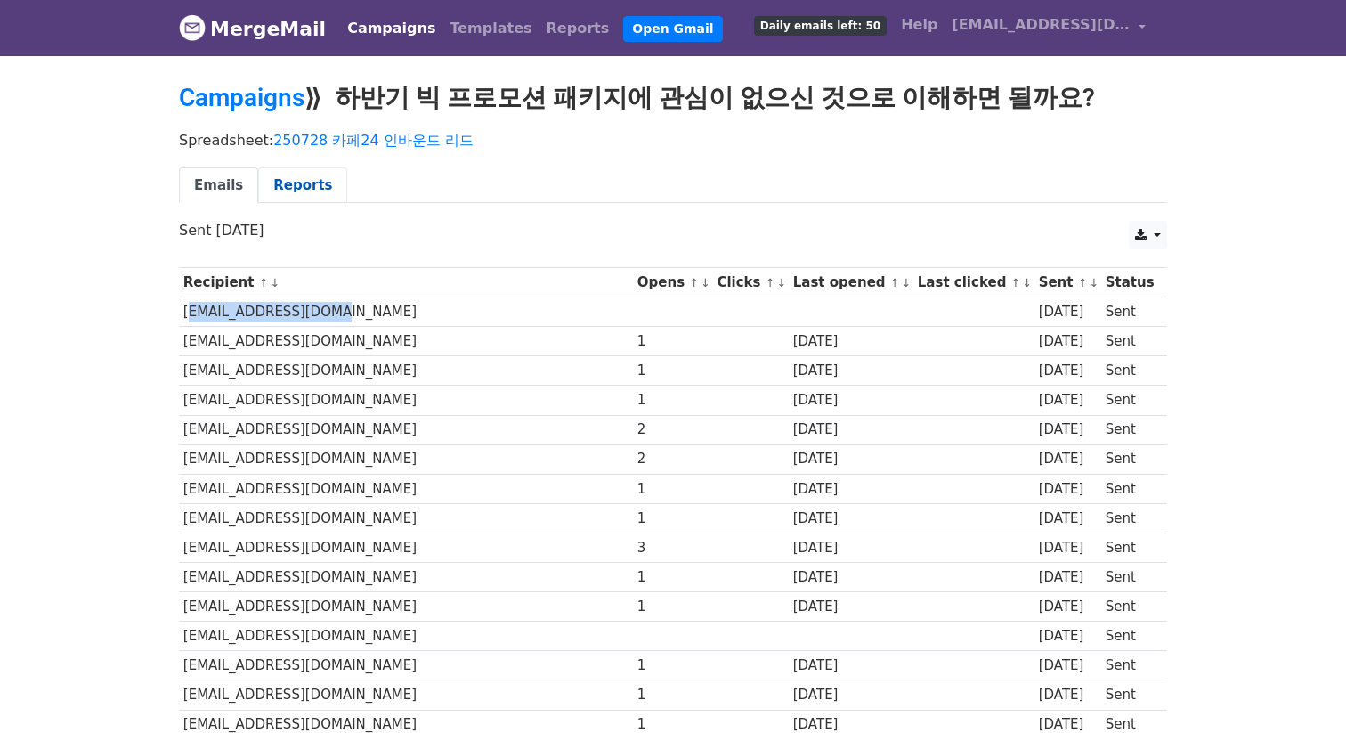
click at [316, 187] on link "Reports" at bounding box center [302, 185] width 89 height 36
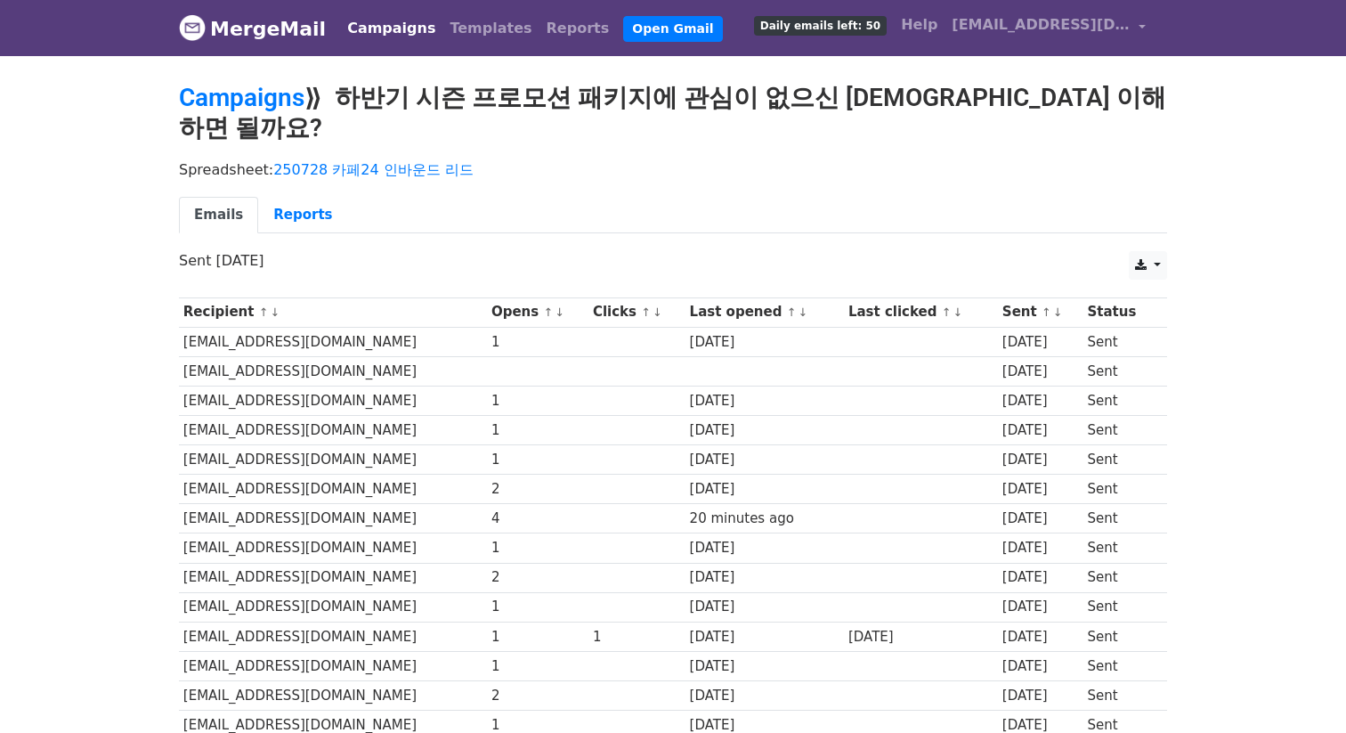
click at [304, 197] on link "Reports" at bounding box center [302, 215] width 89 height 36
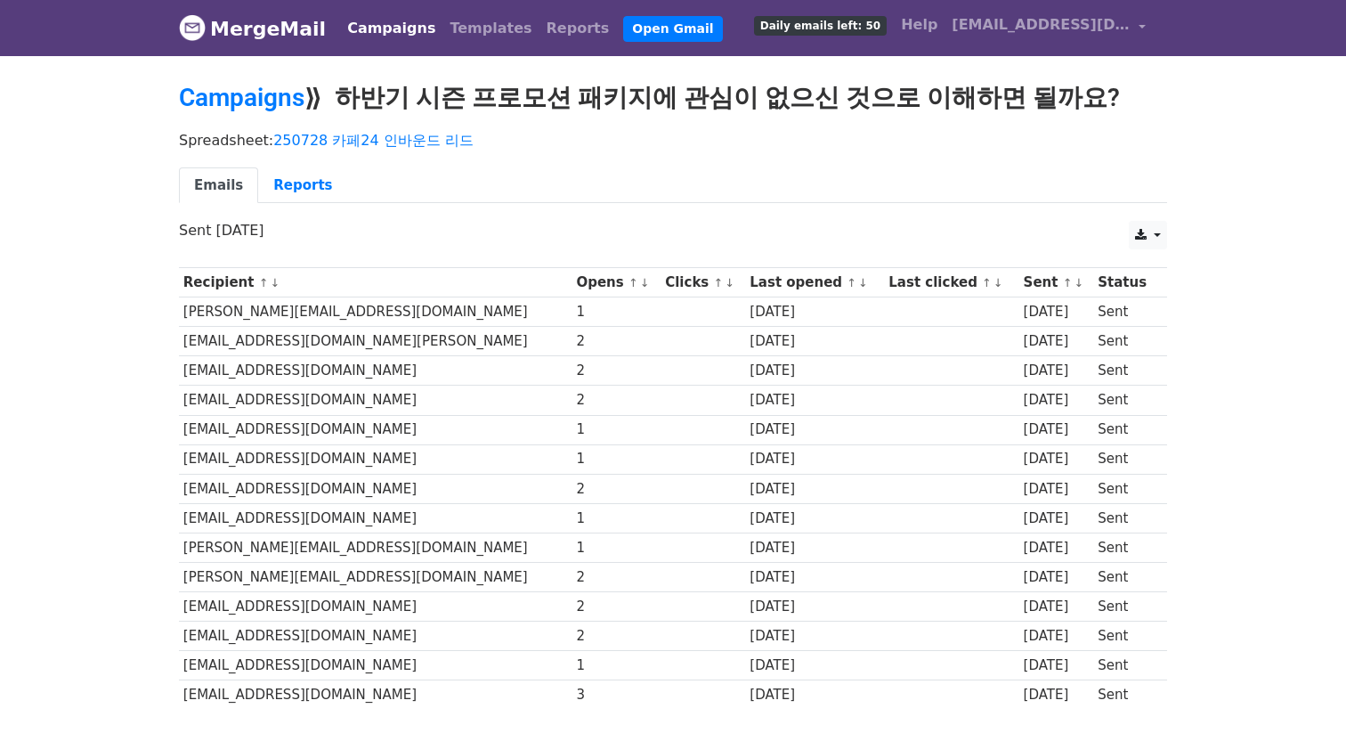
drag, startPoint x: 258, startPoint y: 215, endPoint x: 342, endPoint y: 182, distance: 89.9
click at [259, 215] on div "Spreadsheet: 250728 카페24 인바운드 리드 Emails Reports" at bounding box center [673, 172] width 1015 height 100
click at [342, 182] on ul "Emails Reports" at bounding box center [673, 185] width 988 height 36
click at [311, 180] on link "Reports" at bounding box center [302, 185] width 89 height 36
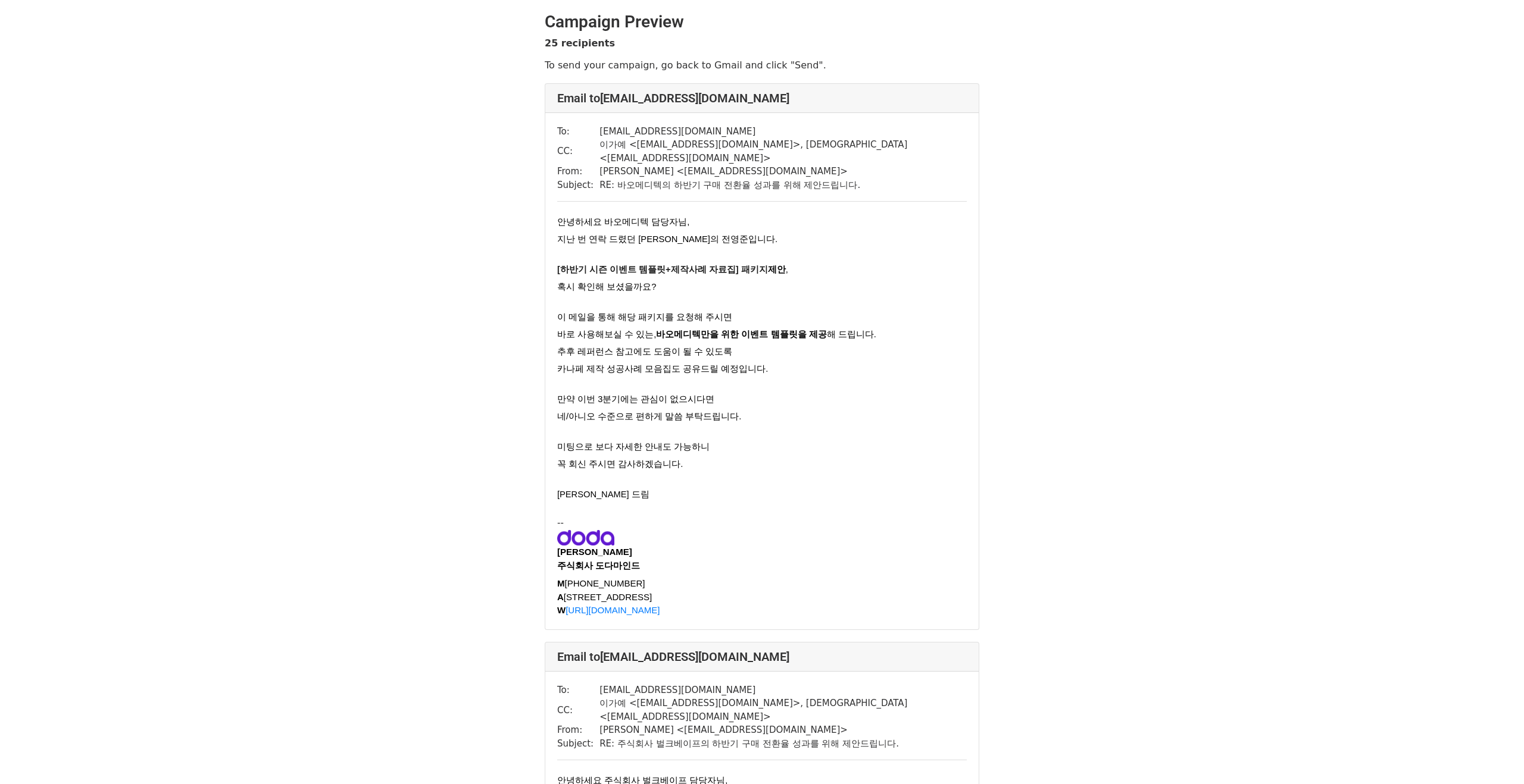
click at [902, 366] on div "안녕하세요 바오메디텍 담당자님, 지난 번 연락 드렸던 [PERSON_NAME]의 [PERSON_NAME]입니다. [하반기 시즌 이벤트 템플릿+…" at bounding box center [762, 359] width 409 height 290
